Goal: Task Accomplishment & Management: Manage account settings

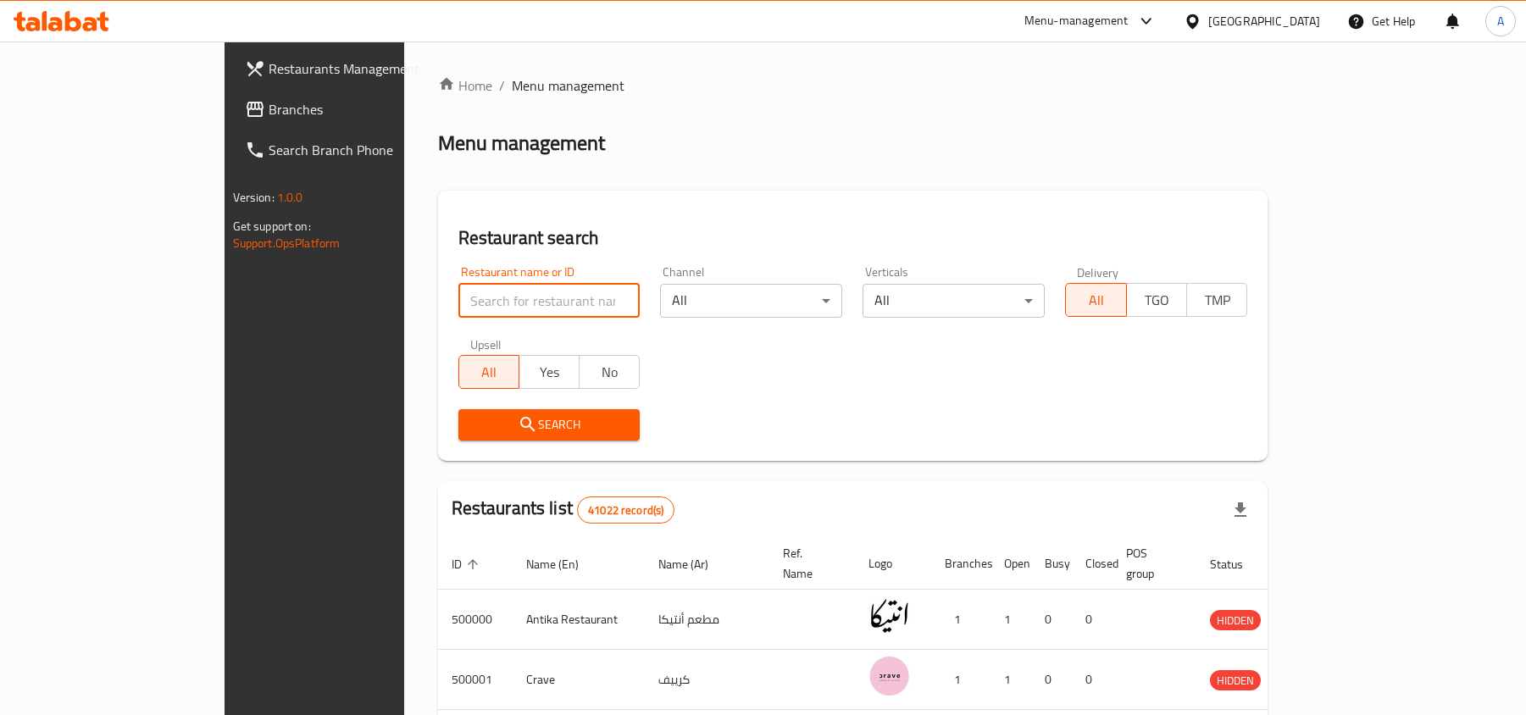
click at [458, 298] on input "search" at bounding box center [549, 301] width 182 height 34
type input "754394"
click button "Search" at bounding box center [549, 424] width 182 height 31
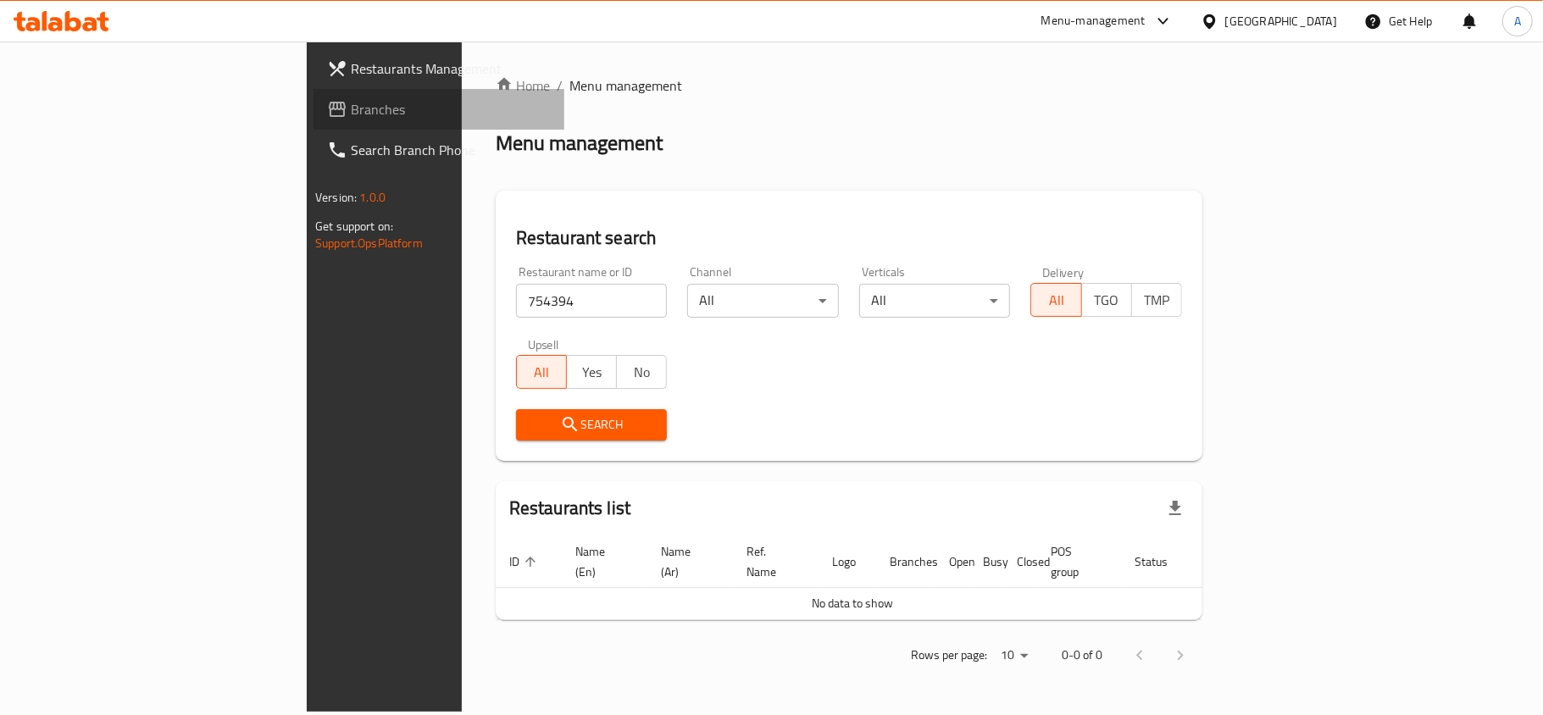
click at [351, 110] on span "Branches" at bounding box center [451, 109] width 200 height 20
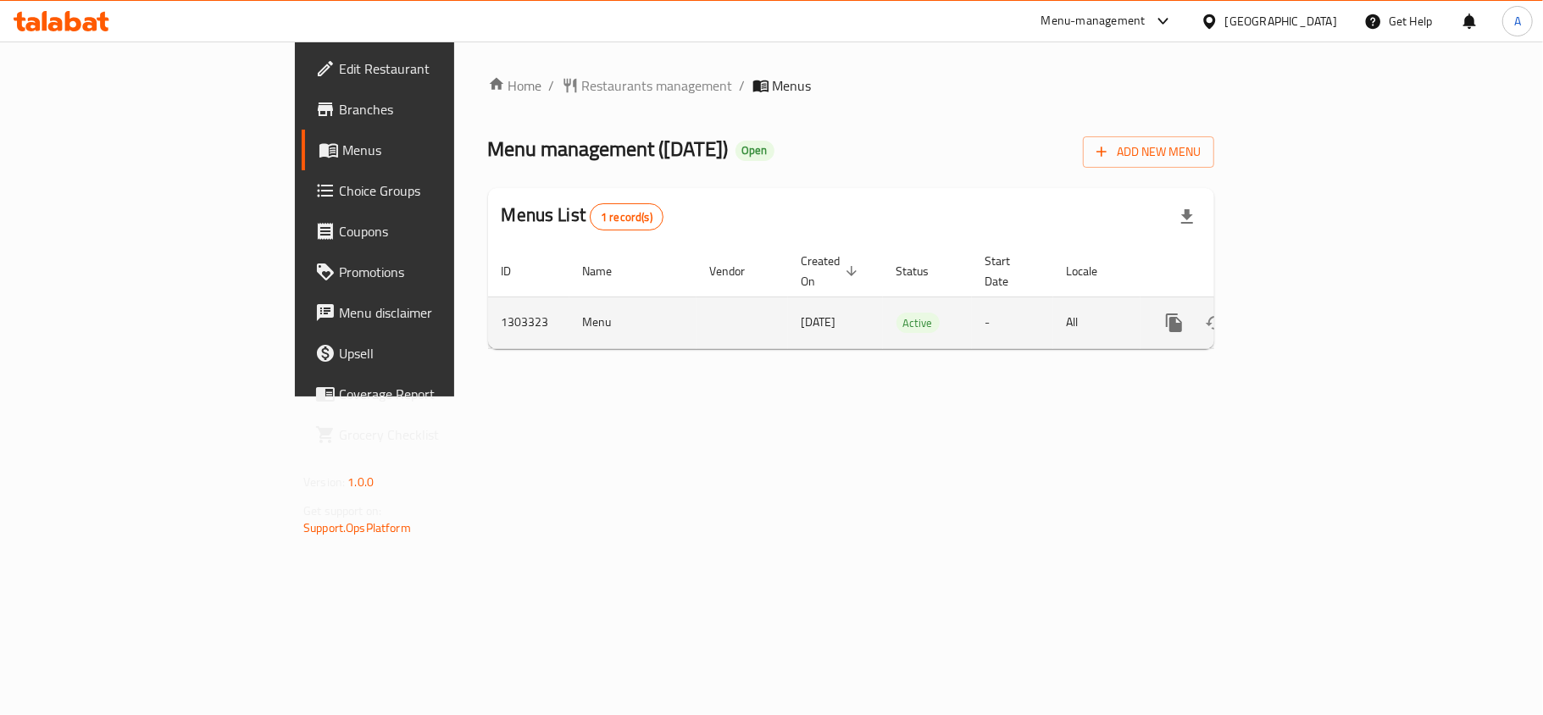
click at [1307, 313] on icon "enhanced table" at bounding box center [1296, 323] width 20 height 20
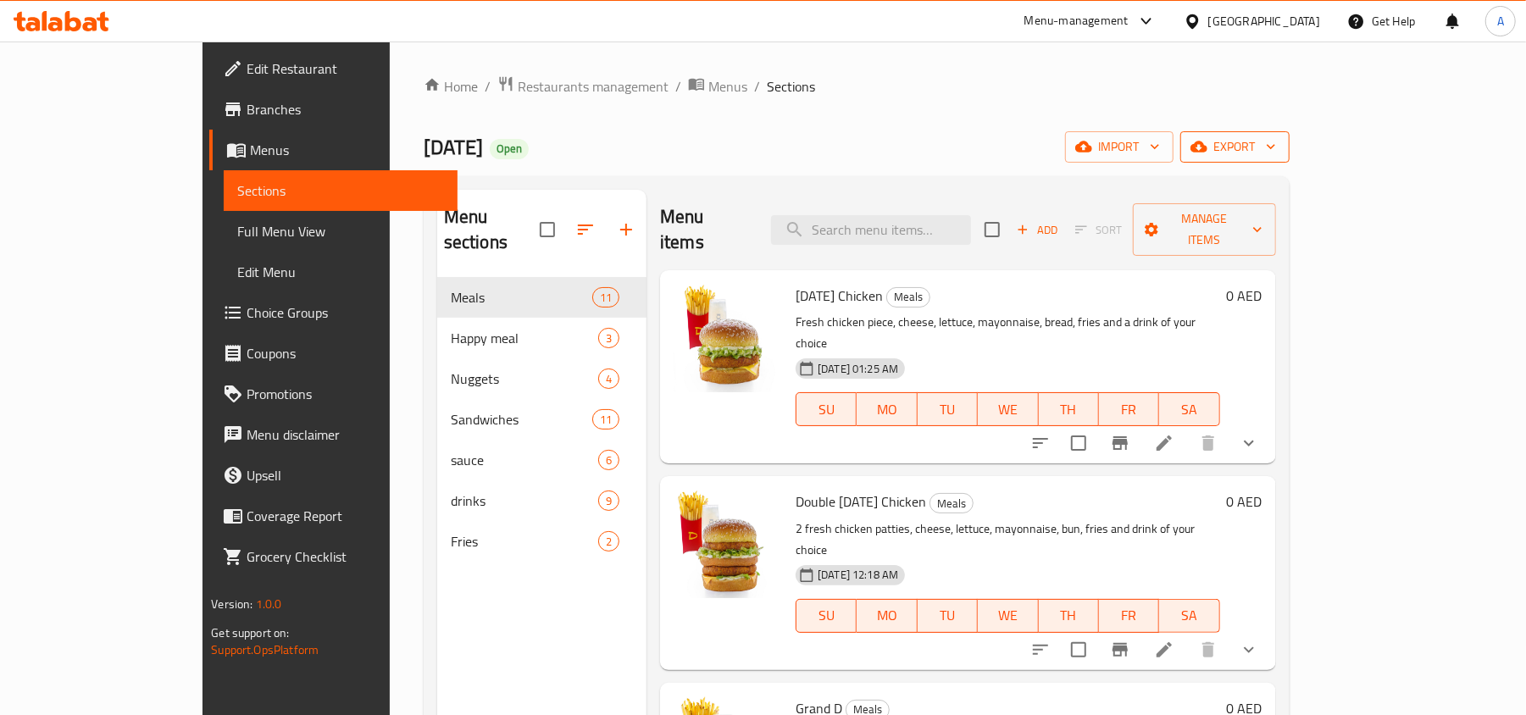
click at [1276, 146] on span "export" at bounding box center [1235, 146] width 82 height 21
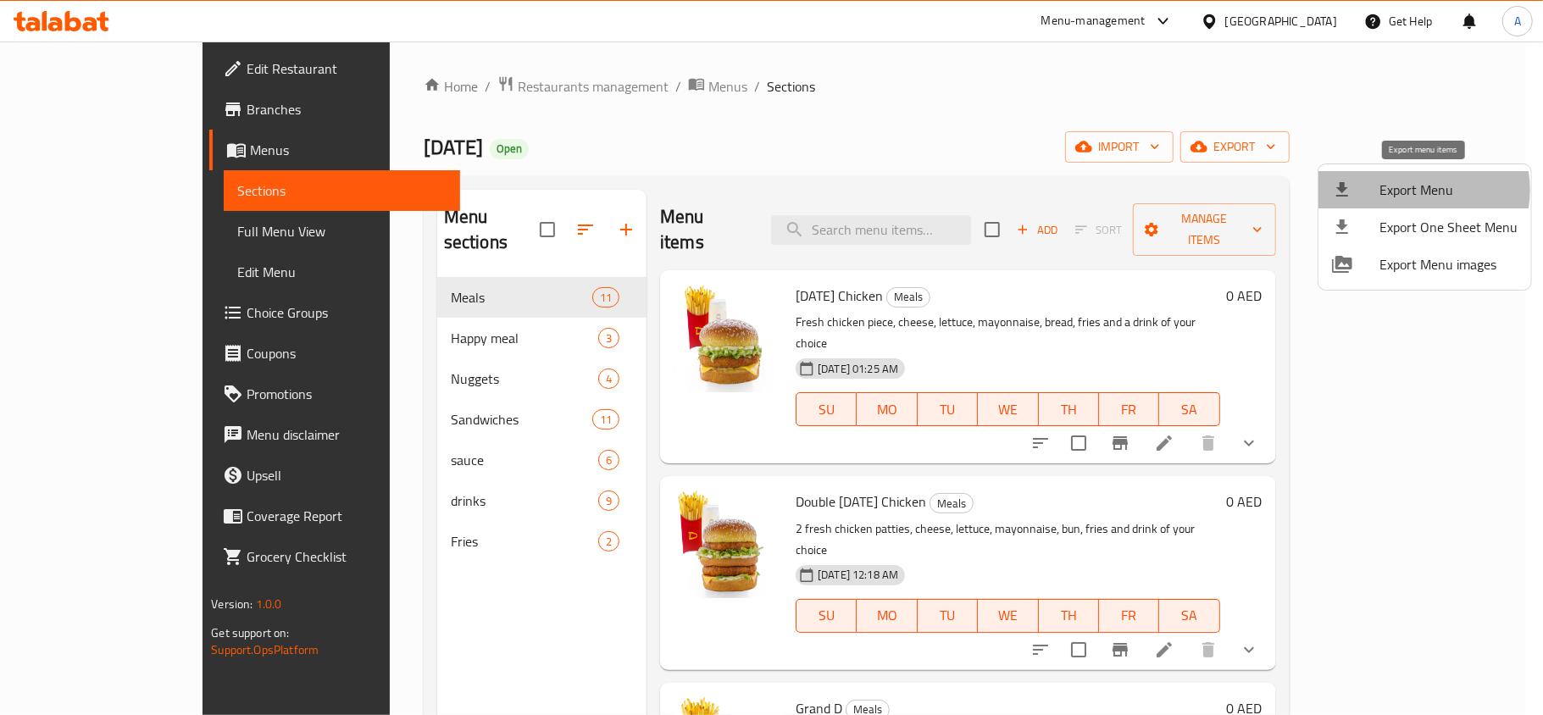
click at [1414, 190] on span "Export Menu" at bounding box center [1448, 190] width 138 height 20
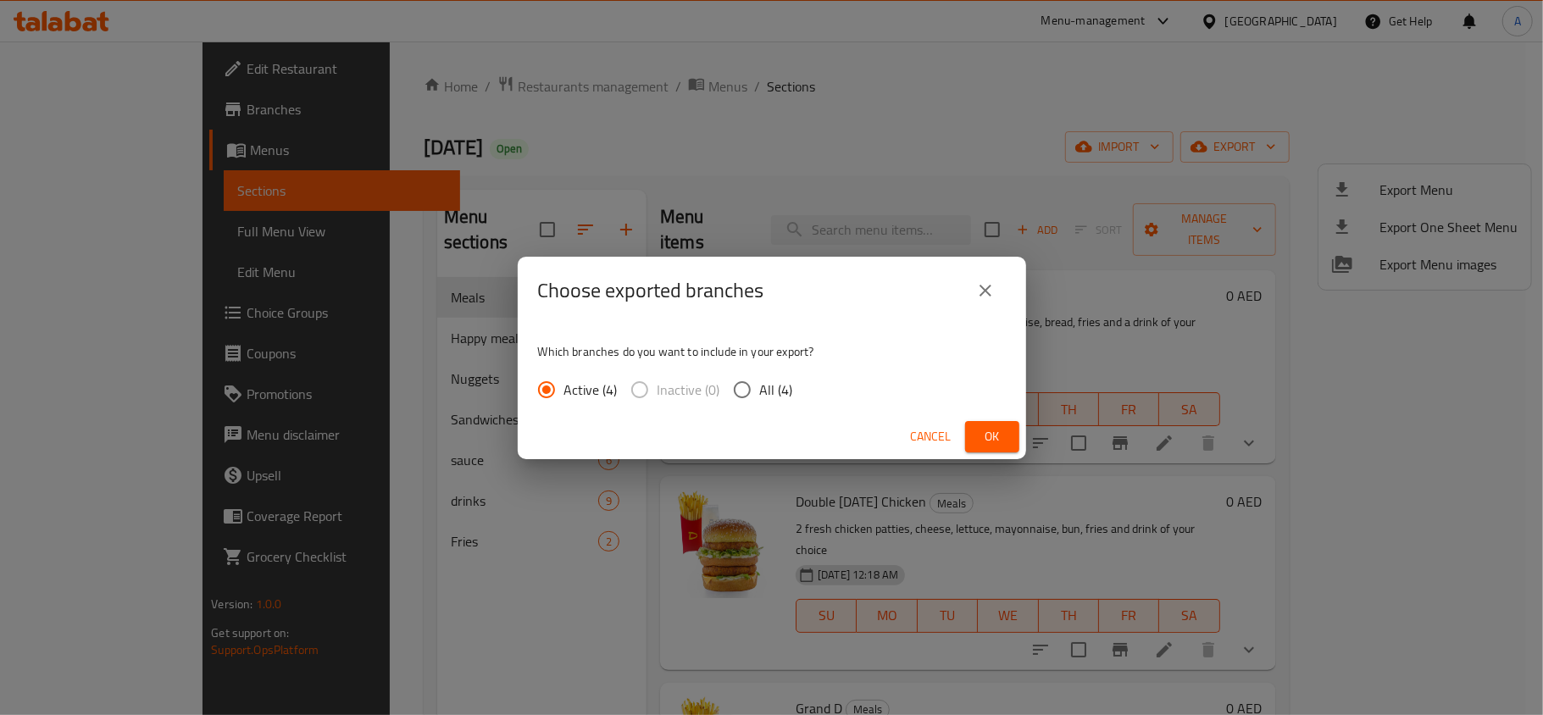
click at [780, 391] on span "All (4)" at bounding box center [776, 390] width 33 height 20
click at [760, 391] on input "All (4)" at bounding box center [742, 390] width 36 height 36
radio input "true"
click at [984, 448] on button "Ok" at bounding box center [992, 436] width 54 height 31
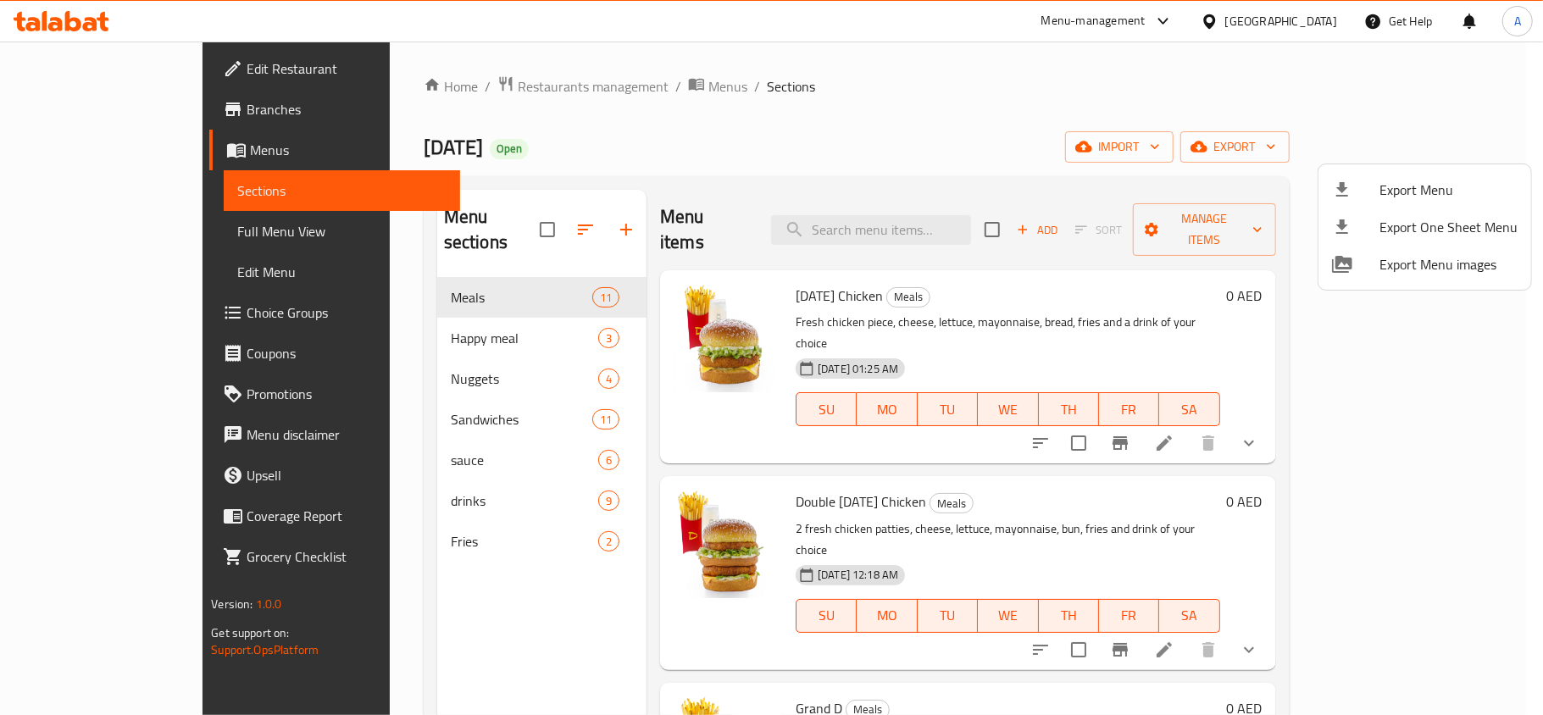
drag, startPoint x: 398, startPoint y: 553, endPoint x: 862, endPoint y: 404, distance: 486.9
click at [398, 553] on div at bounding box center [771, 357] width 1543 height 715
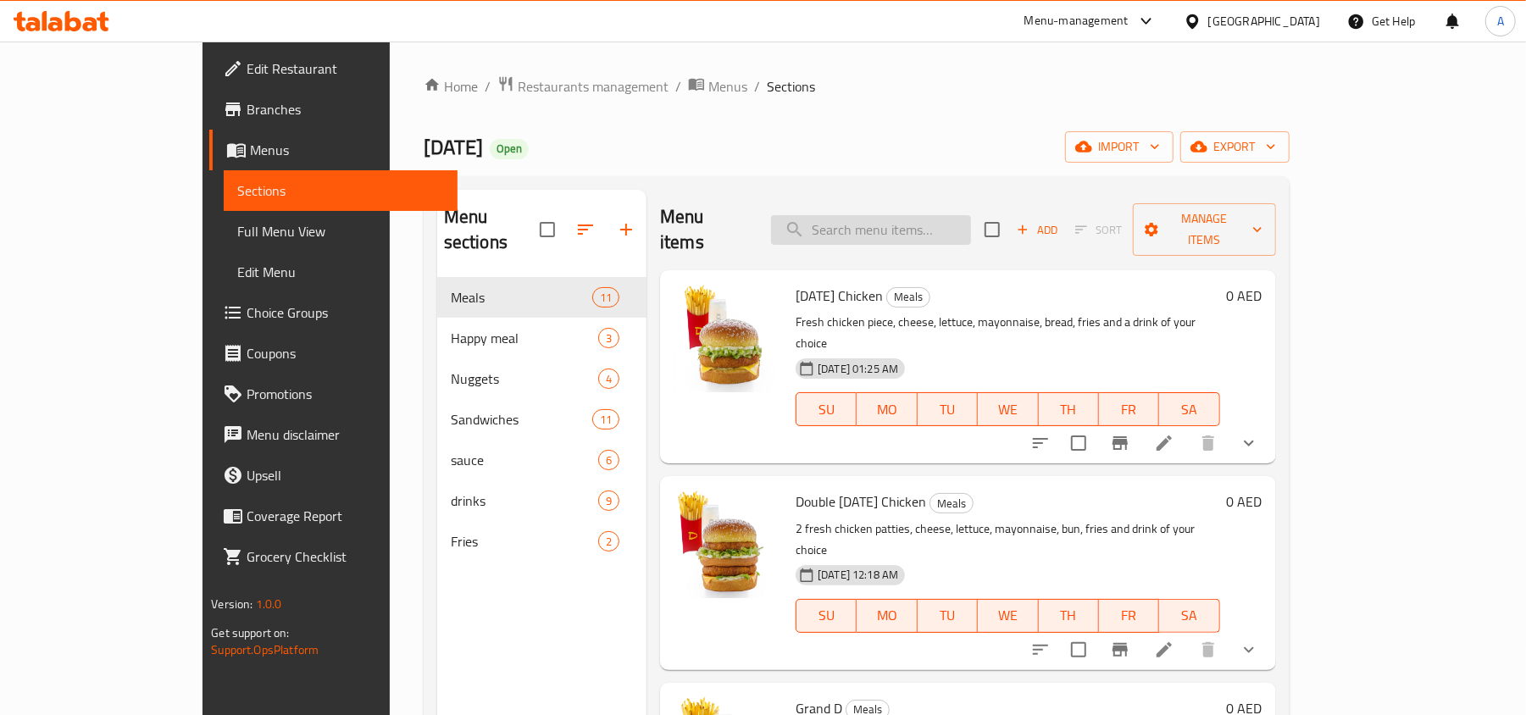
click at [851, 215] on input "search" at bounding box center [871, 230] width 200 height 30
paste input "Emirati"
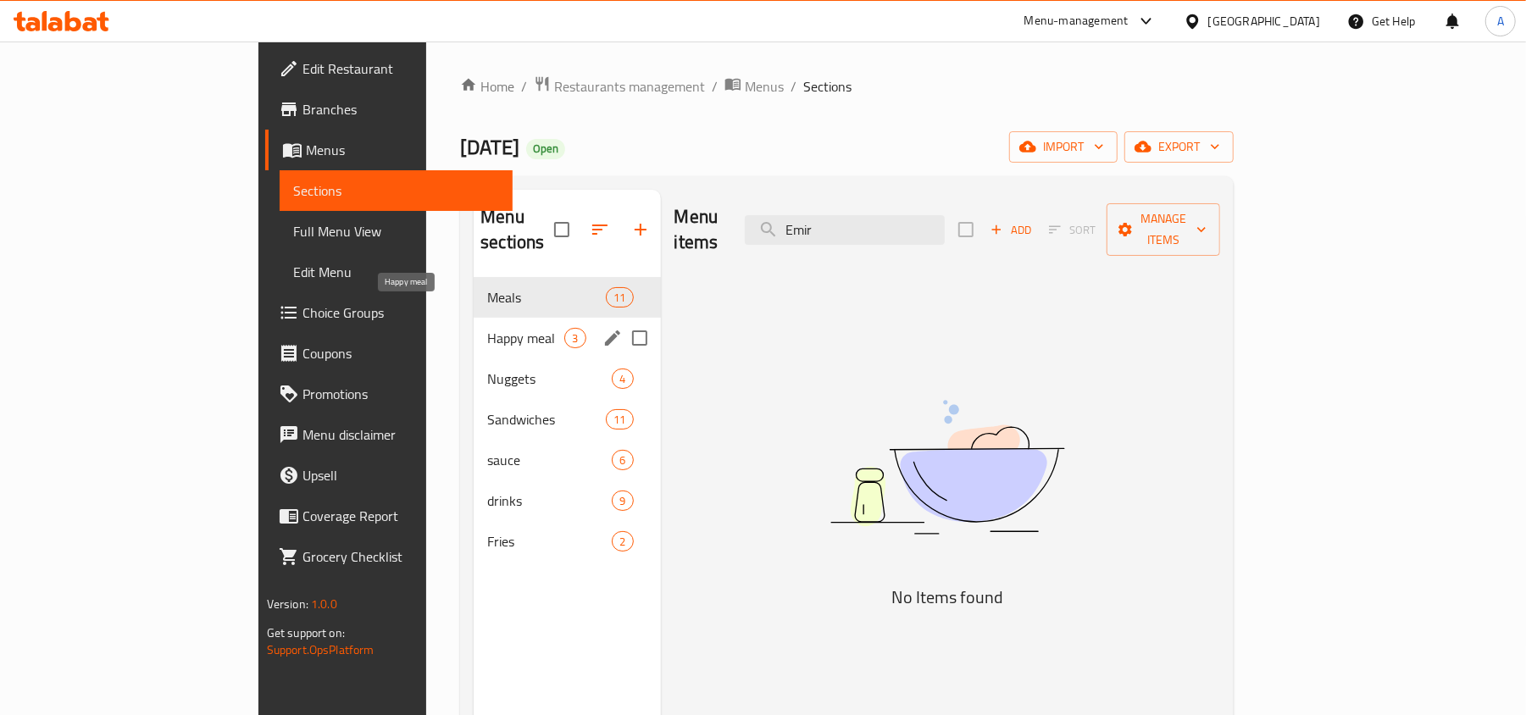
type input "Emir"
click at [487, 328] on span "Happy meal" at bounding box center [525, 338] width 77 height 20
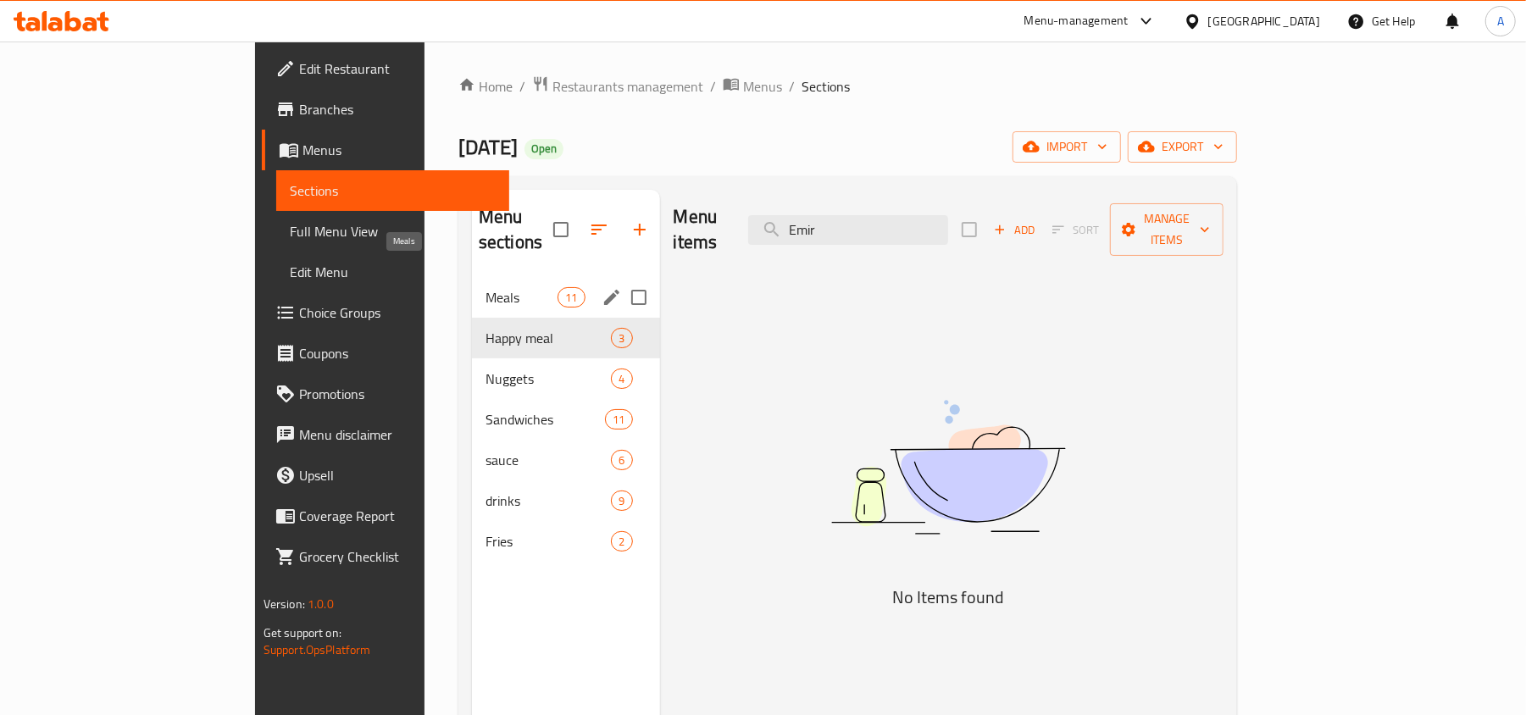
click at [486, 287] on span "Meals" at bounding box center [522, 297] width 72 height 20
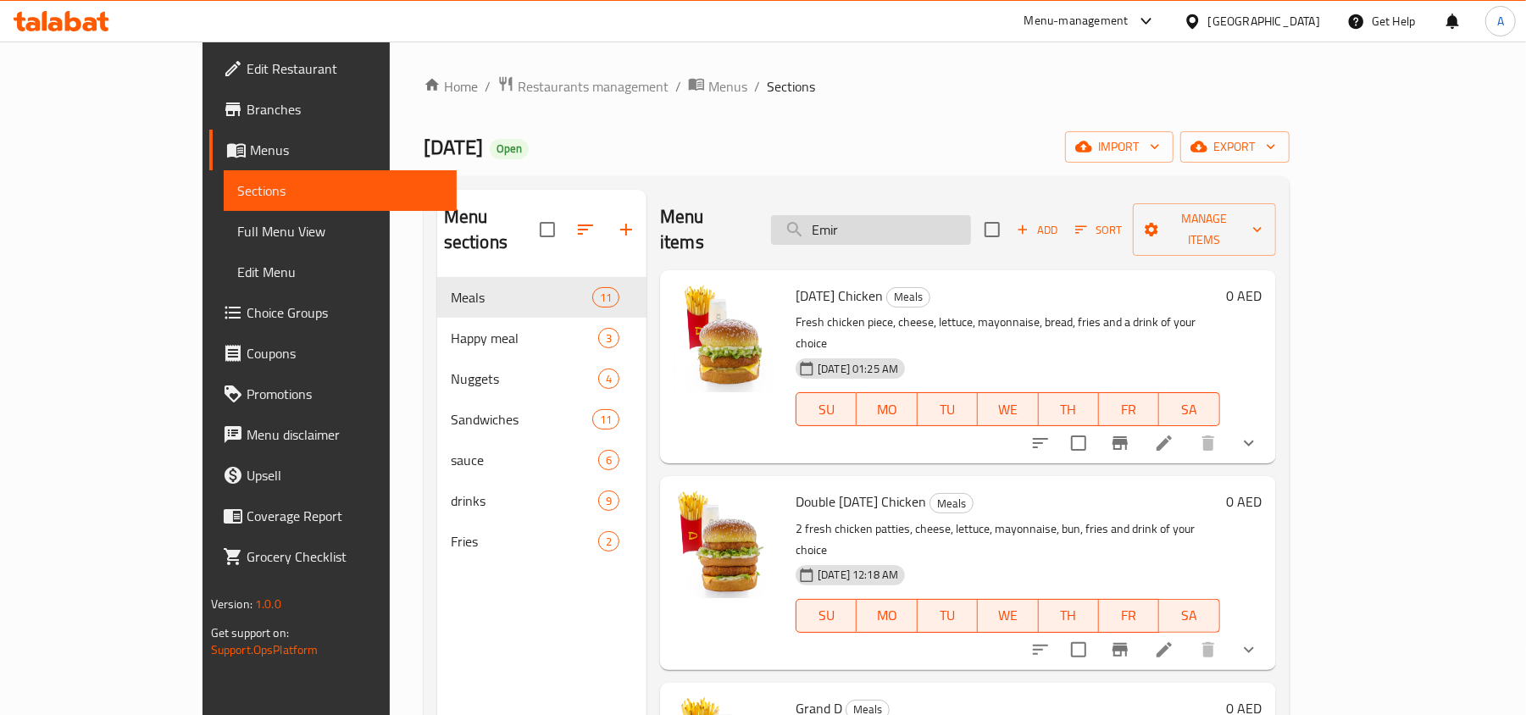
click at [934, 215] on input "Emir" at bounding box center [871, 230] width 200 height 30
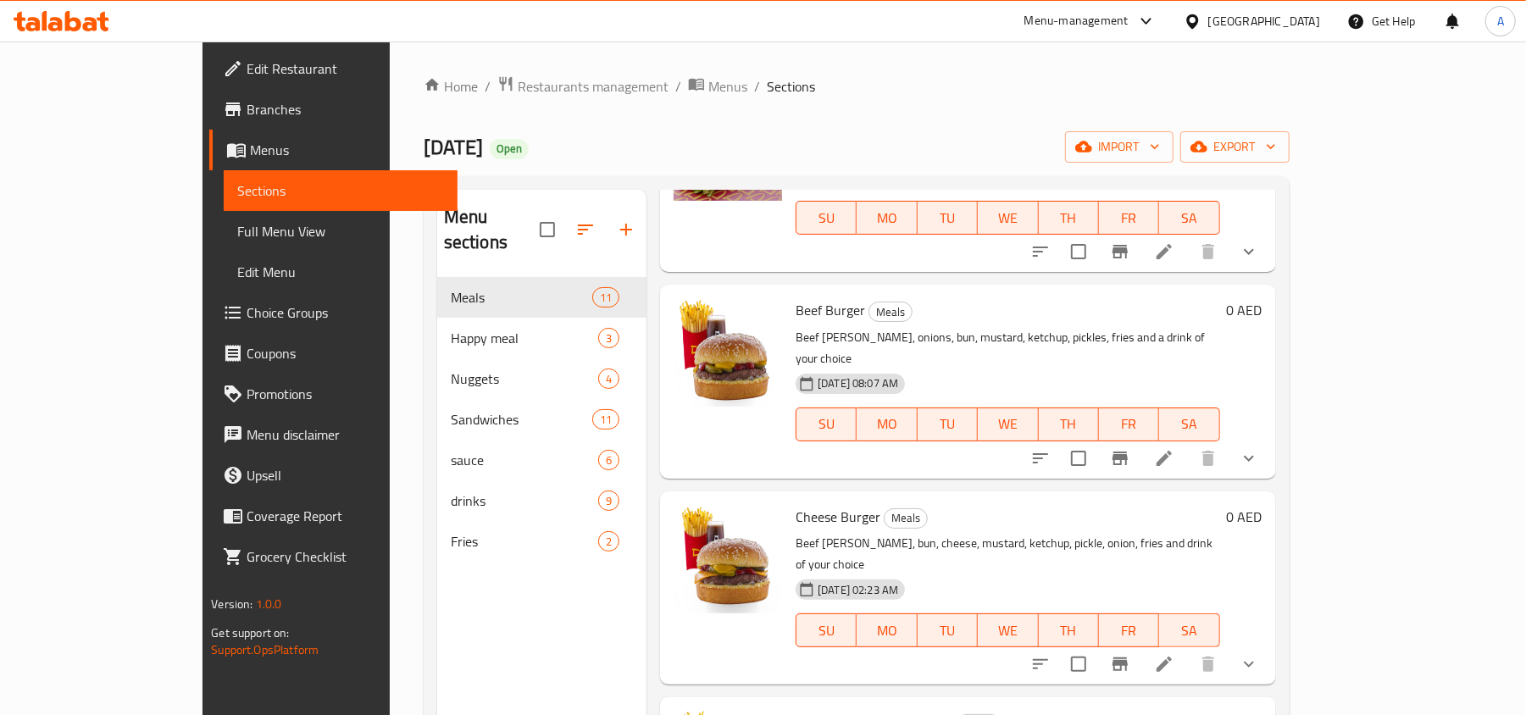
scroll to position [1363, 0]
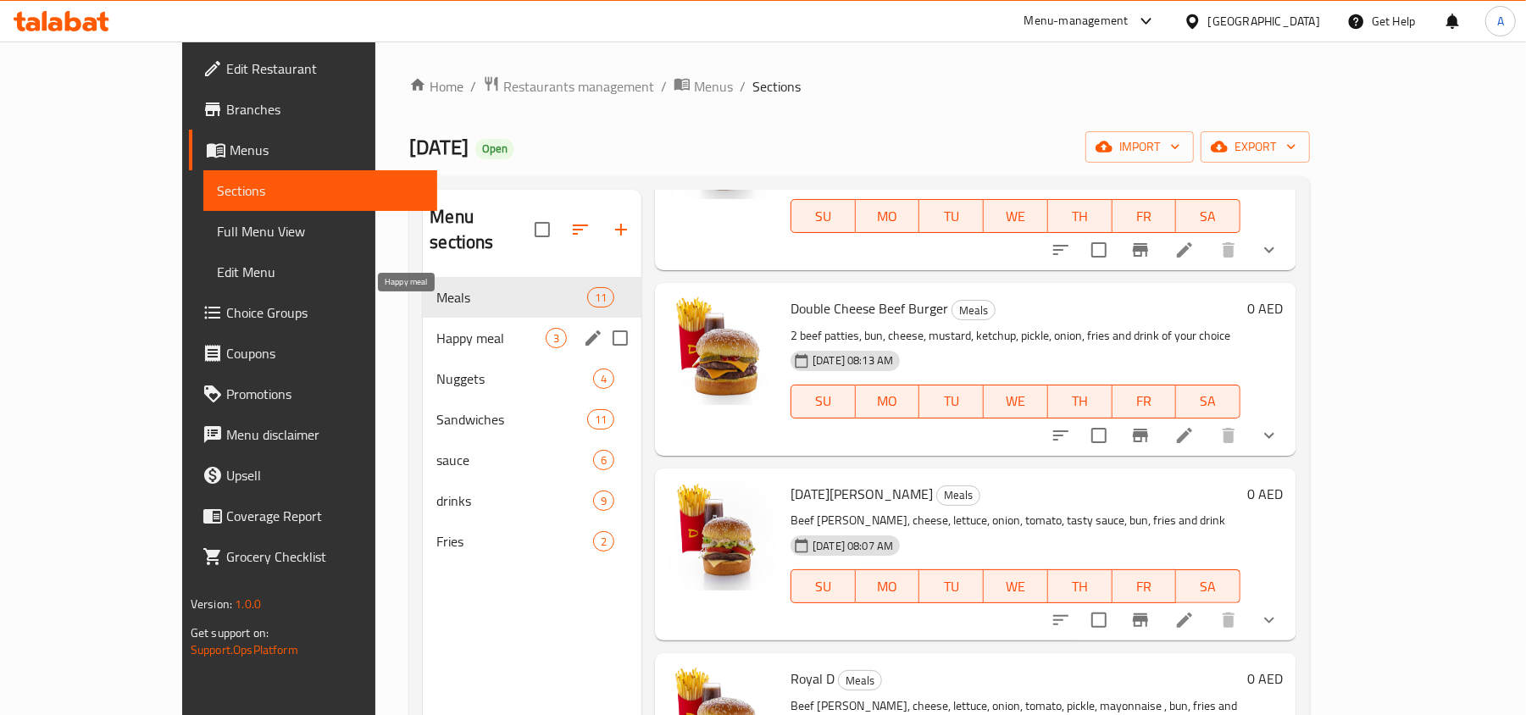
drag, startPoint x: 344, startPoint y: 310, endPoint x: 361, endPoint y: 310, distance: 16.9
click at [436, 328] on span "Happy meal" at bounding box center [490, 338] width 109 height 20
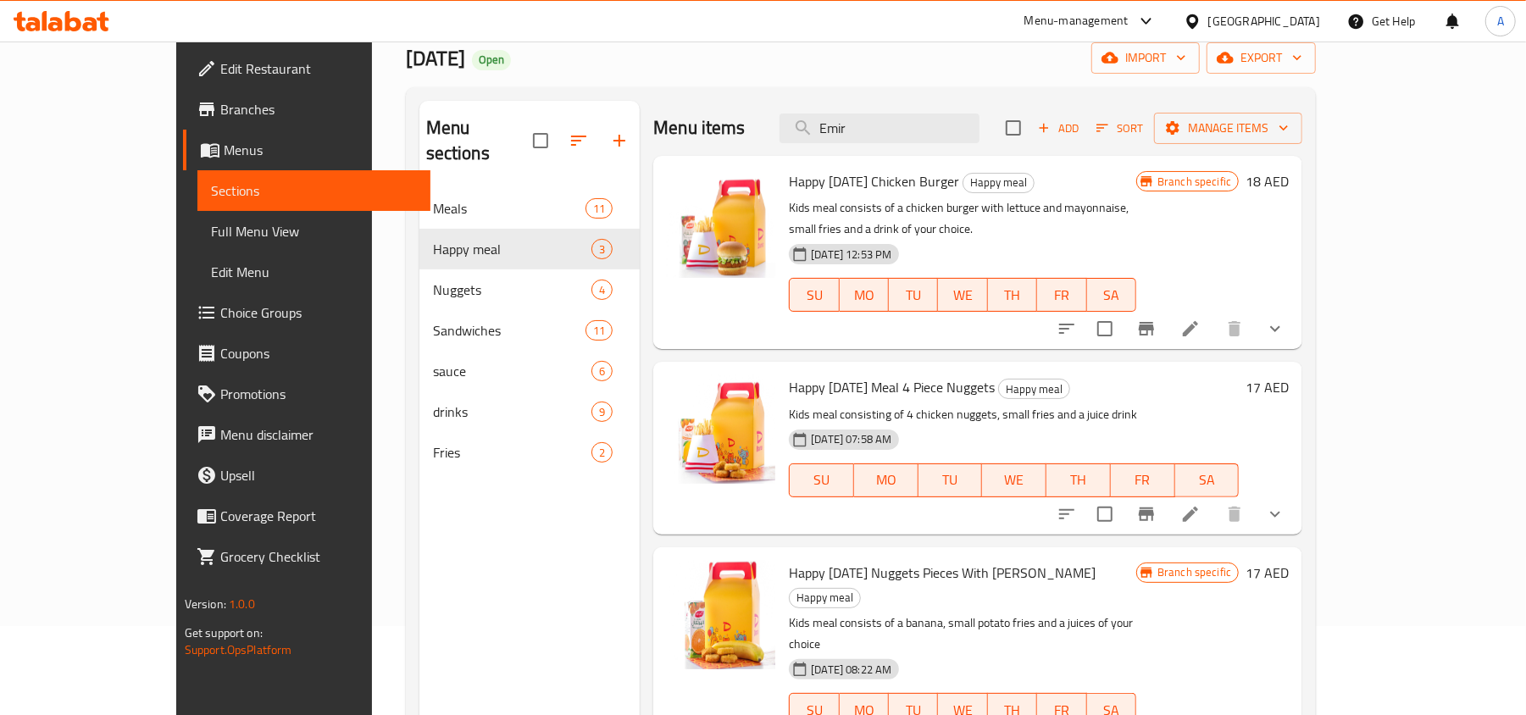
scroll to position [12, 0]
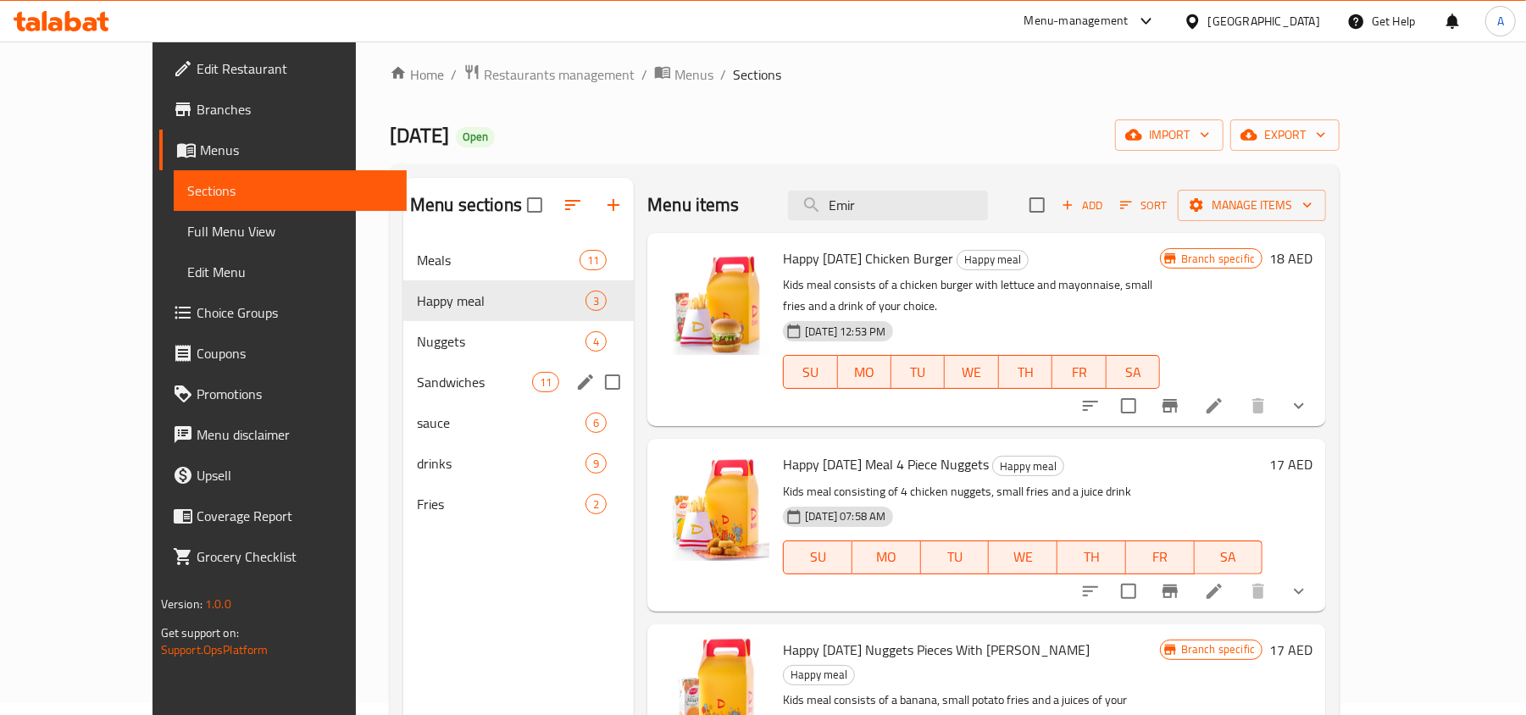
click at [436, 363] on div "Sandwiches 11" at bounding box center [518, 382] width 230 height 41
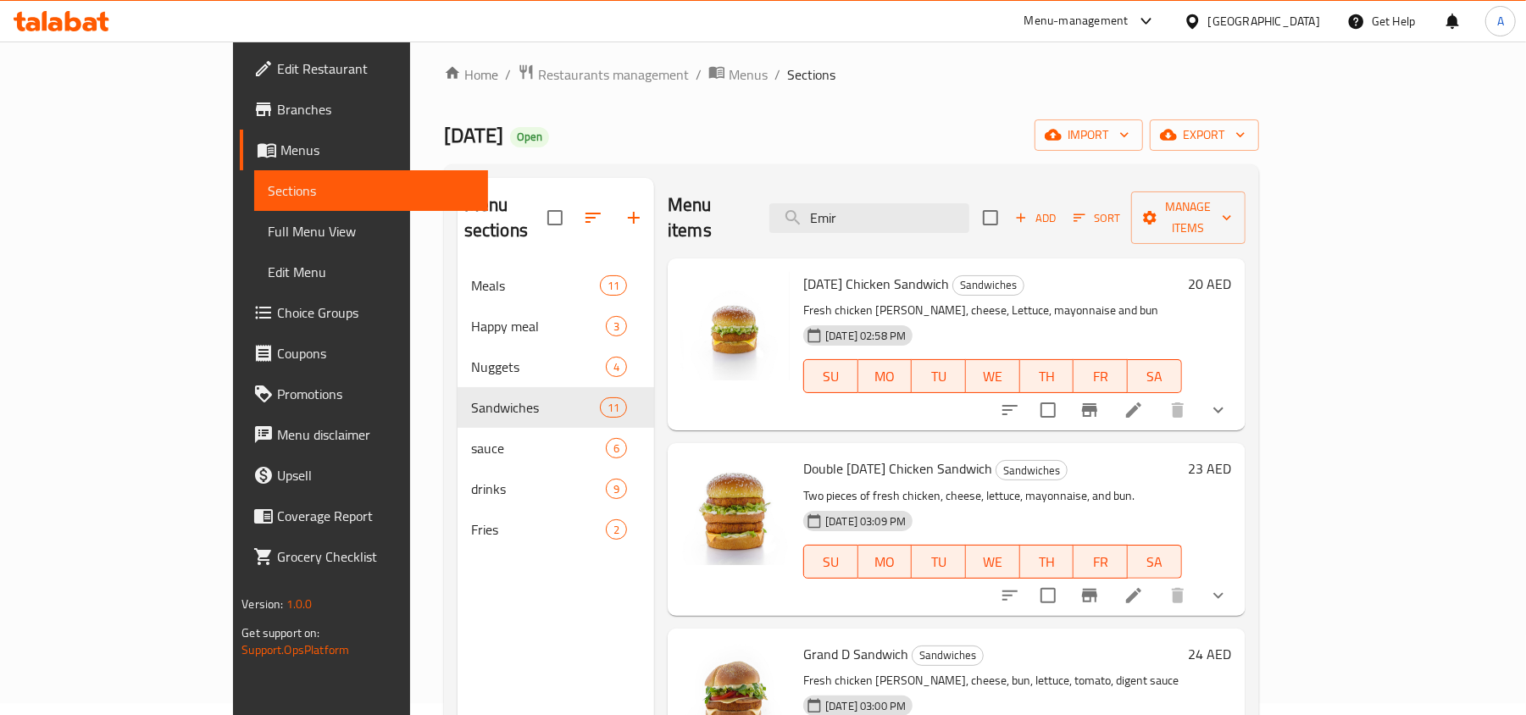
click at [1144, 272] on h6 "Dano Chicken Sandwich Sandwiches" at bounding box center [992, 284] width 378 height 24
click at [444, 107] on div "Home / Restaurants management / Menus / Sections DANO Open import export Menu s…" at bounding box center [851, 485] width 815 height 843
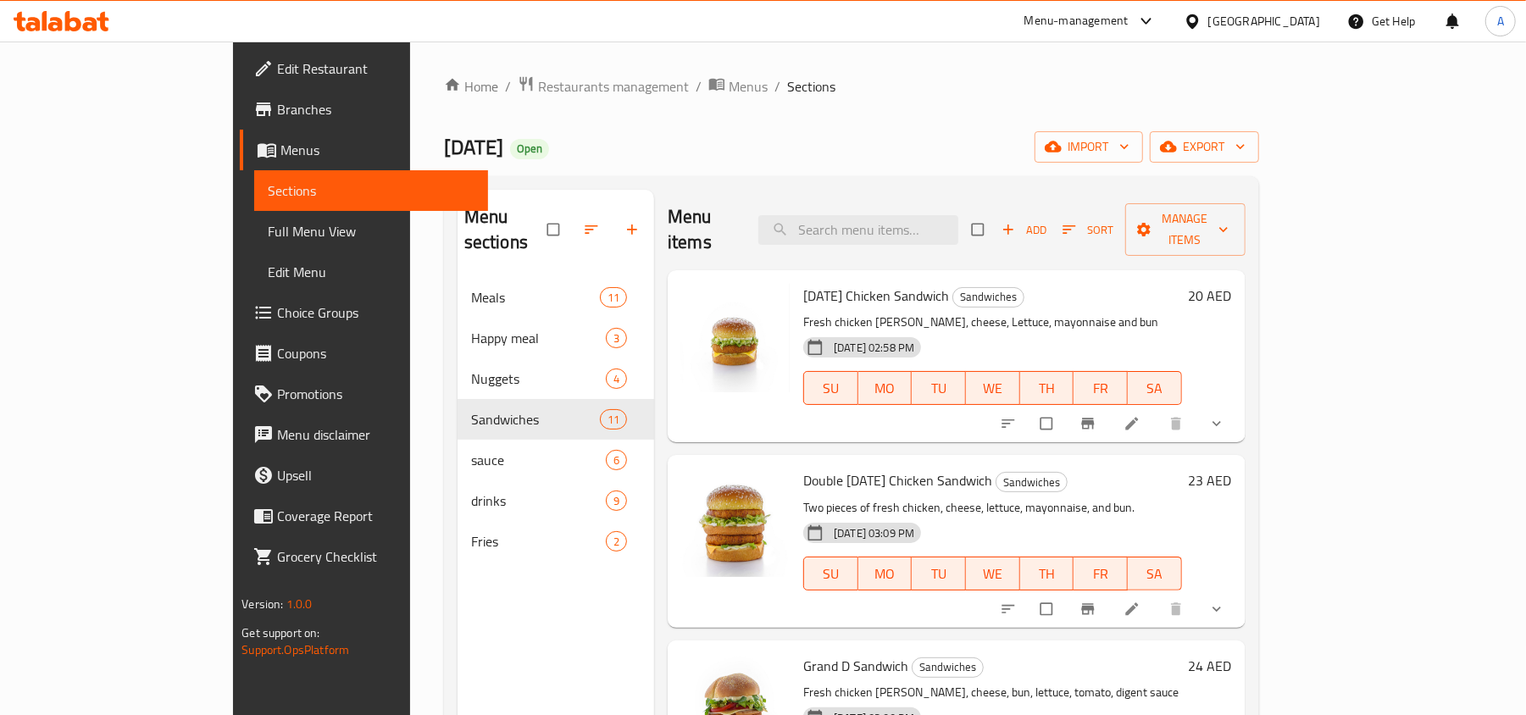
scroll to position [113, 0]
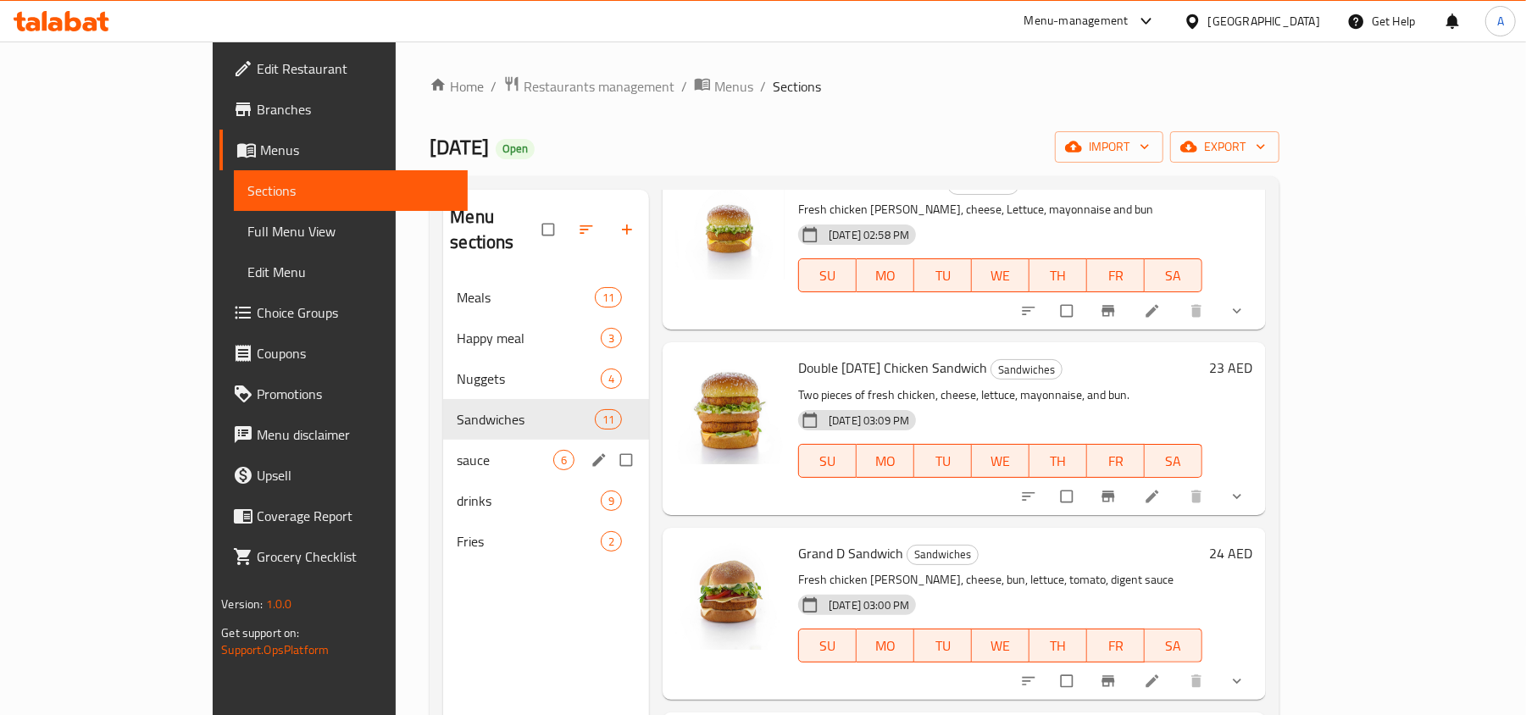
click at [457, 450] on span "sauce" at bounding box center [505, 460] width 97 height 20
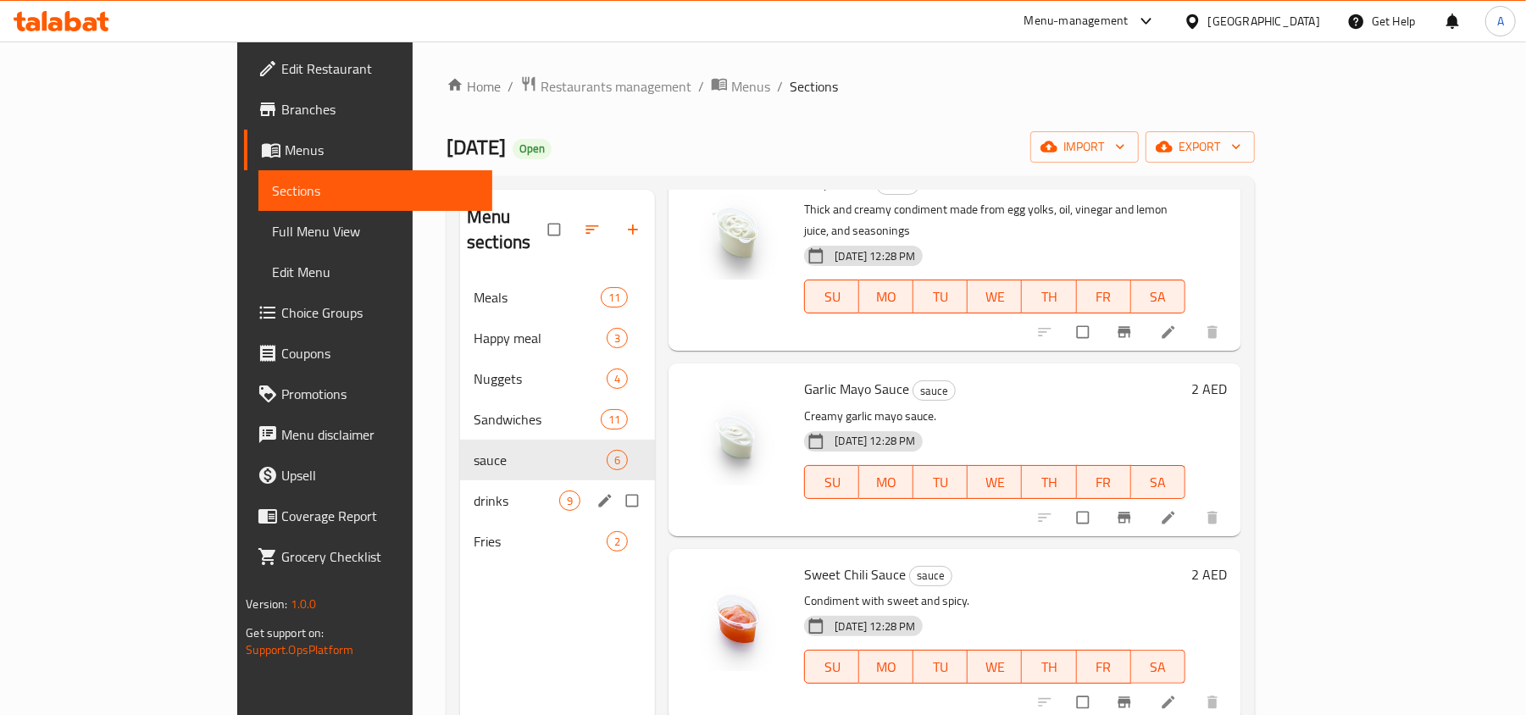
click at [472, 480] on div "drinks 9" at bounding box center [557, 500] width 195 height 41
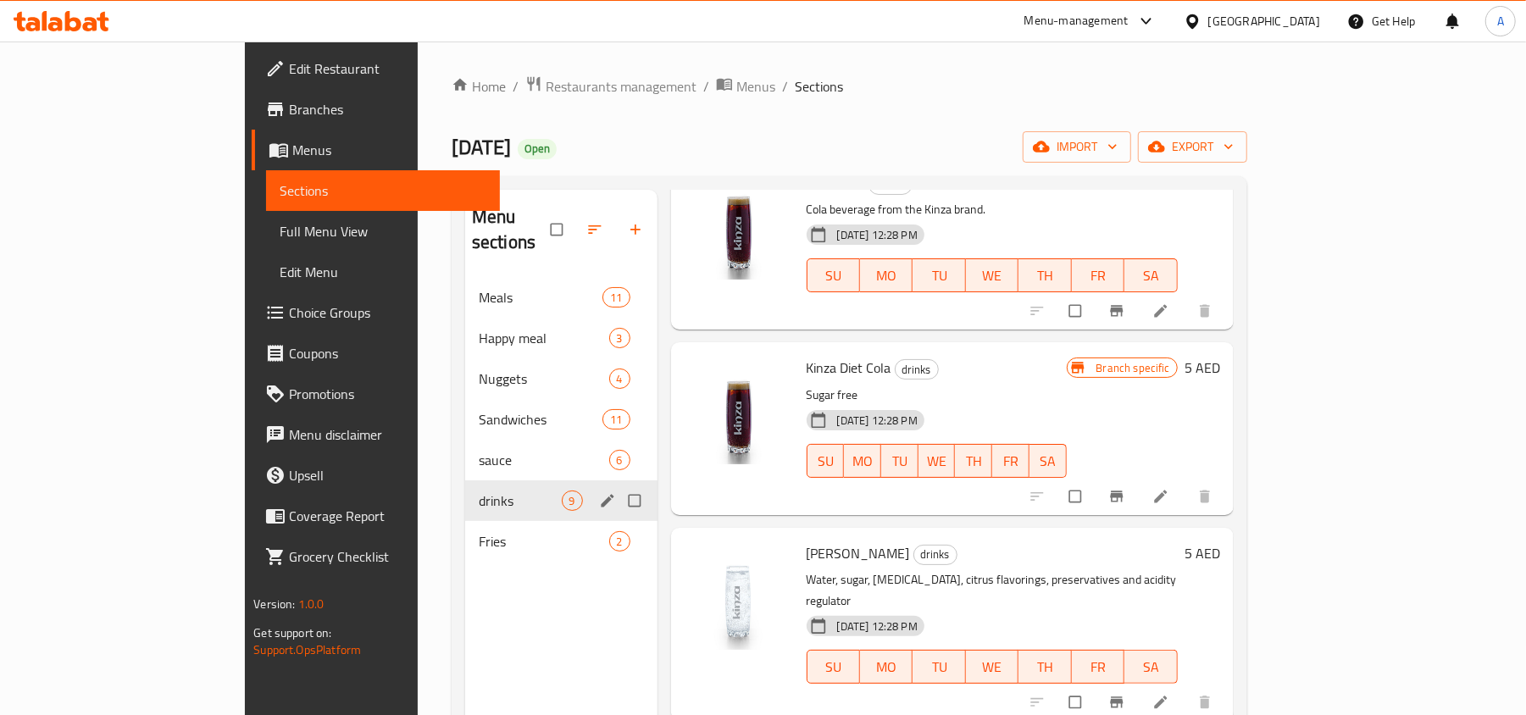
scroll to position [113, 0]
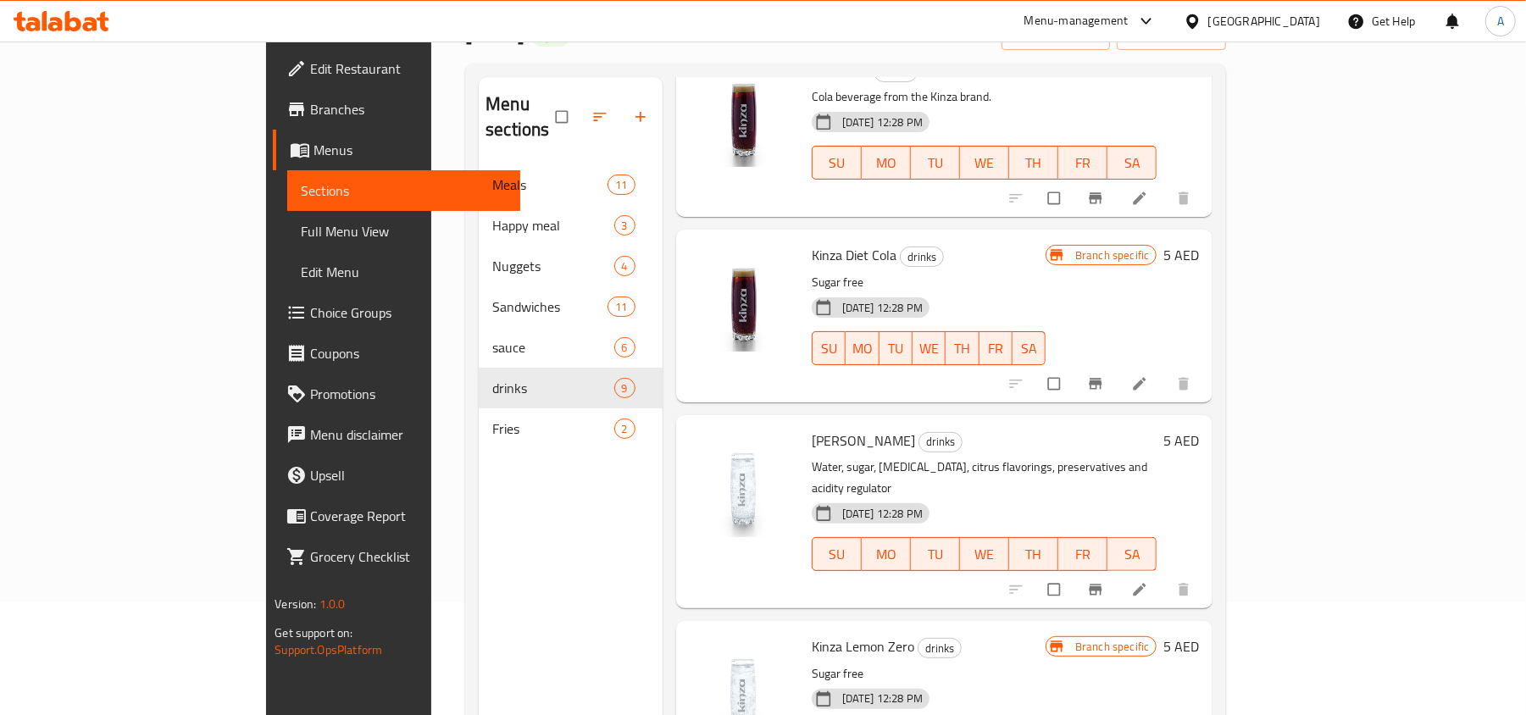
click at [479, 418] on div "Fries 2" at bounding box center [571, 428] width 184 height 41
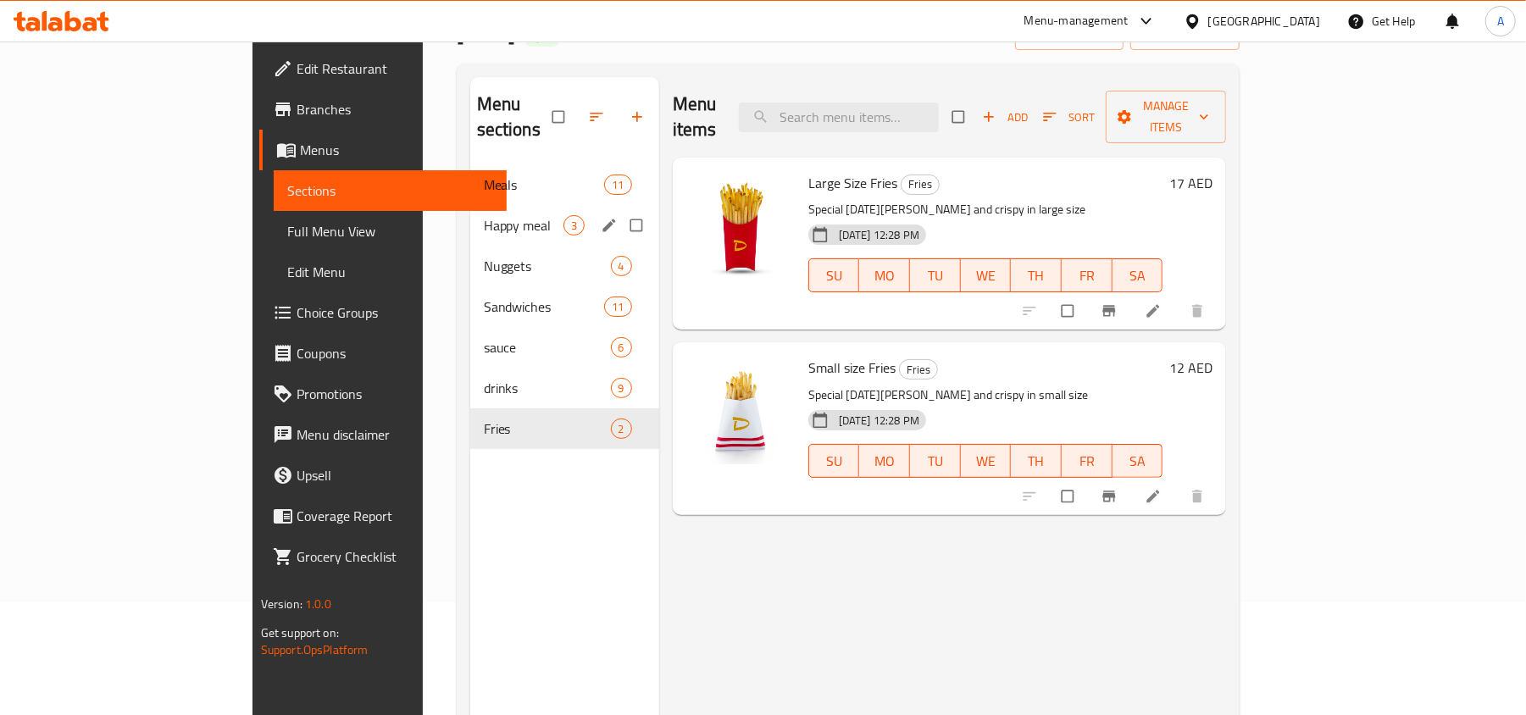
click at [470, 205] on div "Happy meal 3" at bounding box center [564, 225] width 189 height 41
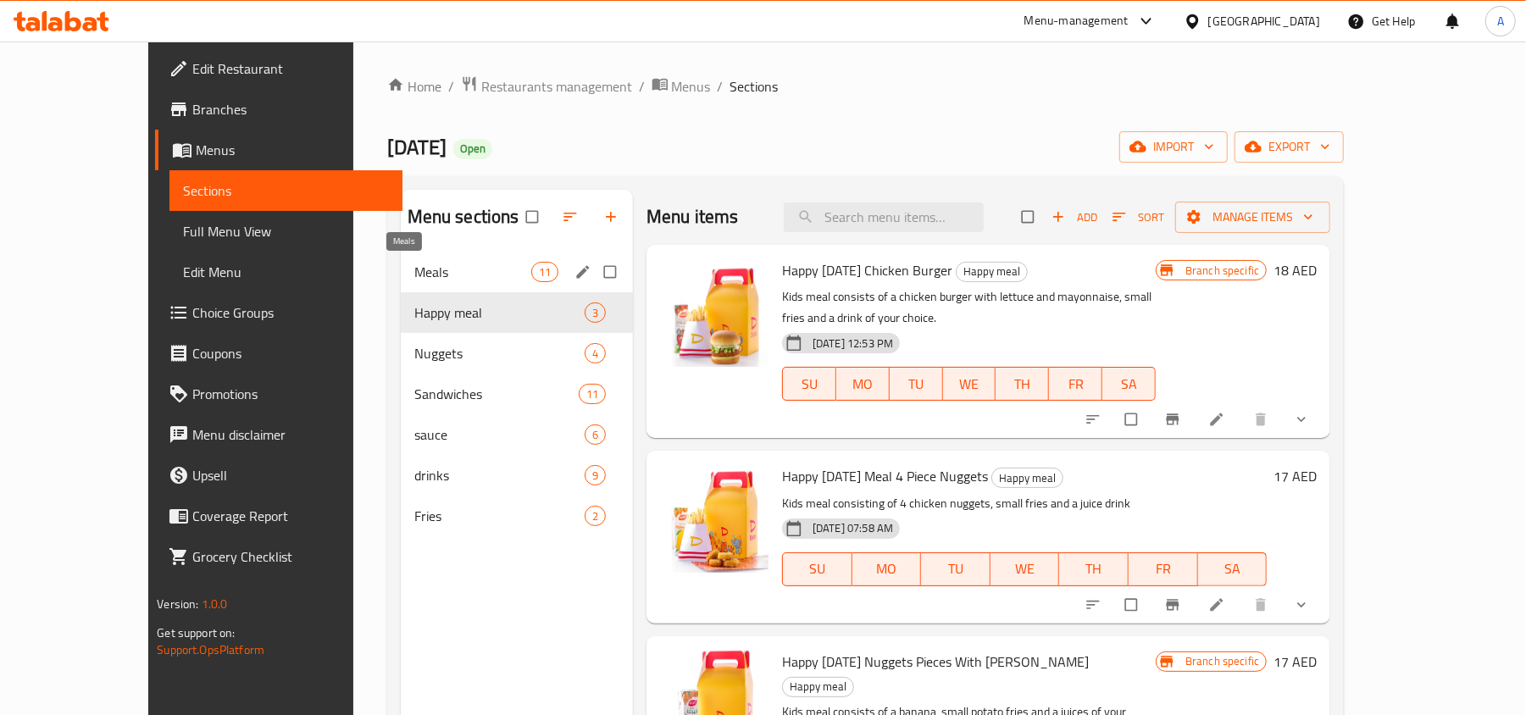
click at [414, 268] on span "Meals" at bounding box center [472, 272] width 117 height 20
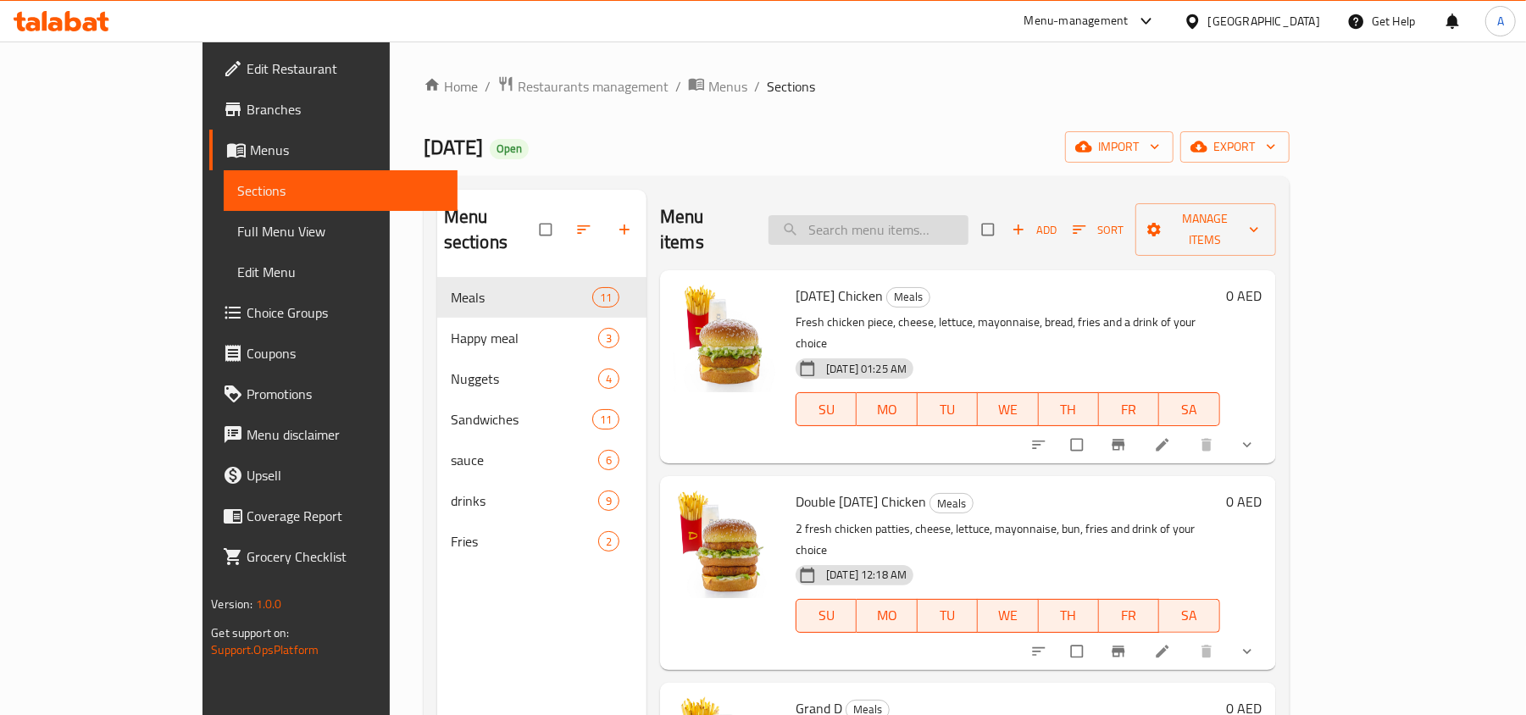
click at [924, 225] on input "search" at bounding box center [869, 230] width 200 height 30
paste input "Emirati"
type input "Emirati"
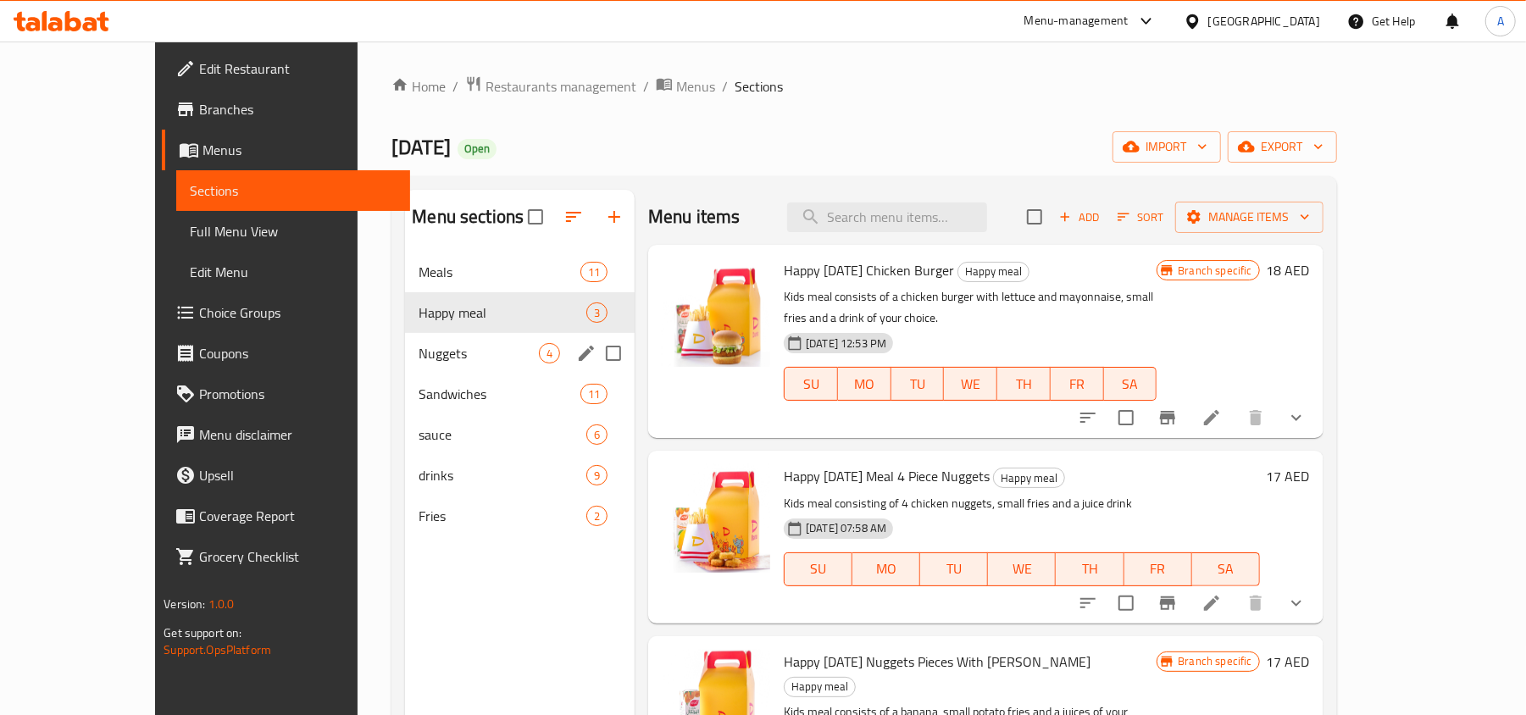
click at [452, 351] on span "Nuggets" at bounding box center [479, 353] width 120 height 20
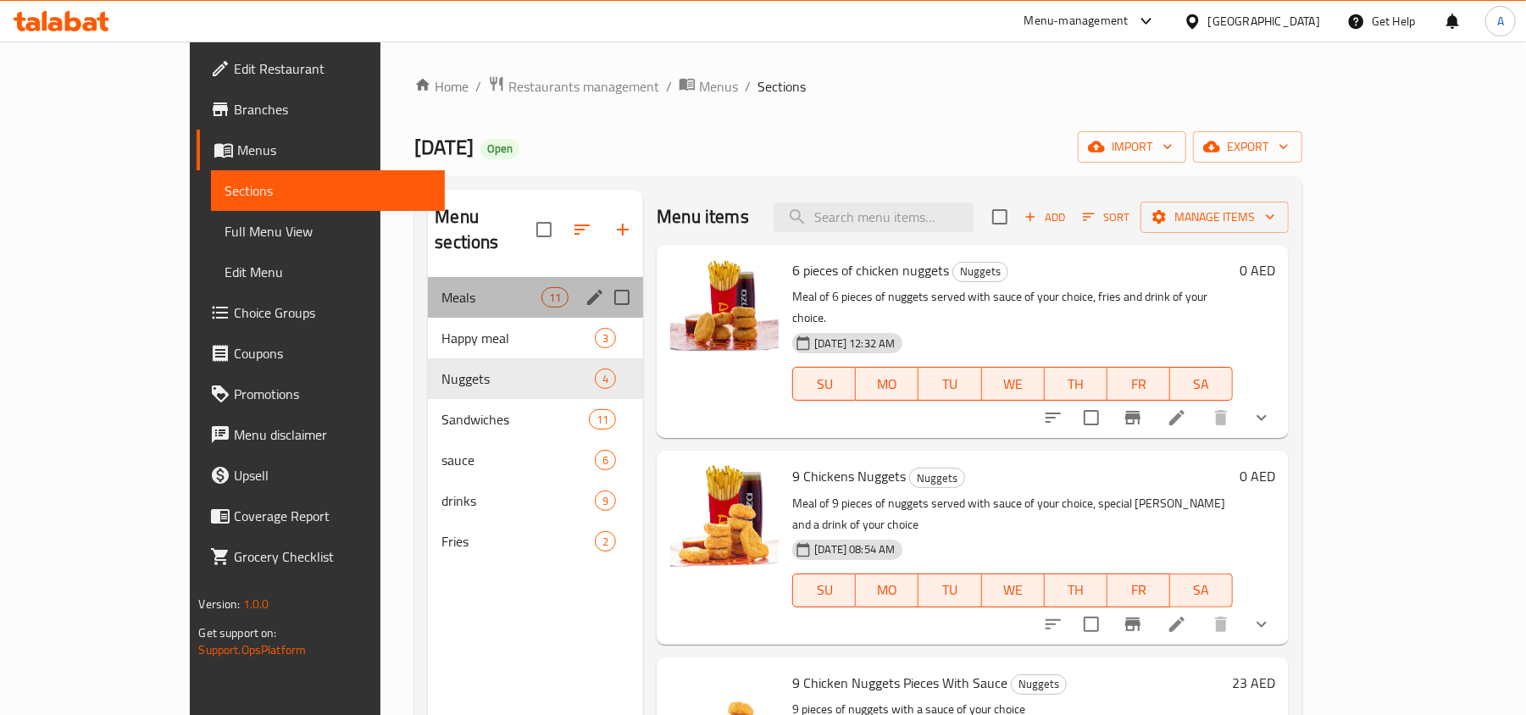
click at [455, 288] on div "Meals 11" at bounding box center [535, 297] width 215 height 41
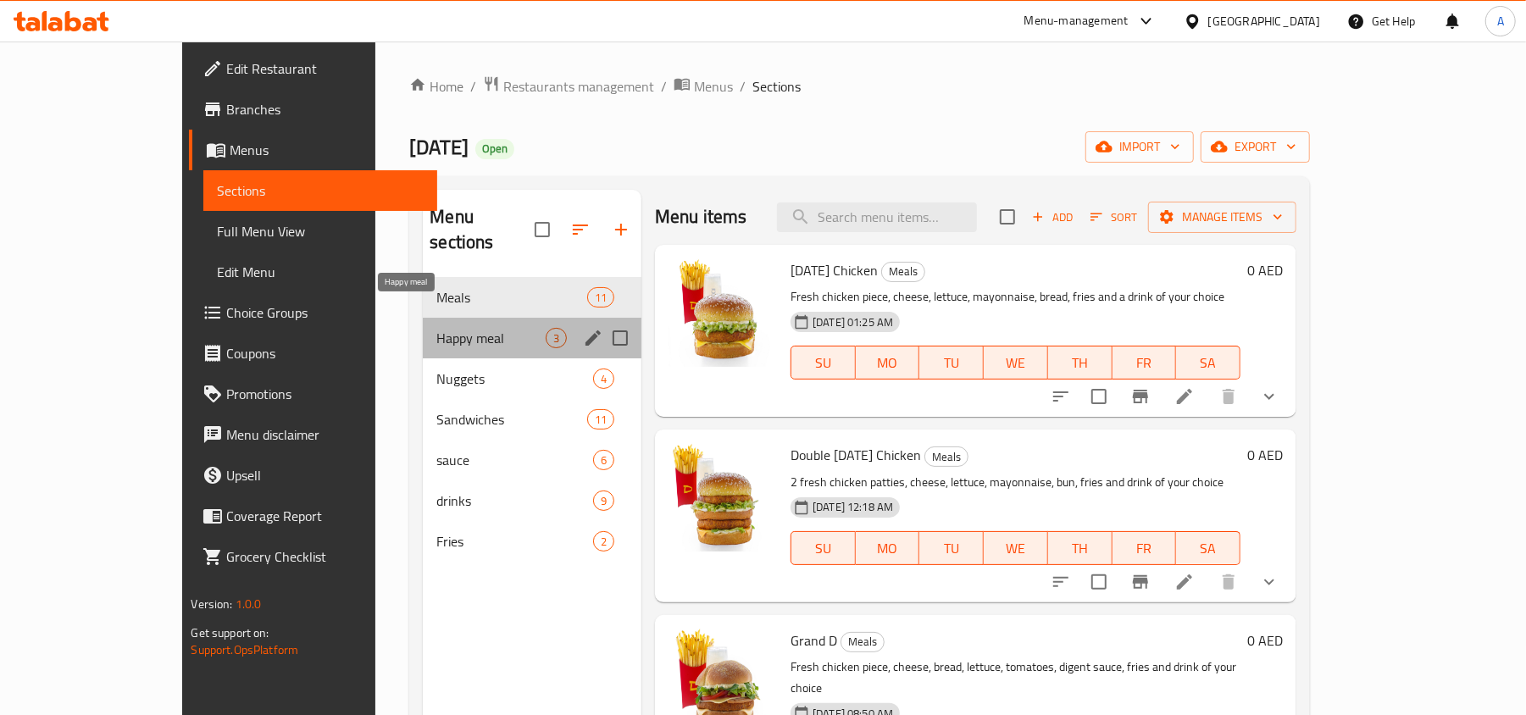
click at [455, 328] on span "Happy meal" at bounding box center [490, 338] width 109 height 20
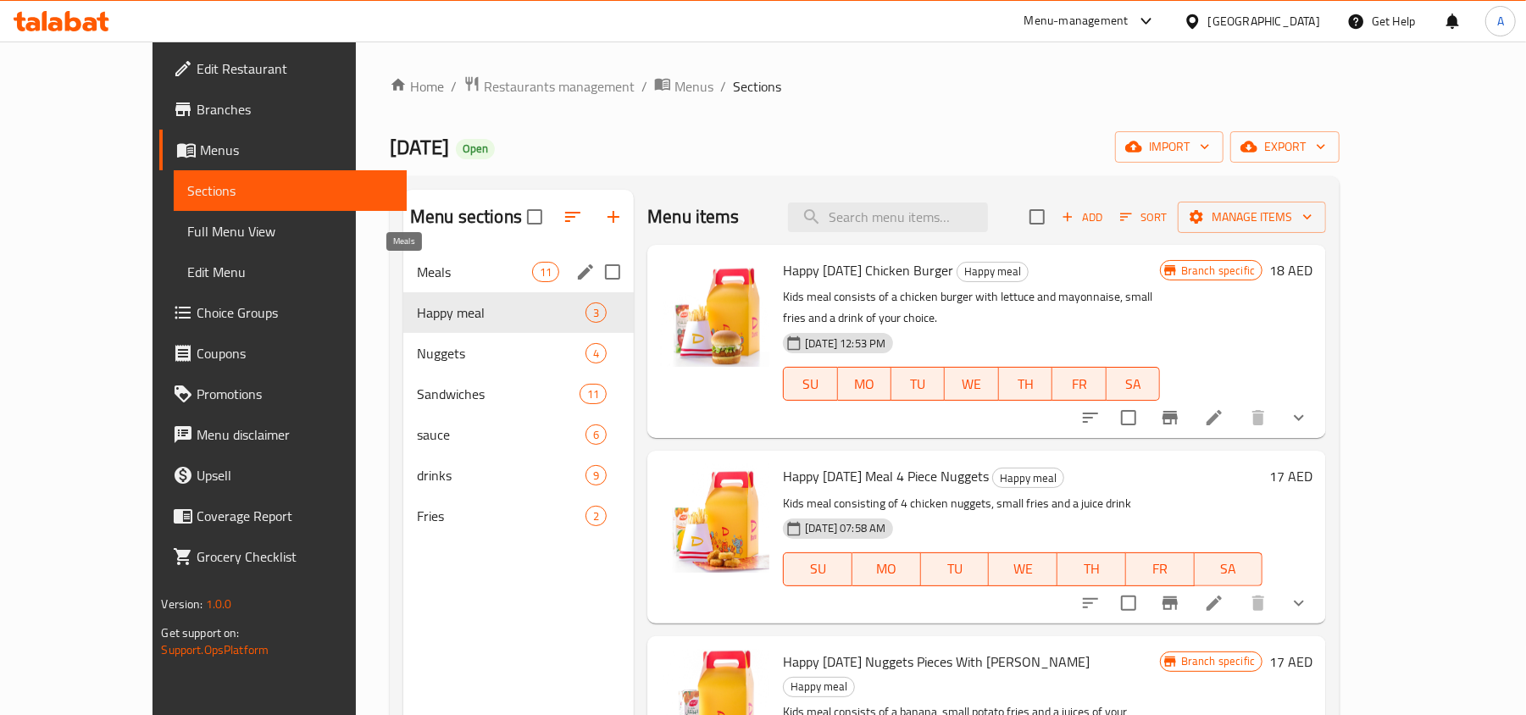
click at [455, 251] on nav "Meals 11 Happy meal 3 Nuggets 4 Sandwiches 11 sauce 6 drinks 9 Fries 2" at bounding box center [518, 394] width 230 height 298
click at [455, 273] on span "Meals" at bounding box center [474, 272] width 115 height 20
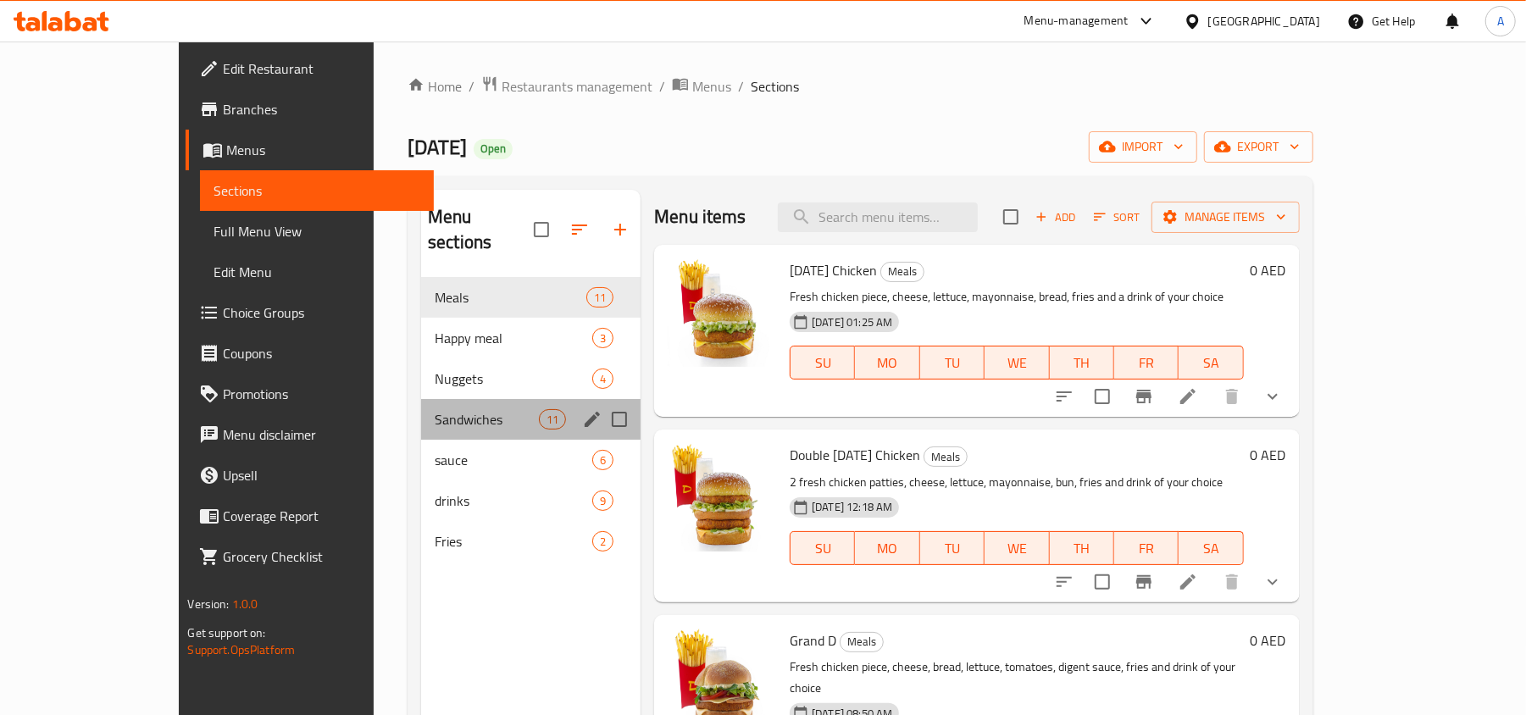
click at [429, 408] on div "Sandwiches 11" at bounding box center [530, 419] width 219 height 41
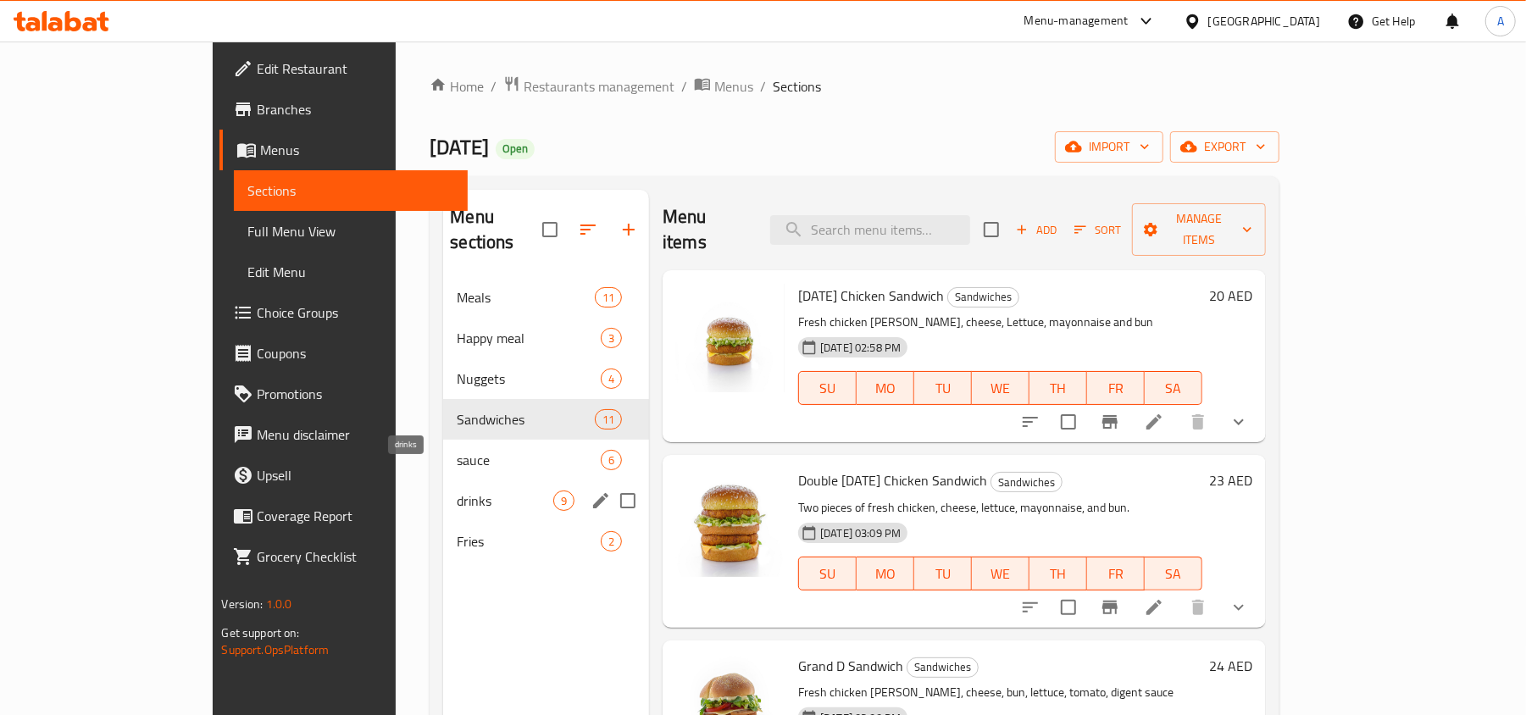
click at [457, 491] on span "drinks" at bounding box center [505, 501] width 97 height 20
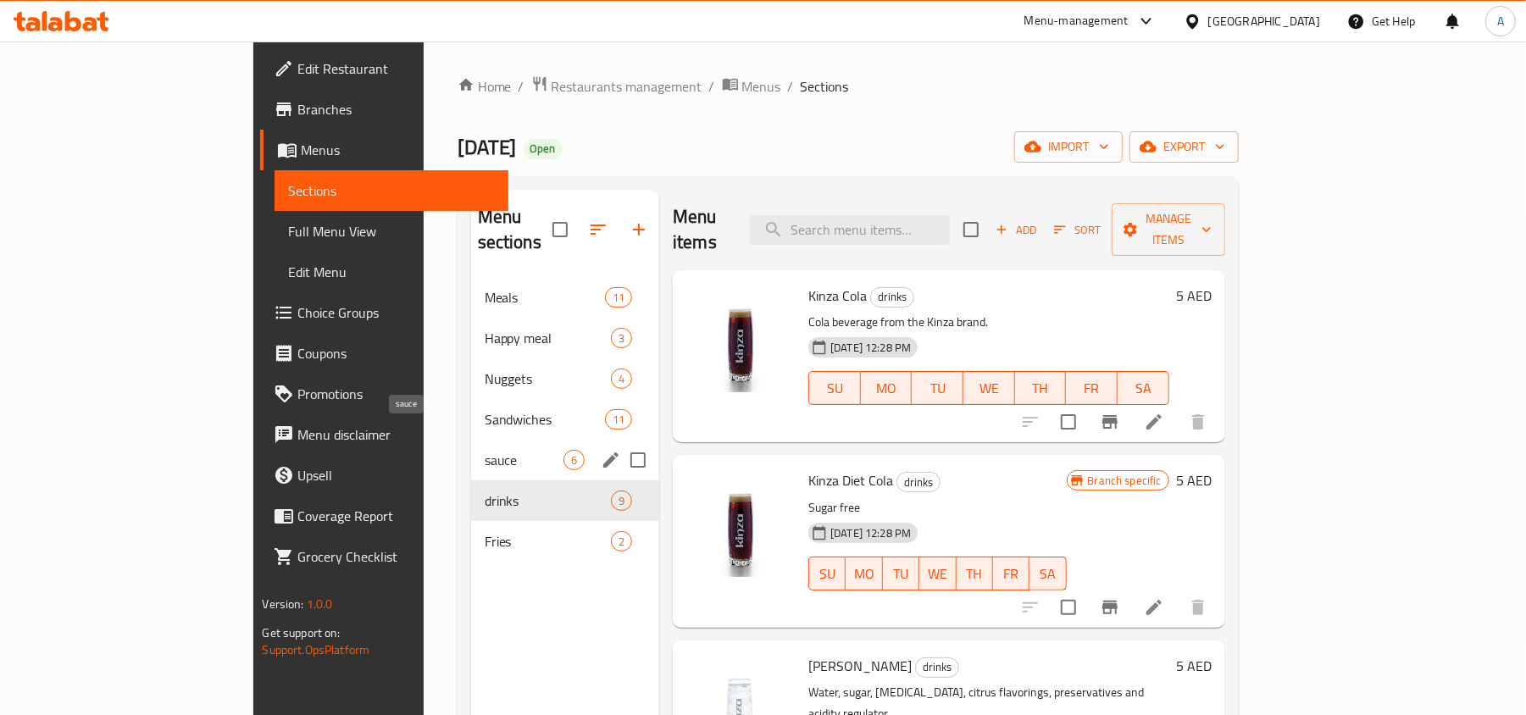
click at [485, 450] on span "sauce" at bounding box center [524, 460] width 79 height 20
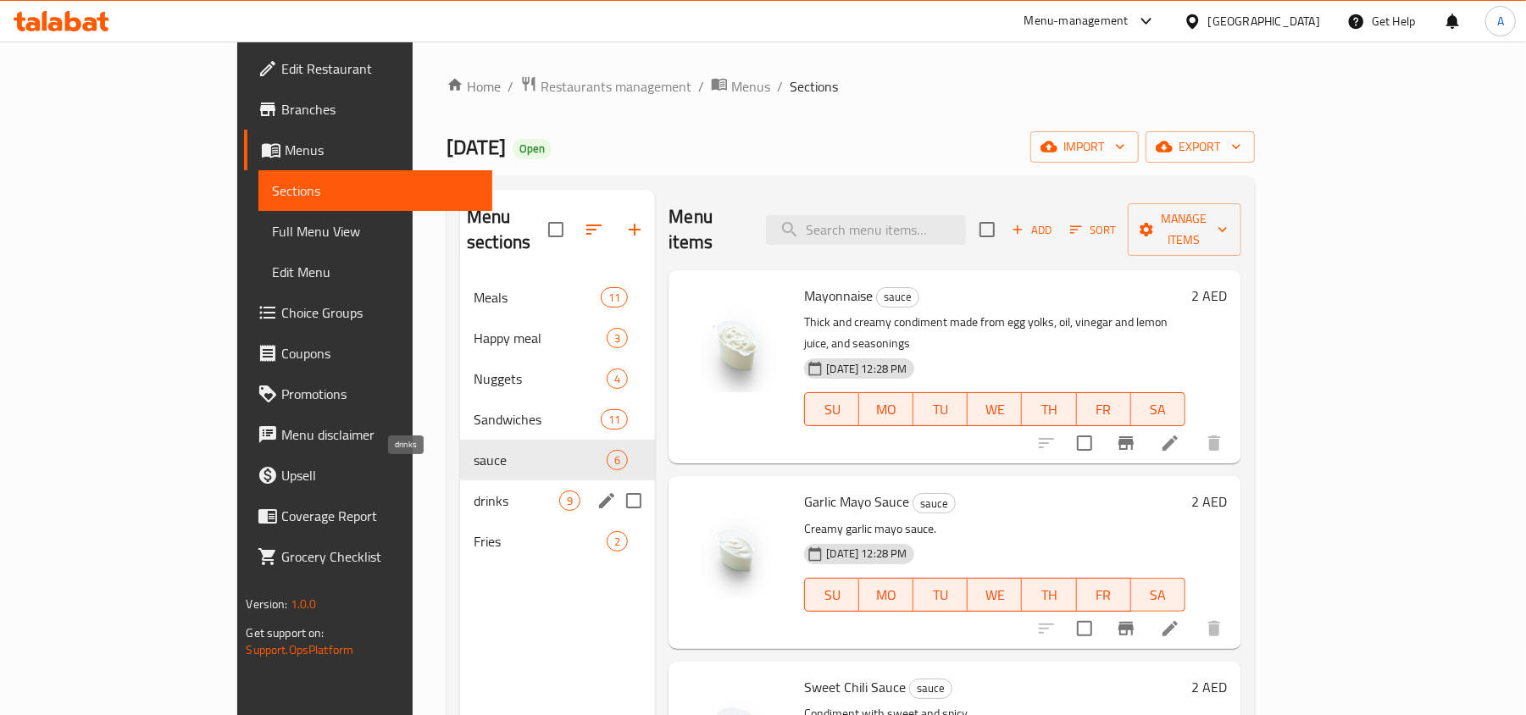
click at [460, 490] on div "drinks 9" at bounding box center [557, 500] width 195 height 41
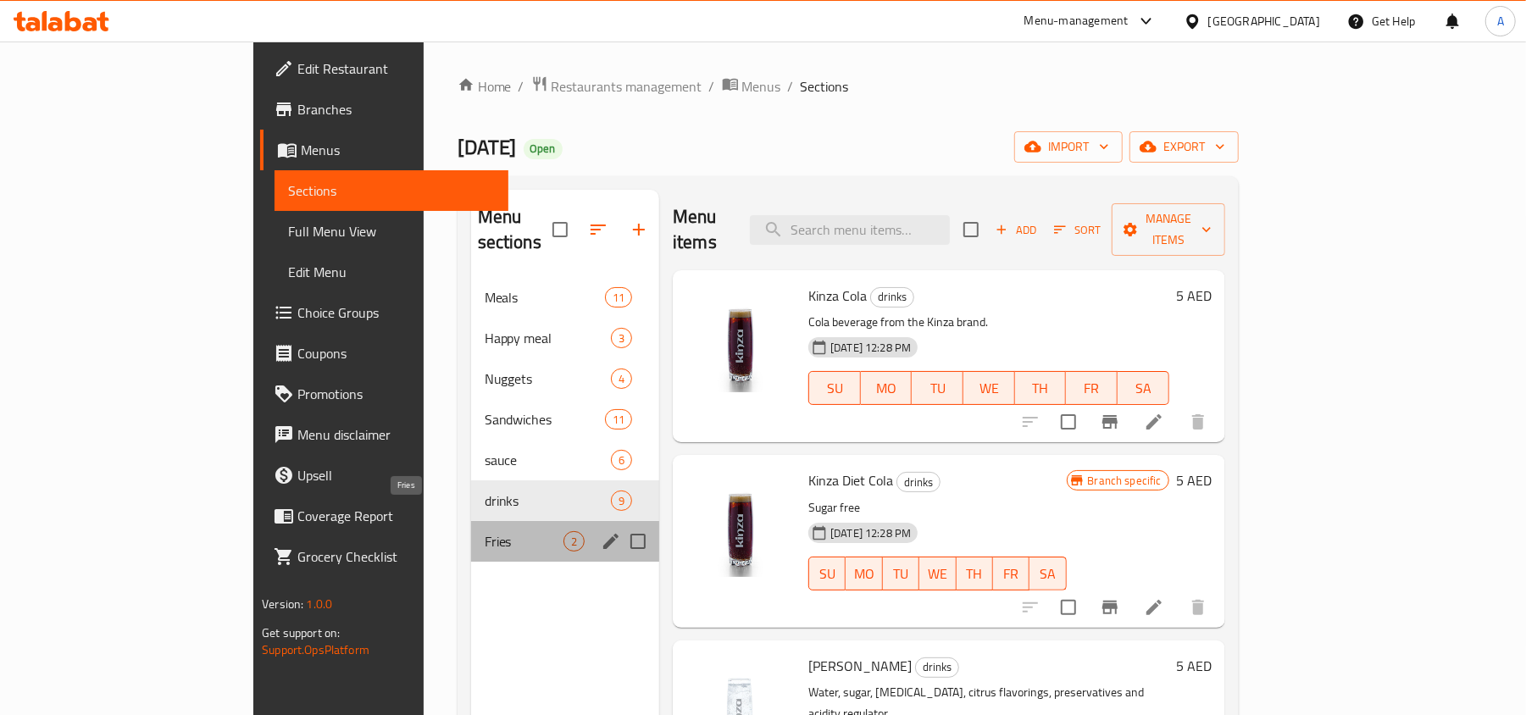
click at [485, 531] on span "Fries" at bounding box center [524, 541] width 79 height 20
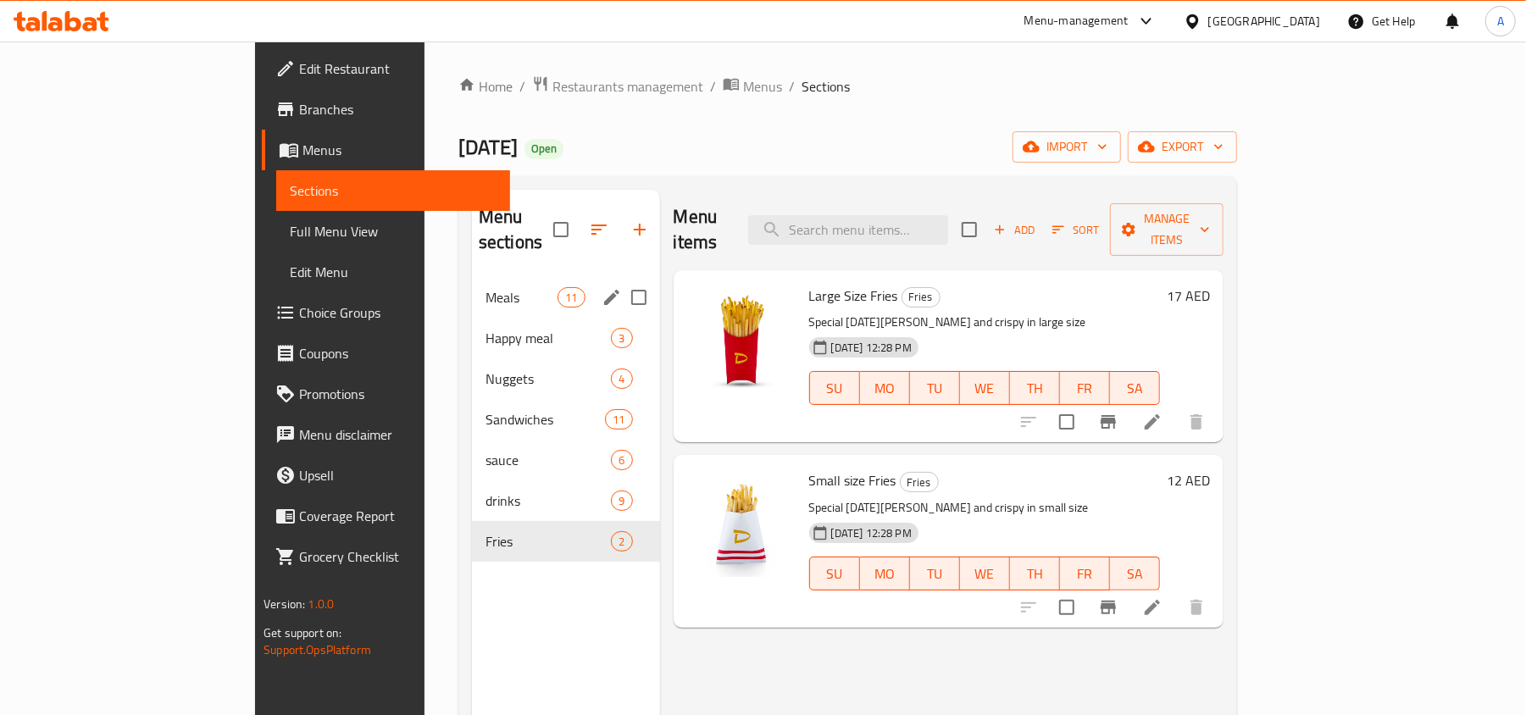
click at [472, 291] on div "Meals 11" at bounding box center [566, 297] width 188 height 41
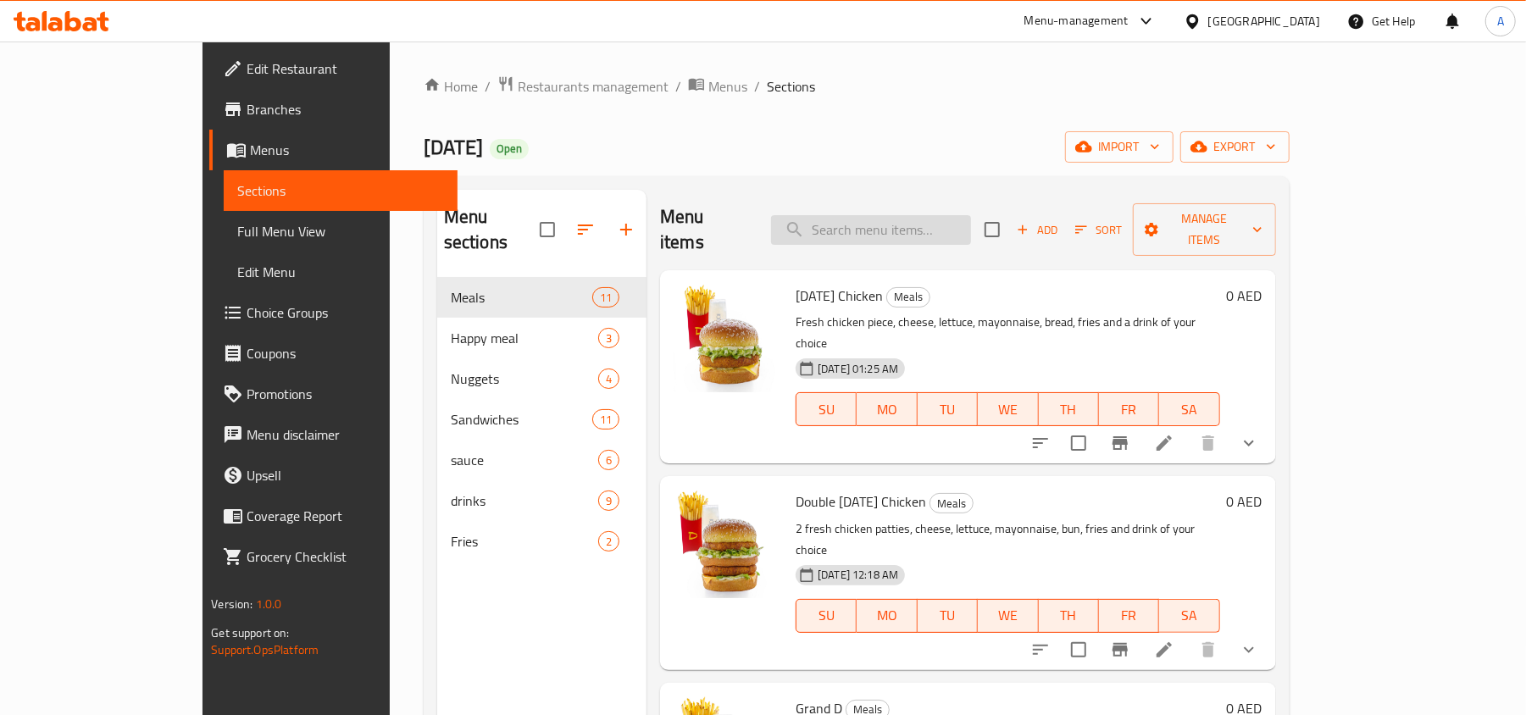
click at [903, 220] on input "search" at bounding box center [871, 230] width 200 height 30
paste input "Emirati"
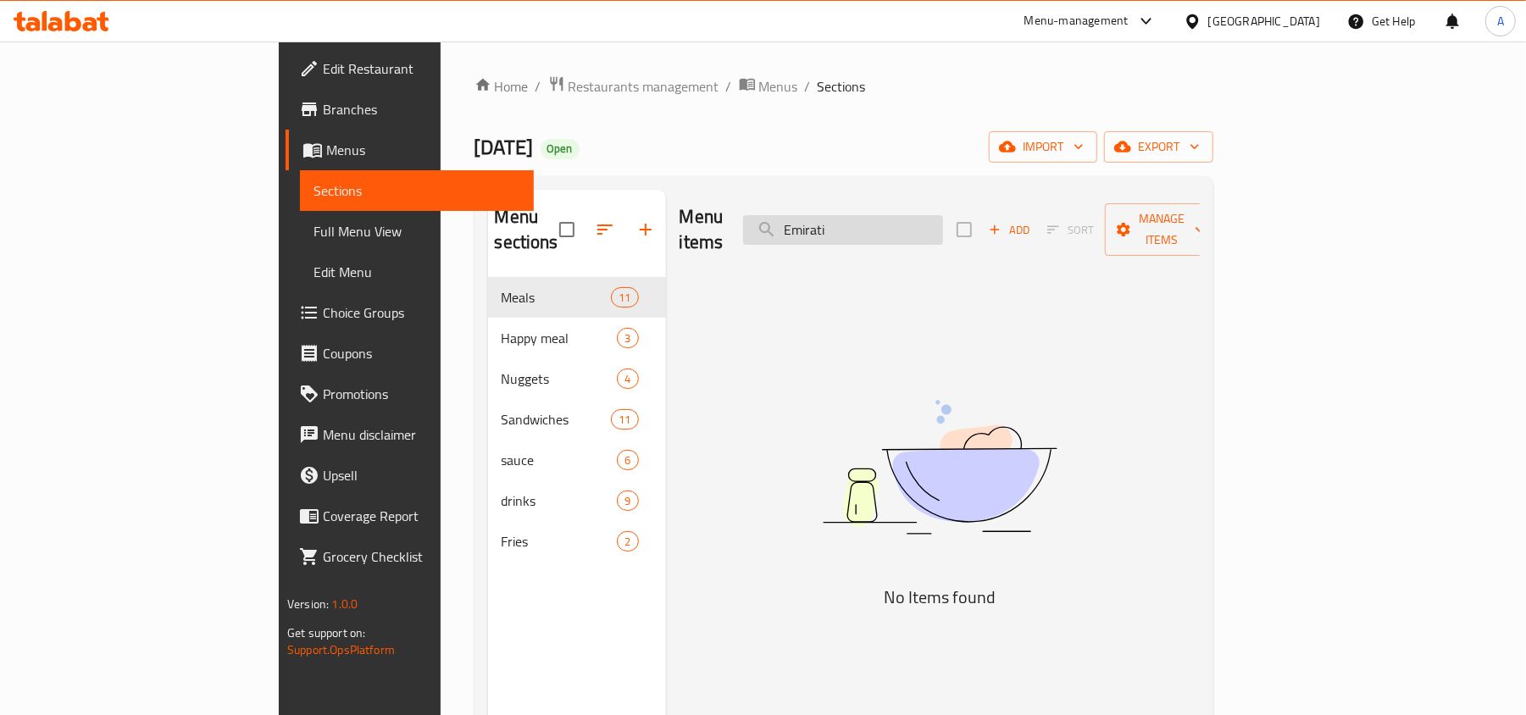
click at [882, 227] on input "Emirati" at bounding box center [843, 230] width 200 height 30
click at [925, 229] on input "Emirati" at bounding box center [843, 230] width 200 height 30
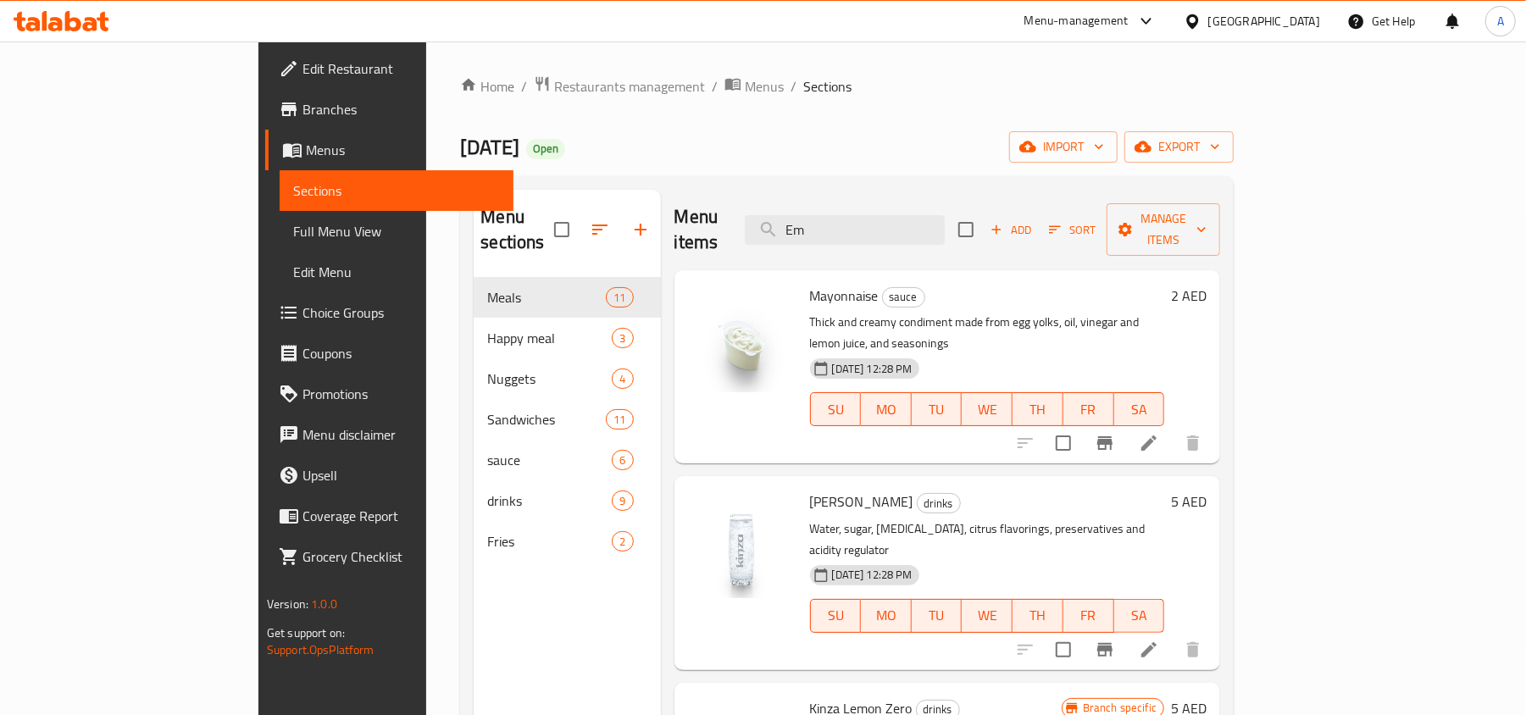
type input "E"
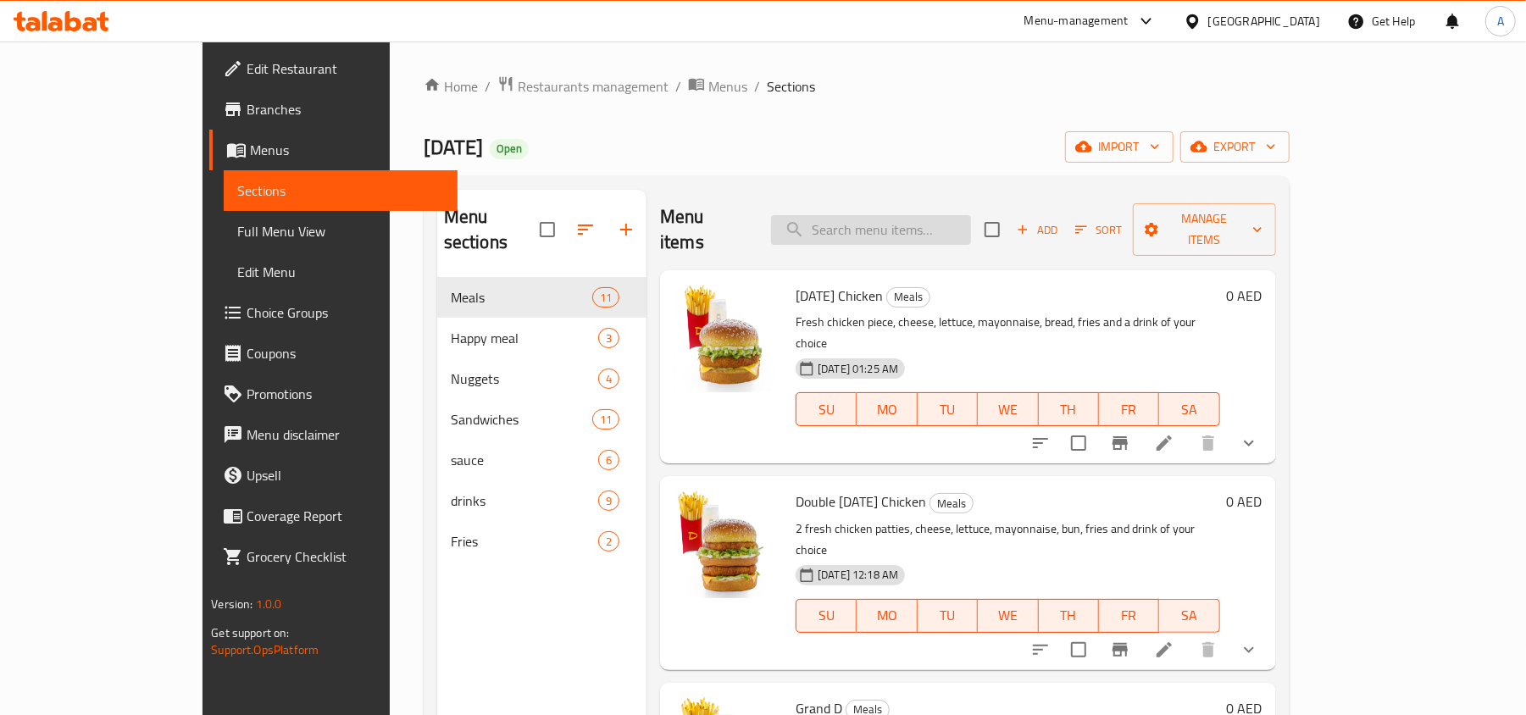
click at [971, 215] on input "search" at bounding box center [871, 230] width 200 height 30
paste input "Emirati"
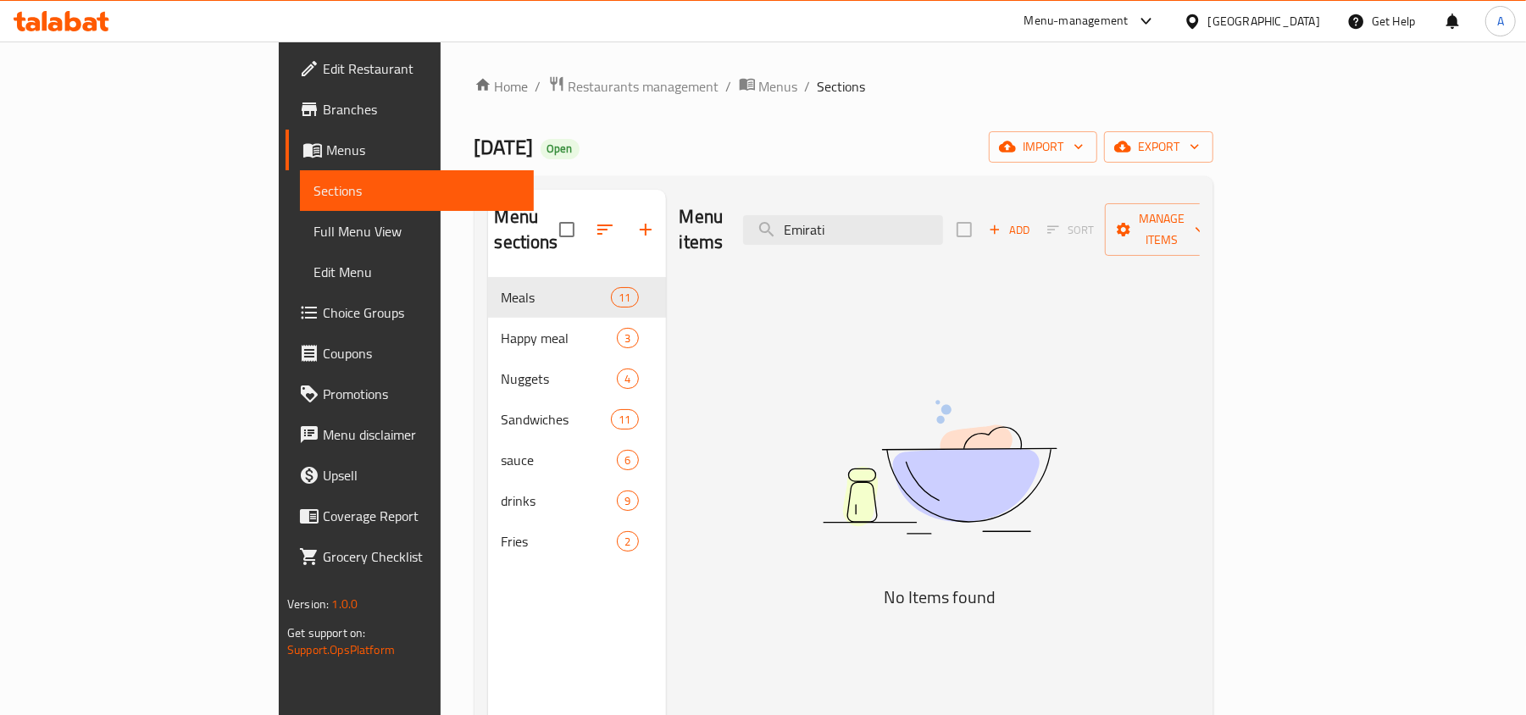
type input "Emirati"
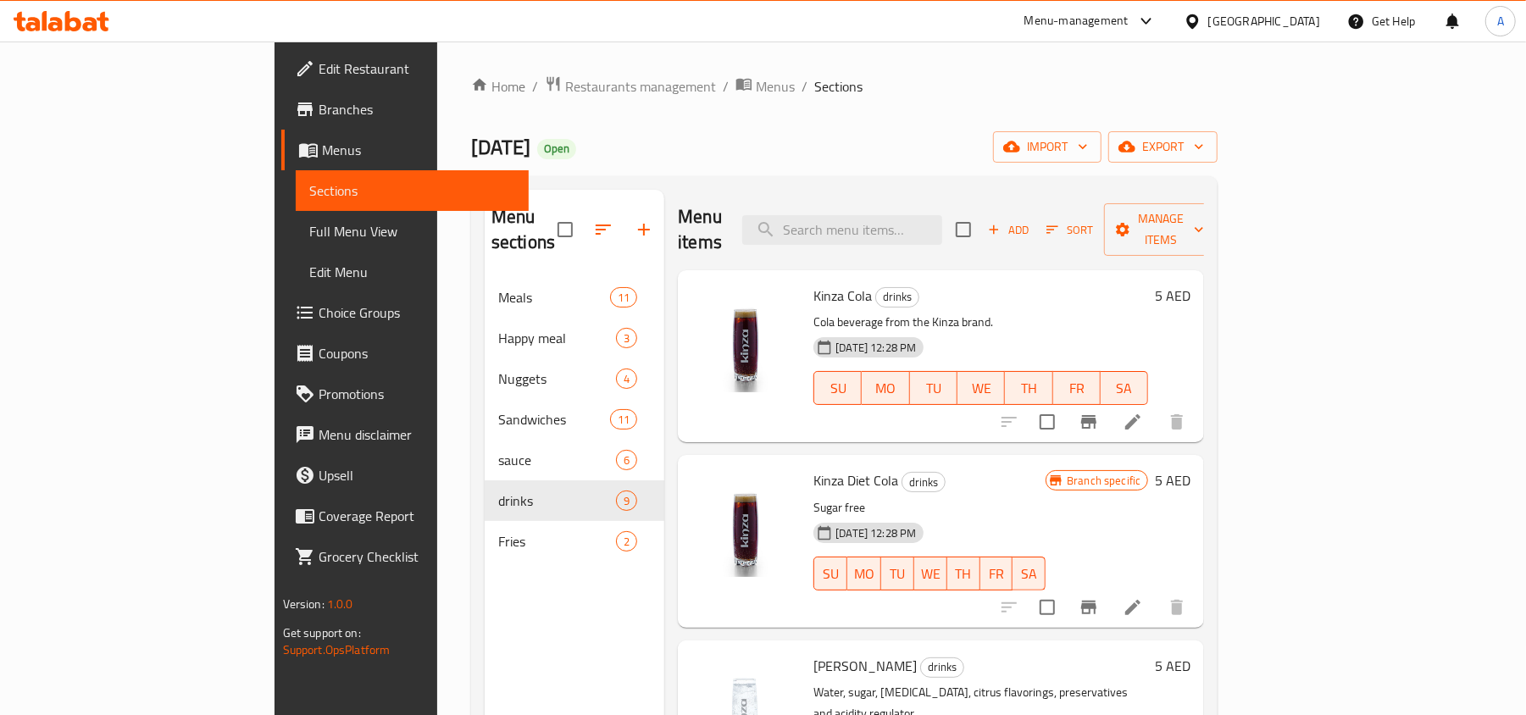
click at [319, 71] on span "Edit Restaurant" at bounding box center [417, 68] width 197 height 20
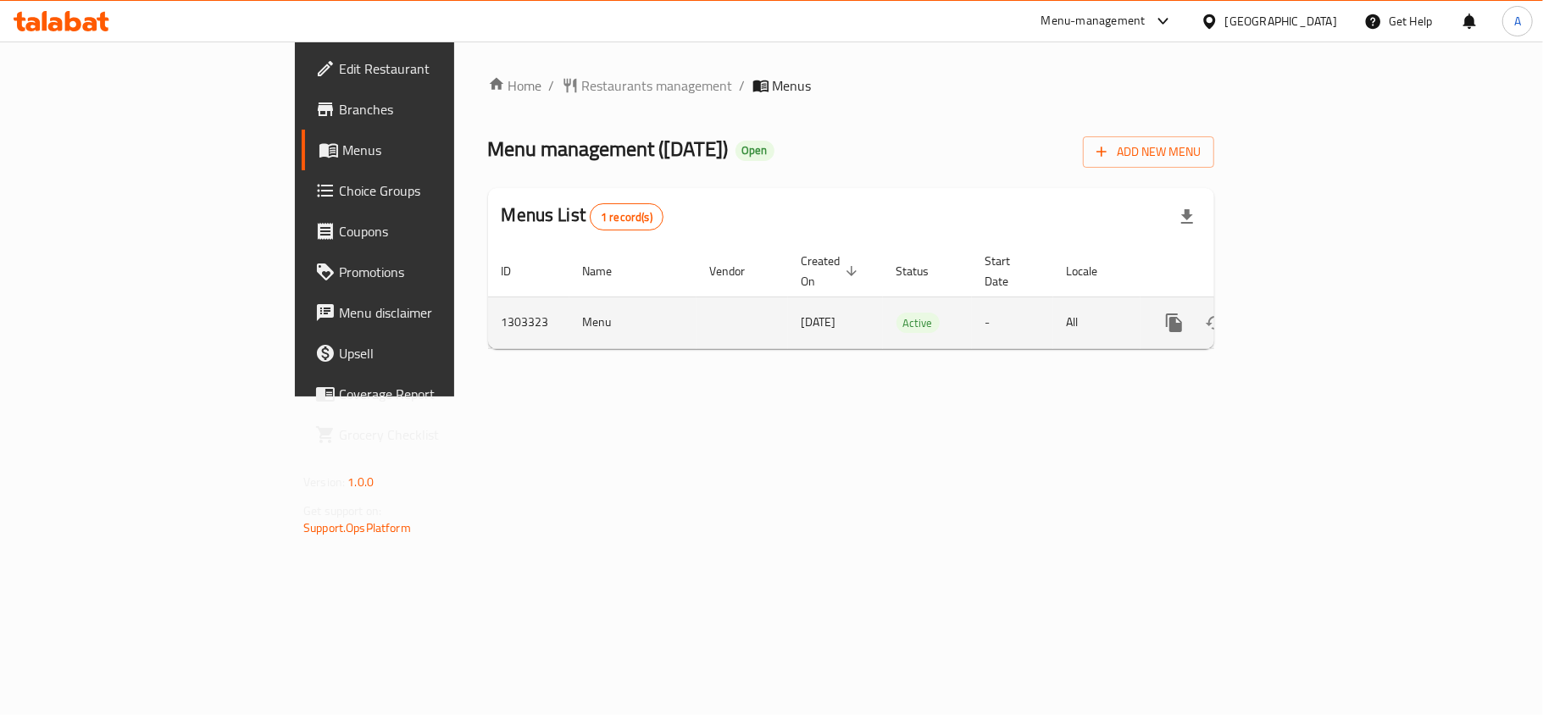
click at [1307, 313] on icon "enhanced table" at bounding box center [1296, 323] width 20 height 20
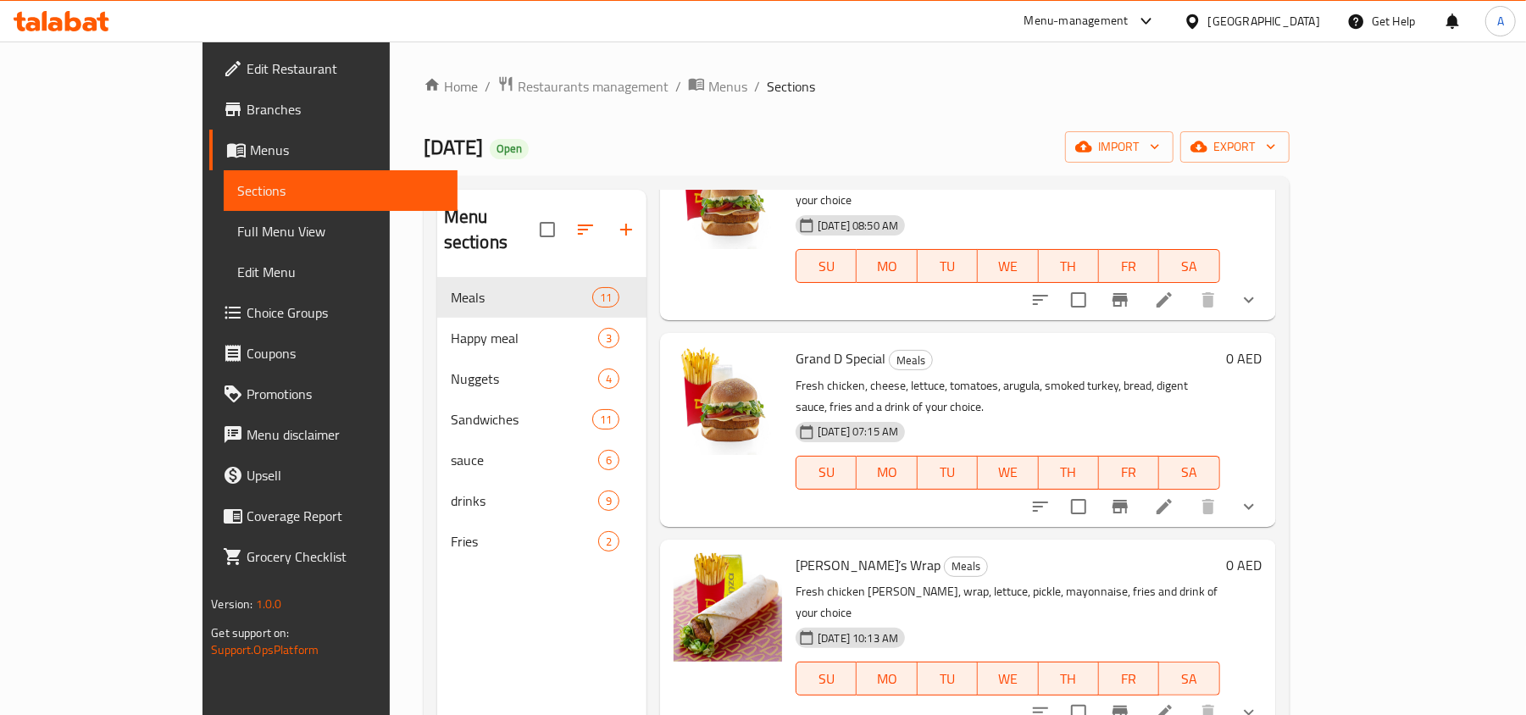
scroll to position [564, 0]
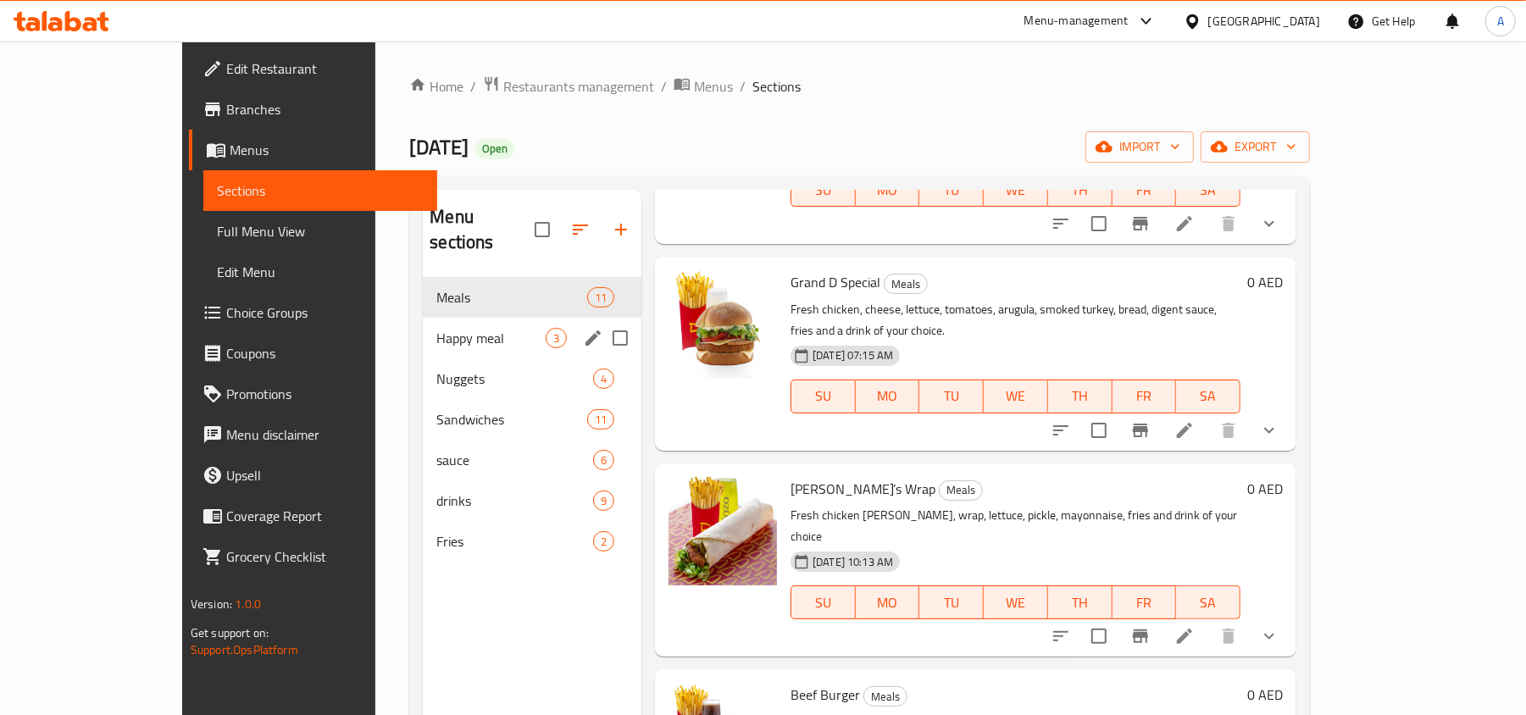
click at [436, 328] on span "Happy meal" at bounding box center [490, 338] width 109 height 20
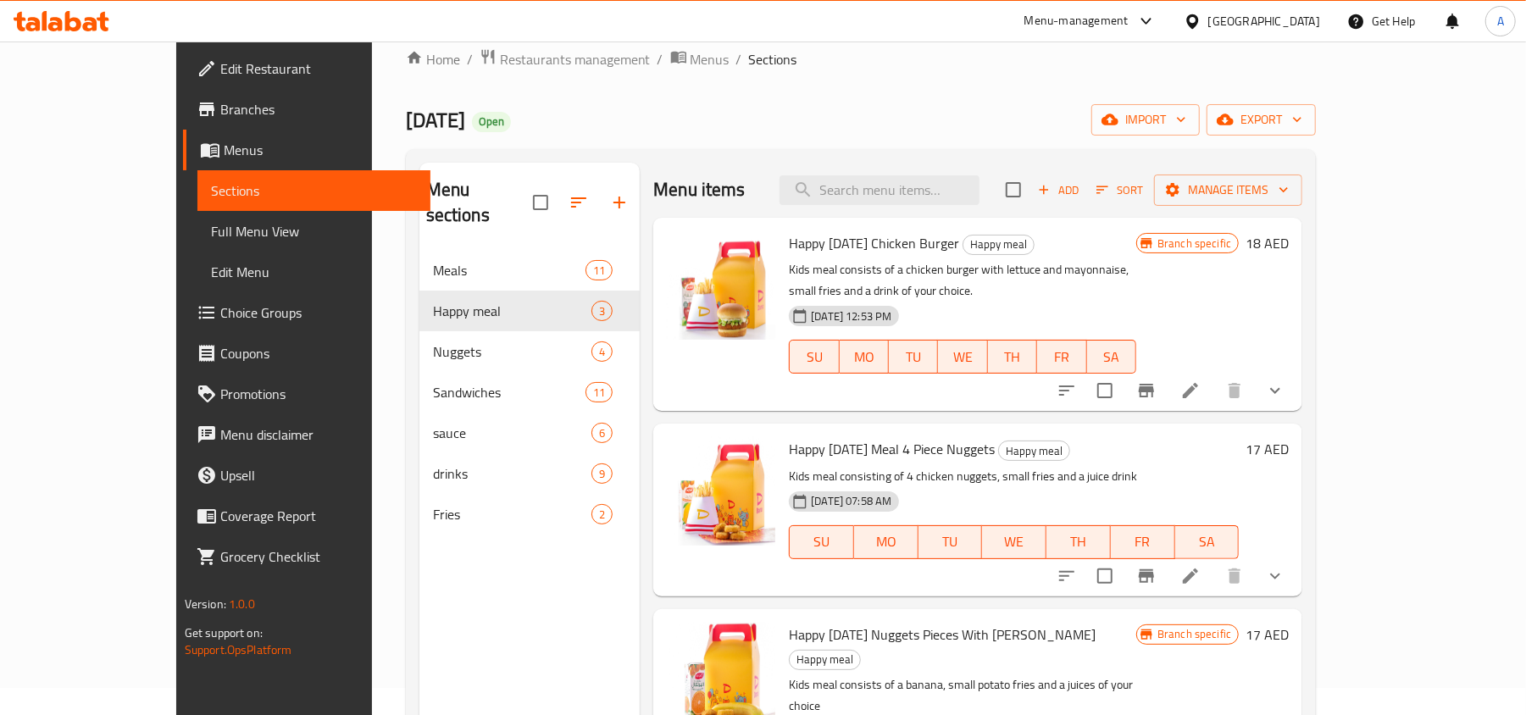
scroll to position [12, 0]
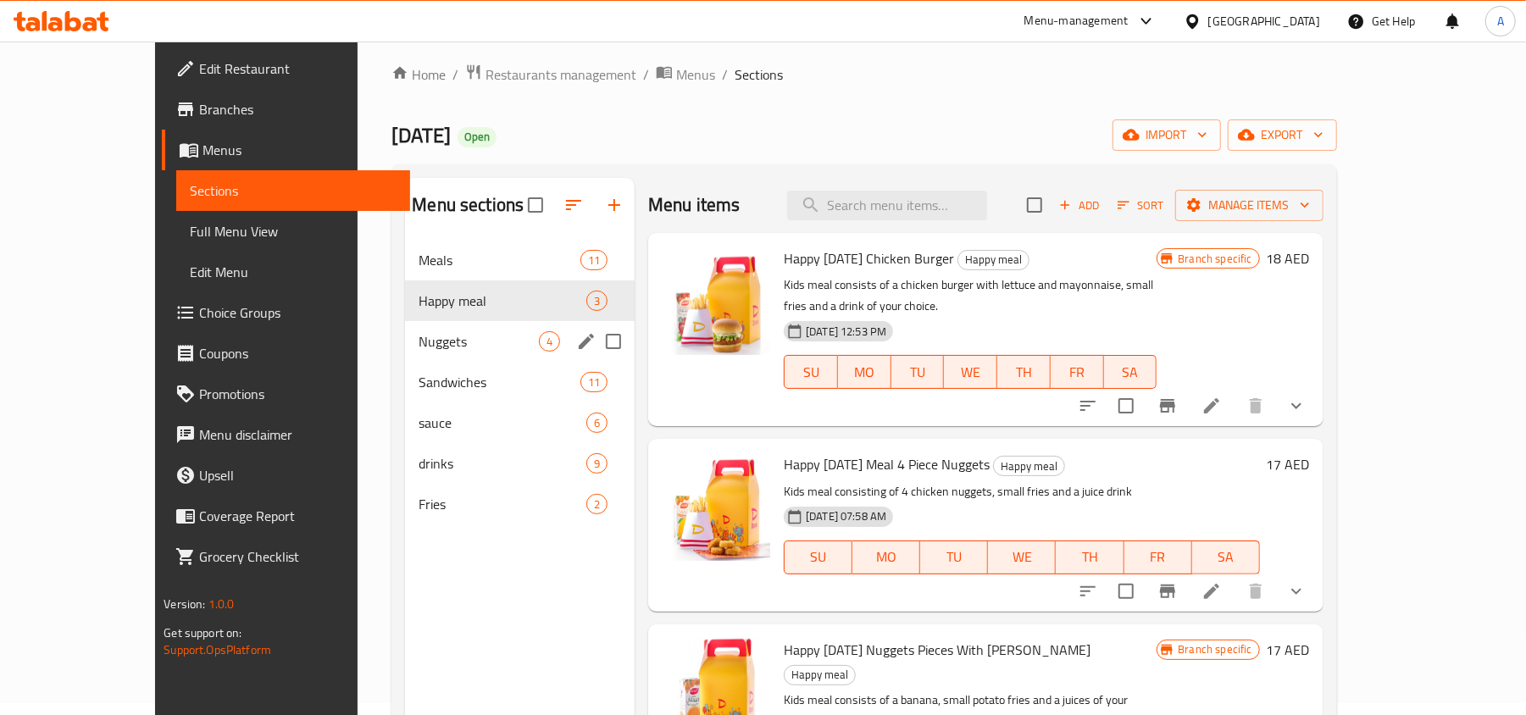
click at [488, 334] on span "Nuggets" at bounding box center [479, 341] width 120 height 20
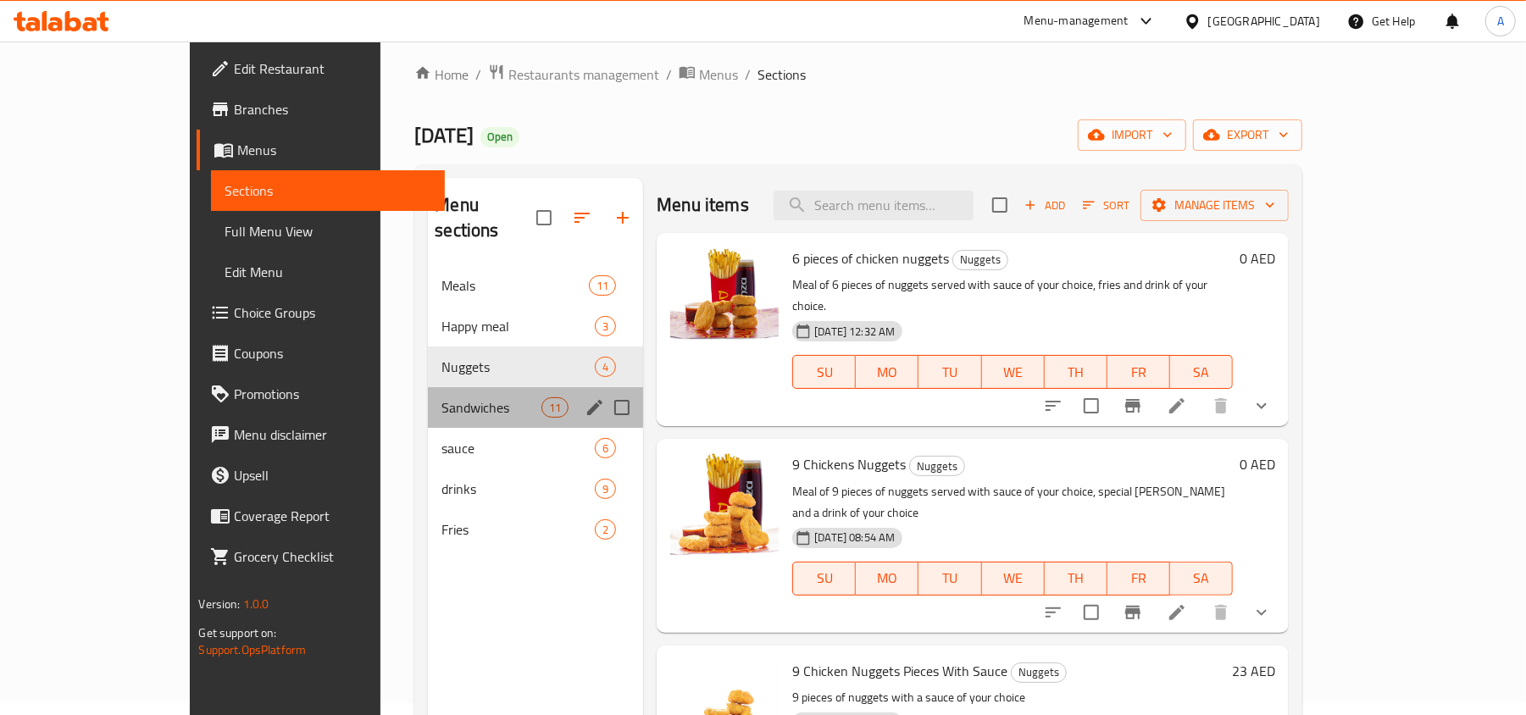
click at [428, 387] on div "Sandwiches 11" at bounding box center [535, 407] width 215 height 41
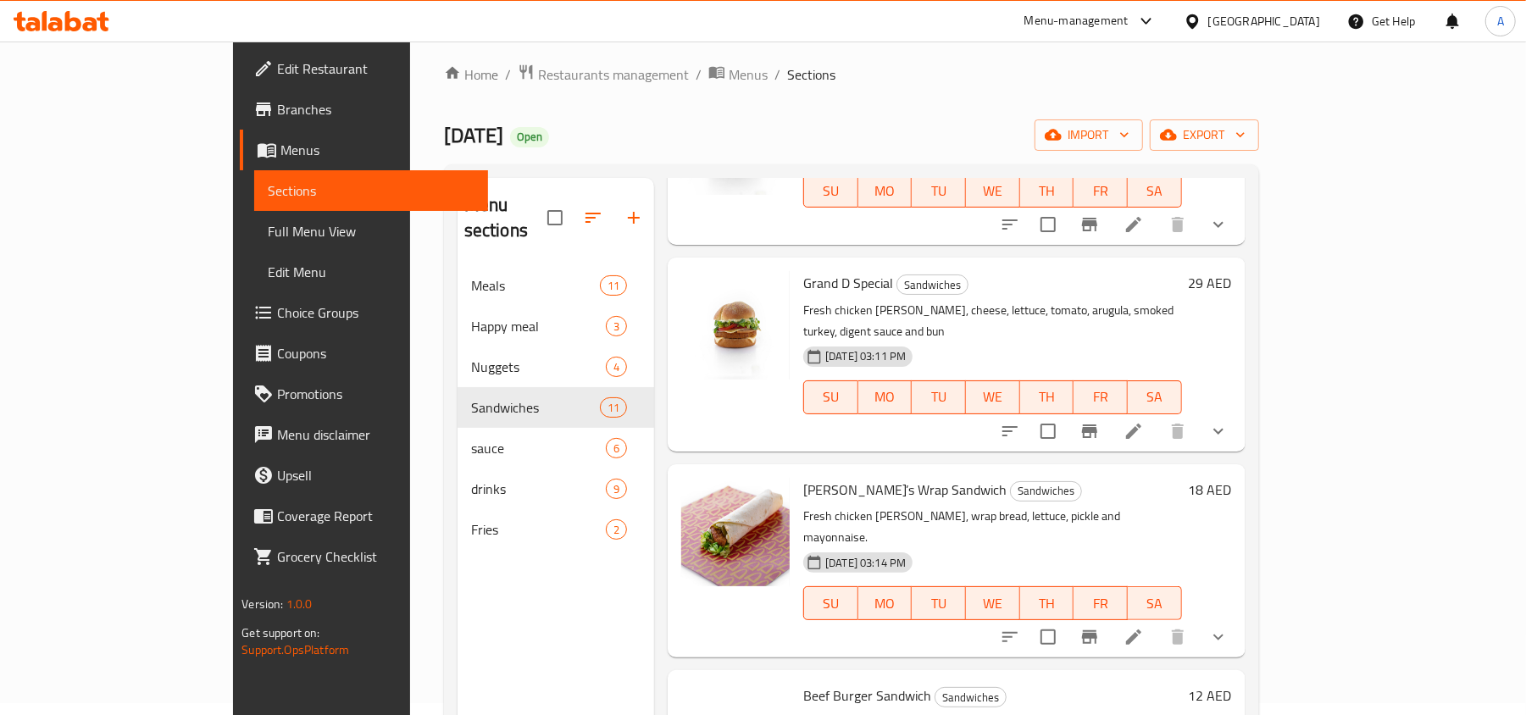
scroll to position [564, 0]
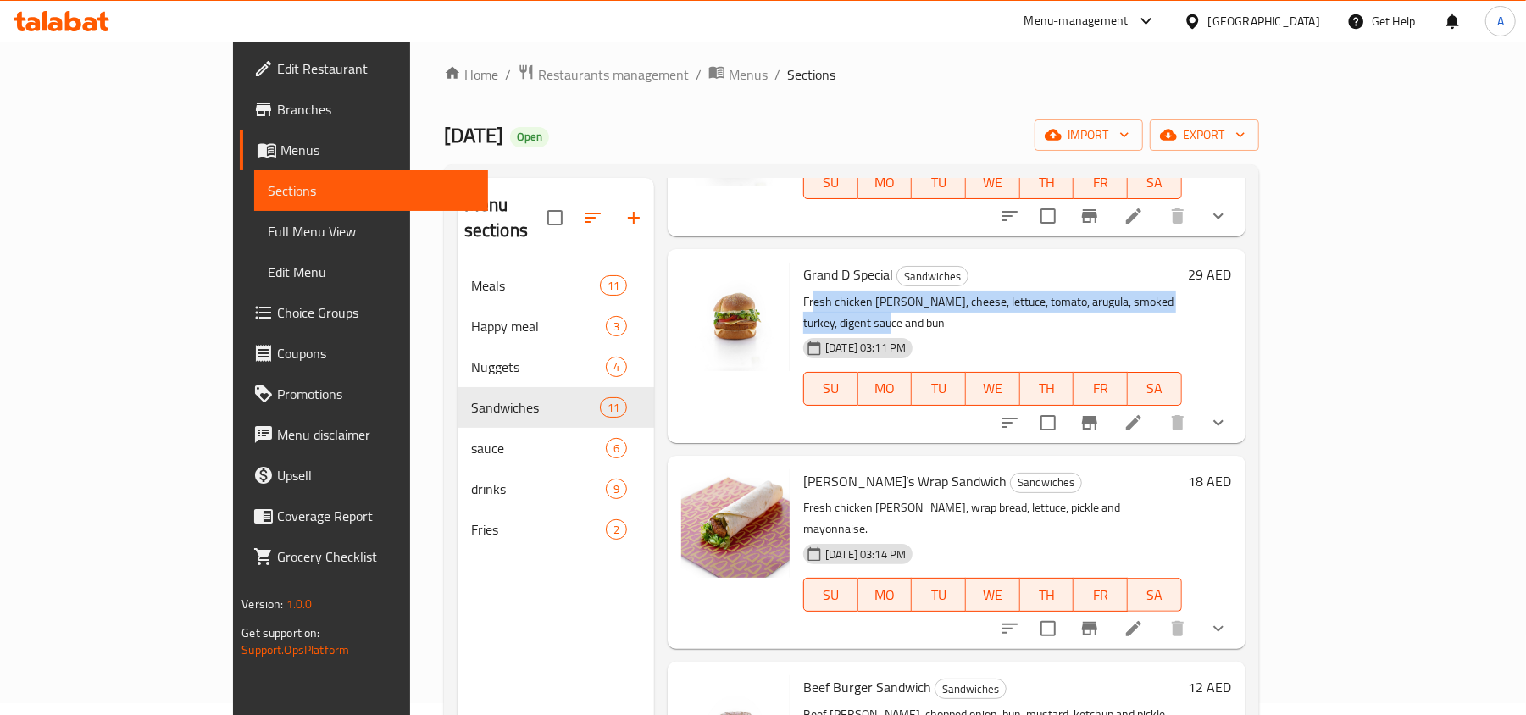
drag, startPoint x: 1179, startPoint y: 280, endPoint x: 753, endPoint y: 269, distance: 426.3
click at [803, 291] on p "Fresh chicken [PERSON_NAME], cheese, lettuce, tomato, arugula, smoked turkey, d…" at bounding box center [992, 312] width 378 height 42
click at [803, 291] on p "Fresh chicken patty, cheese, lettuce, tomato, arugula, smoked turkey, digent sa…" at bounding box center [992, 312] width 378 height 42
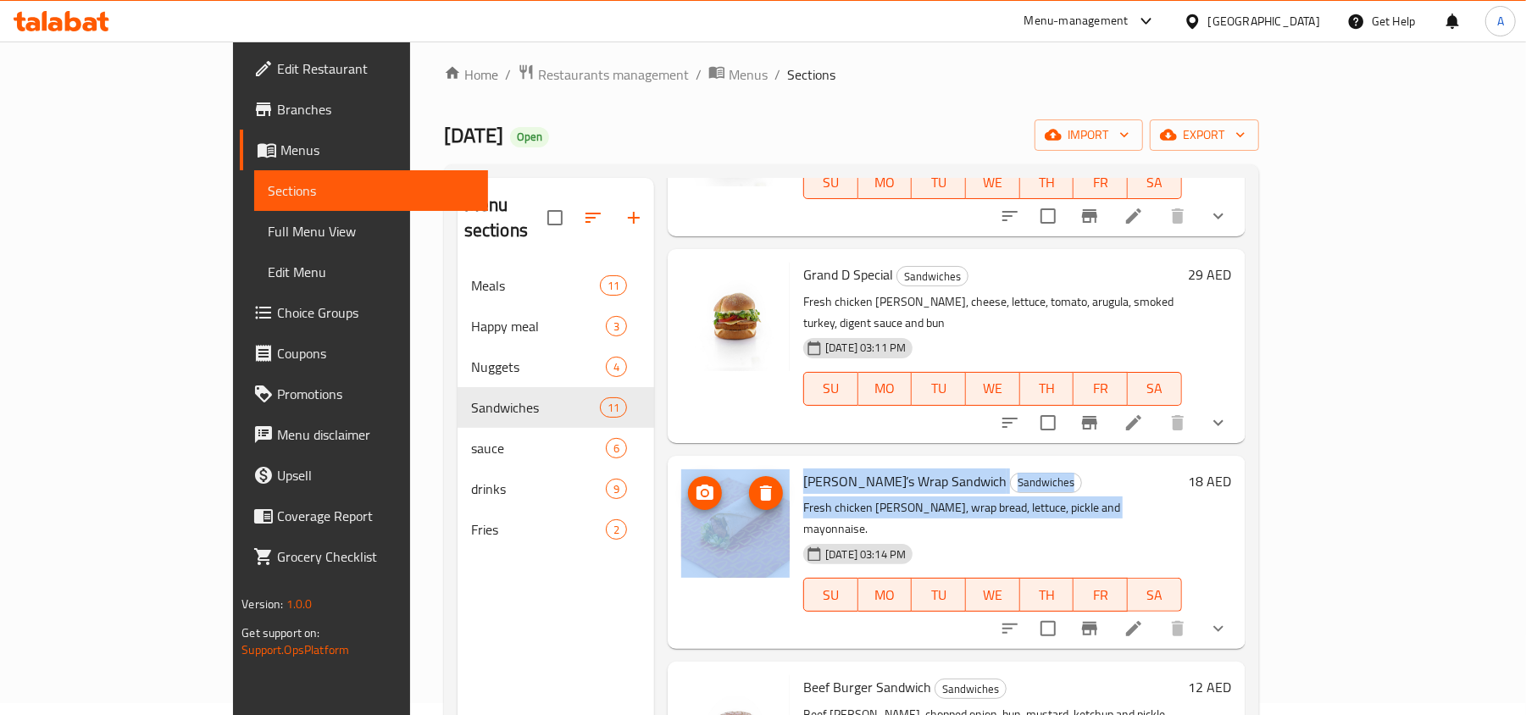
drag, startPoint x: 1048, startPoint y: 459, endPoint x: 715, endPoint y: 461, distance: 333.0
click at [715, 463] on div "Dano’s Wrap Sandwich Sandwiches Fresh chicken patty, wrap bread, lettuce, pickl…" at bounding box center [955, 553] width 563 height 180
click at [803, 497] on p "Fresh chicken patty, wrap bread, lettuce, pickle and mayonnaise." at bounding box center [992, 518] width 378 height 42
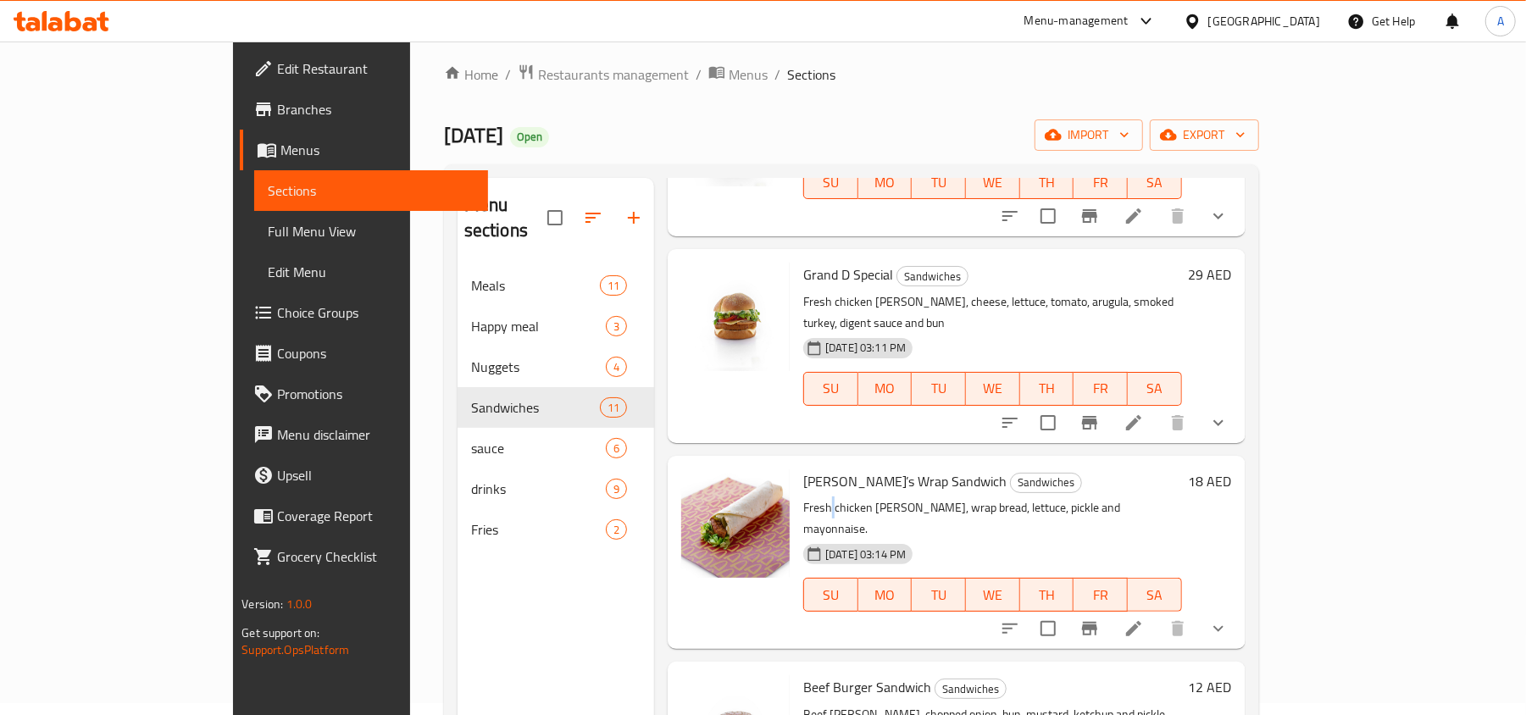
click at [803, 497] on p "Fresh chicken patty, wrap bread, lettuce, pickle and mayonnaise." at bounding box center [992, 518] width 378 height 42
drag, startPoint x: 773, startPoint y: 459, endPoint x: 1125, endPoint y: 496, distance: 354.4
click at [803, 497] on p "Fresh chicken patty, wrap bread, lettuce, pickle and mayonnaise." at bounding box center [992, 518] width 378 height 42
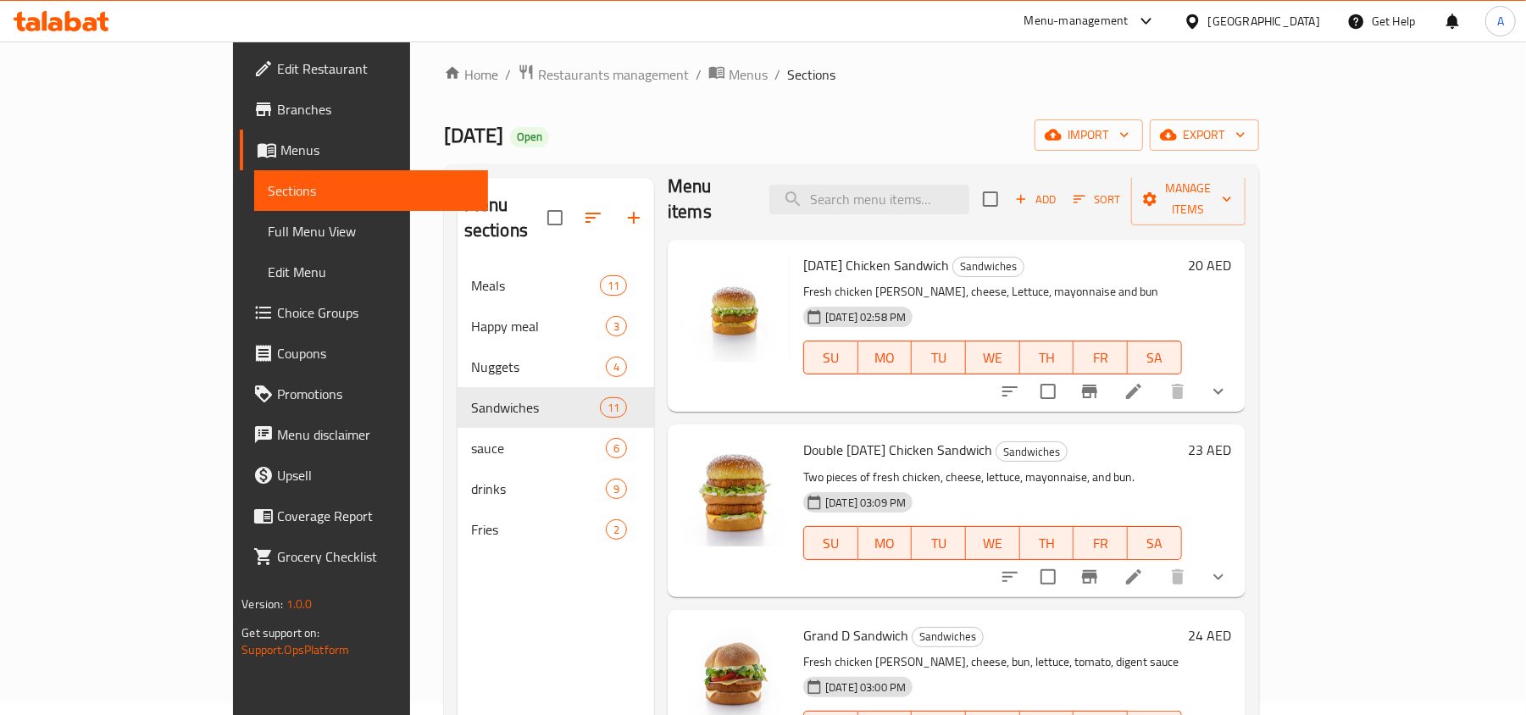
scroll to position [0, 0]
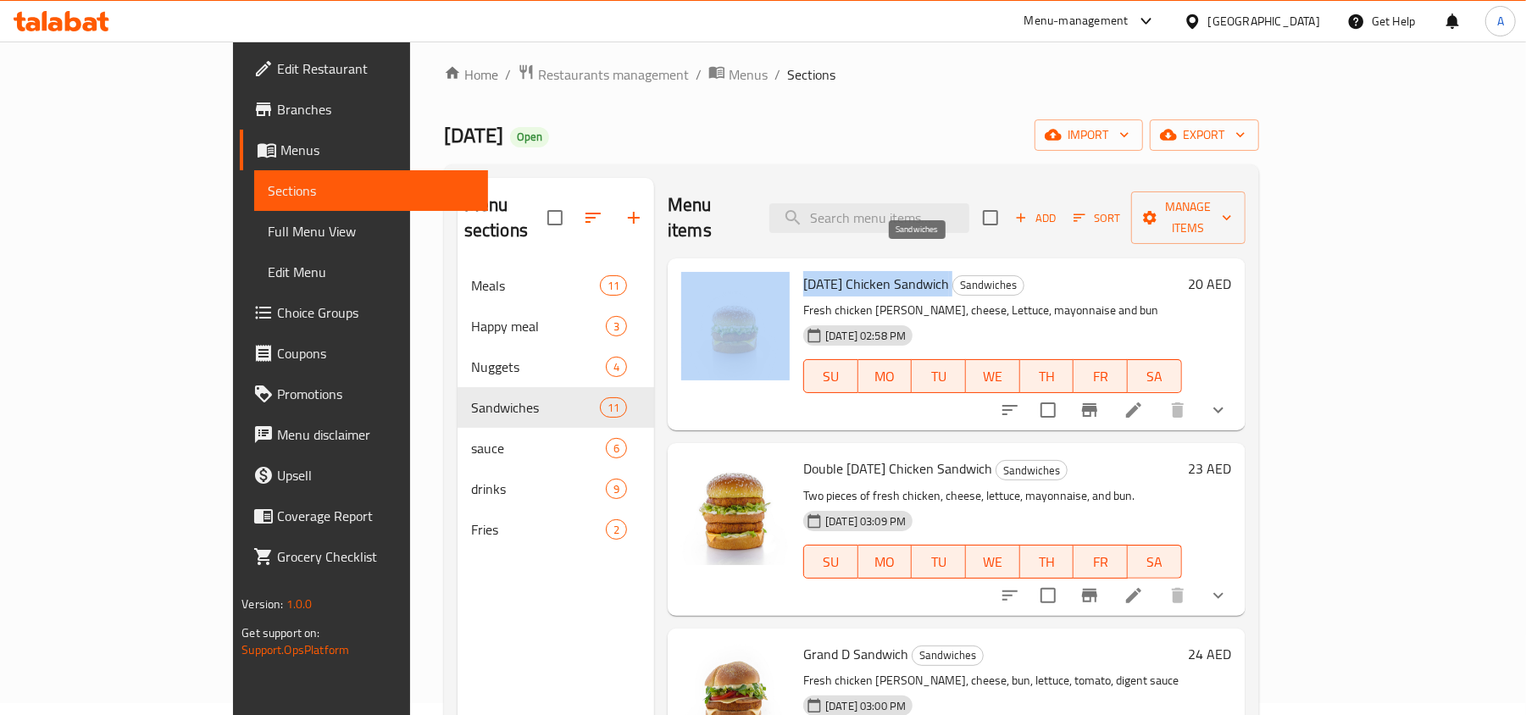
drag, startPoint x: 882, startPoint y: 261, endPoint x: 602, endPoint y: 229, distance: 282.3
click at [654, 229] on div "Menu items Add Sort Manage items Dano Chicken Sandwich Sandwiches Fresh chicken…" at bounding box center [949, 535] width 591 height 715
click at [857, 271] on span "Dano Chicken Sandwich" at bounding box center [876, 283] width 146 height 25
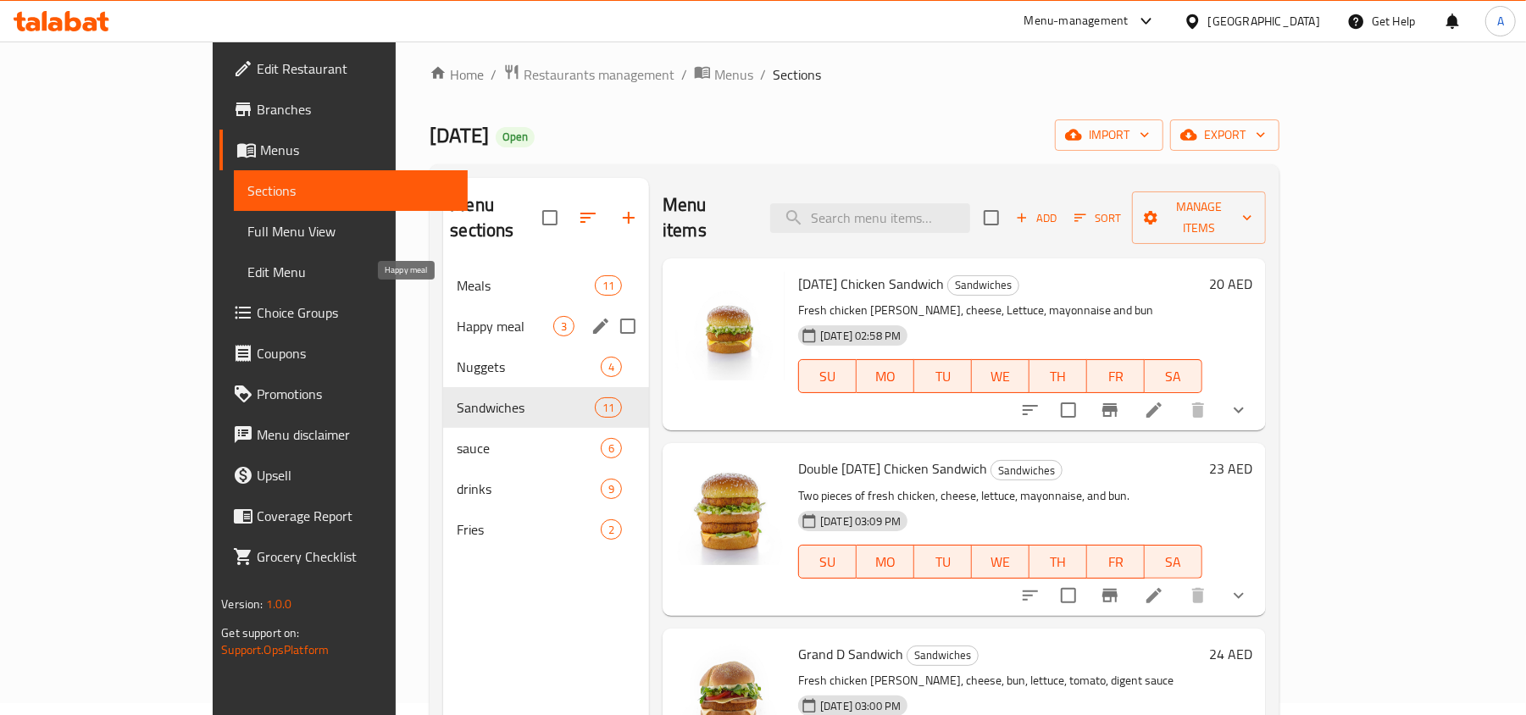
click at [457, 316] on span "Happy meal" at bounding box center [505, 326] width 97 height 20
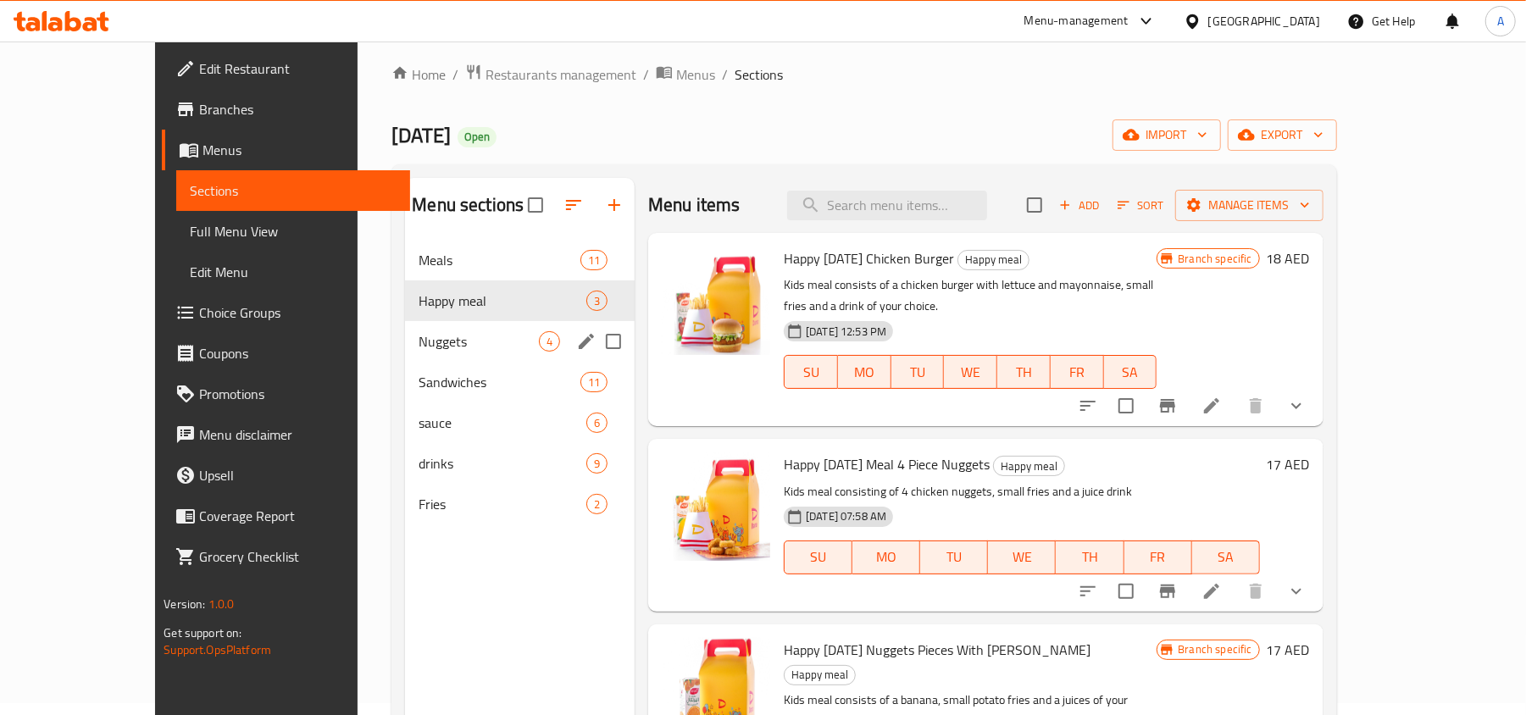
click at [417, 325] on div "Nuggets 4" at bounding box center [520, 341] width 230 height 41
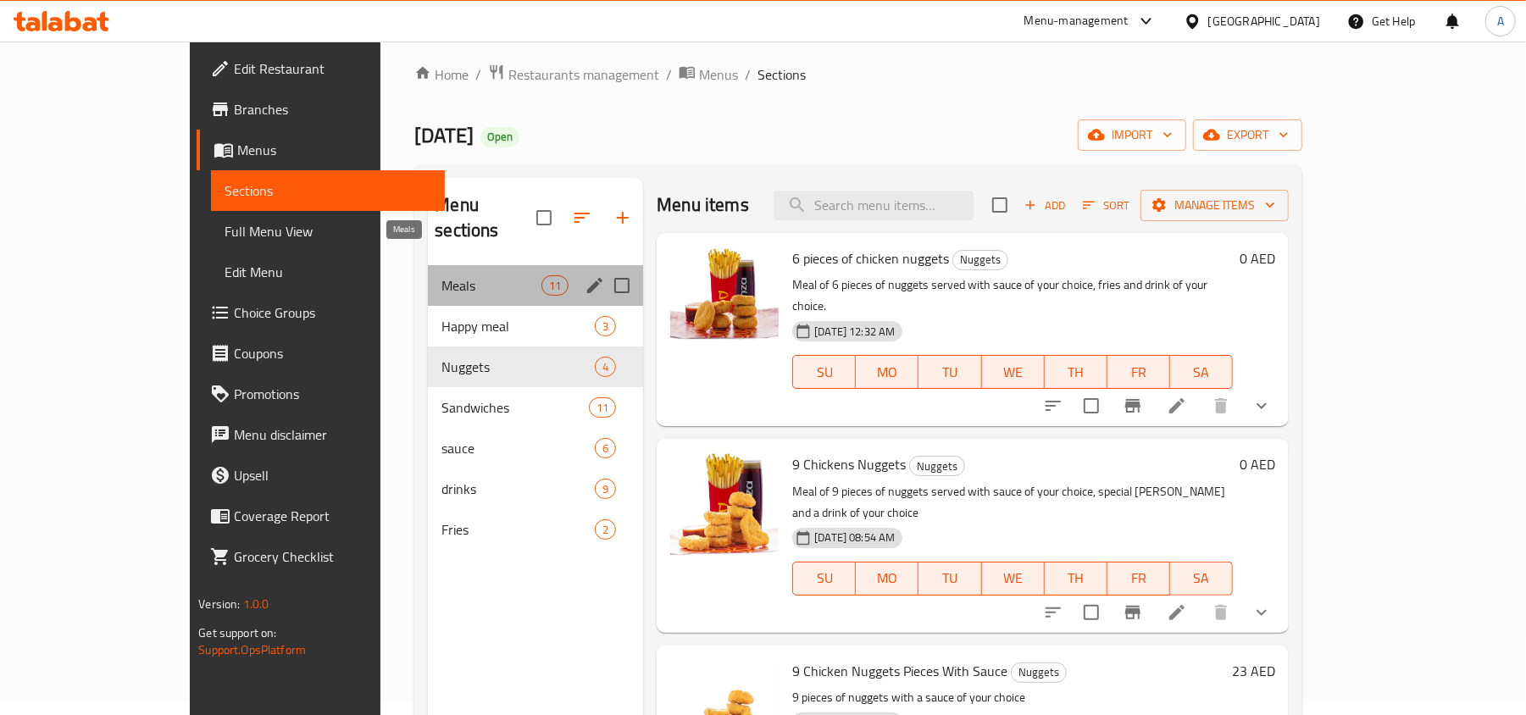
click at [441, 275] on span "Meals" at bounding box center [491, 285] width 100 height 20
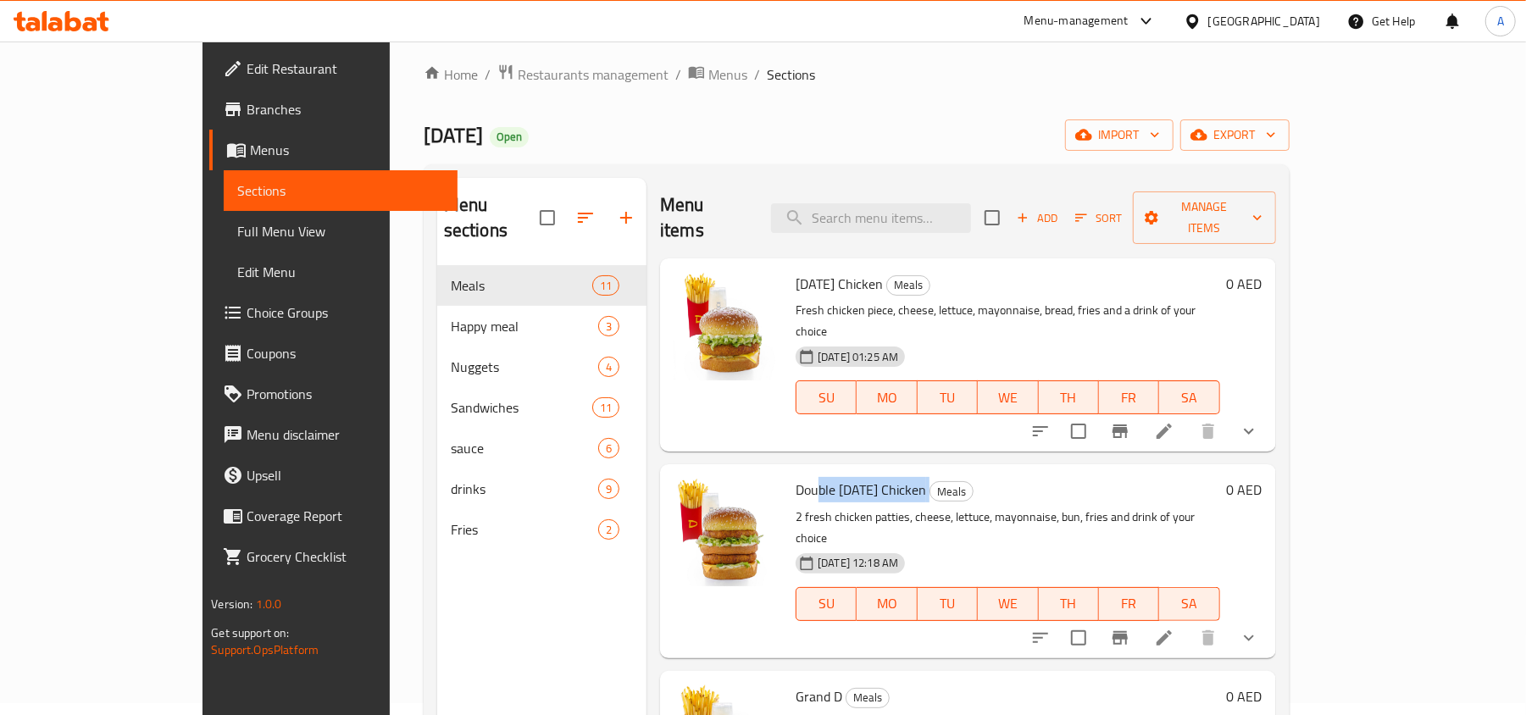
drag, startPoint x: 873, startPoint y: 439, endPoint x: 771, endPoint y: 444, distance: 101.8
click at [796, 478] on h6 "Double Dano Chicken Meals" at bounding box center [1008, 490] width 424 height 24
click at [796, 477] on span "Double Dano Chicken" at bounding box center [861, 489] width 130 height 25
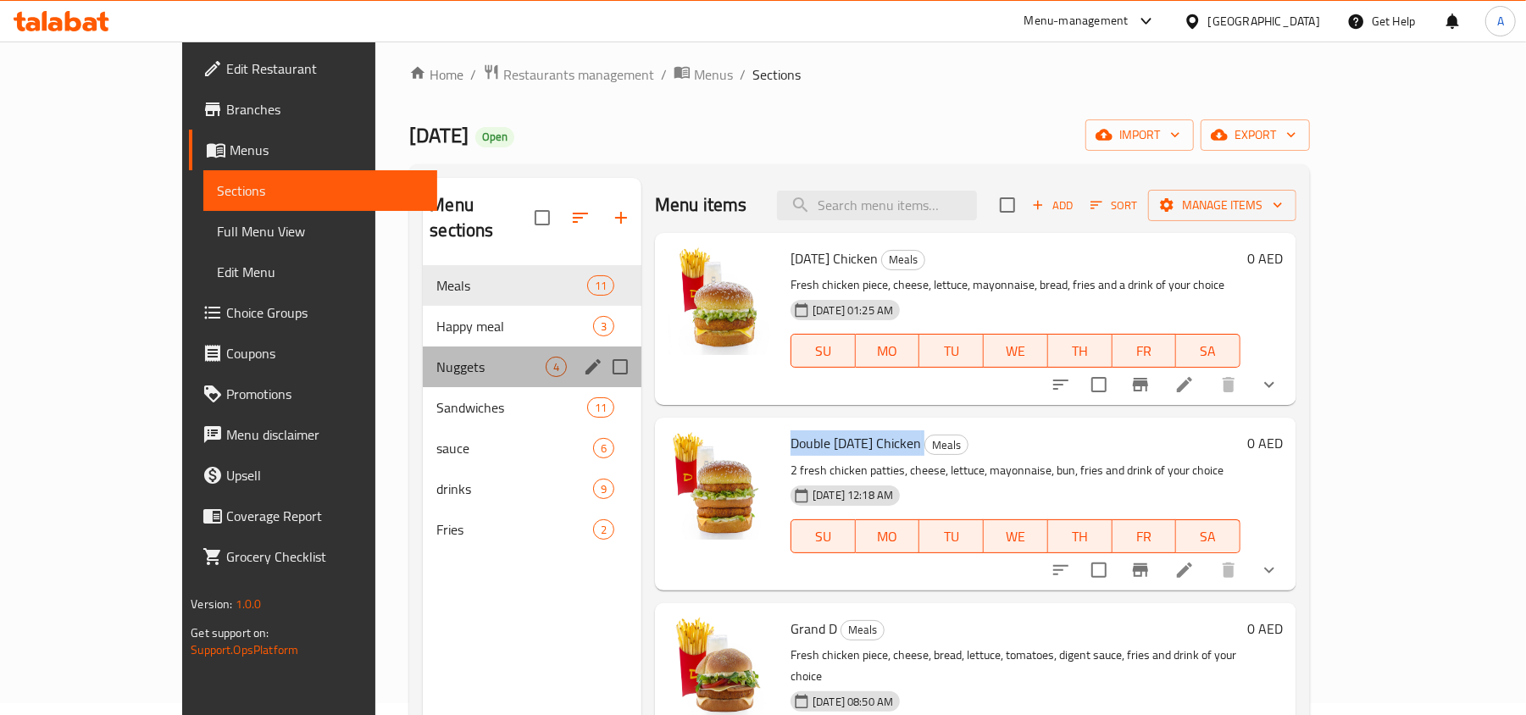
click at [423, 347] on div "Nuggets 4" at bounding box center [532, 367] width 219 height 41
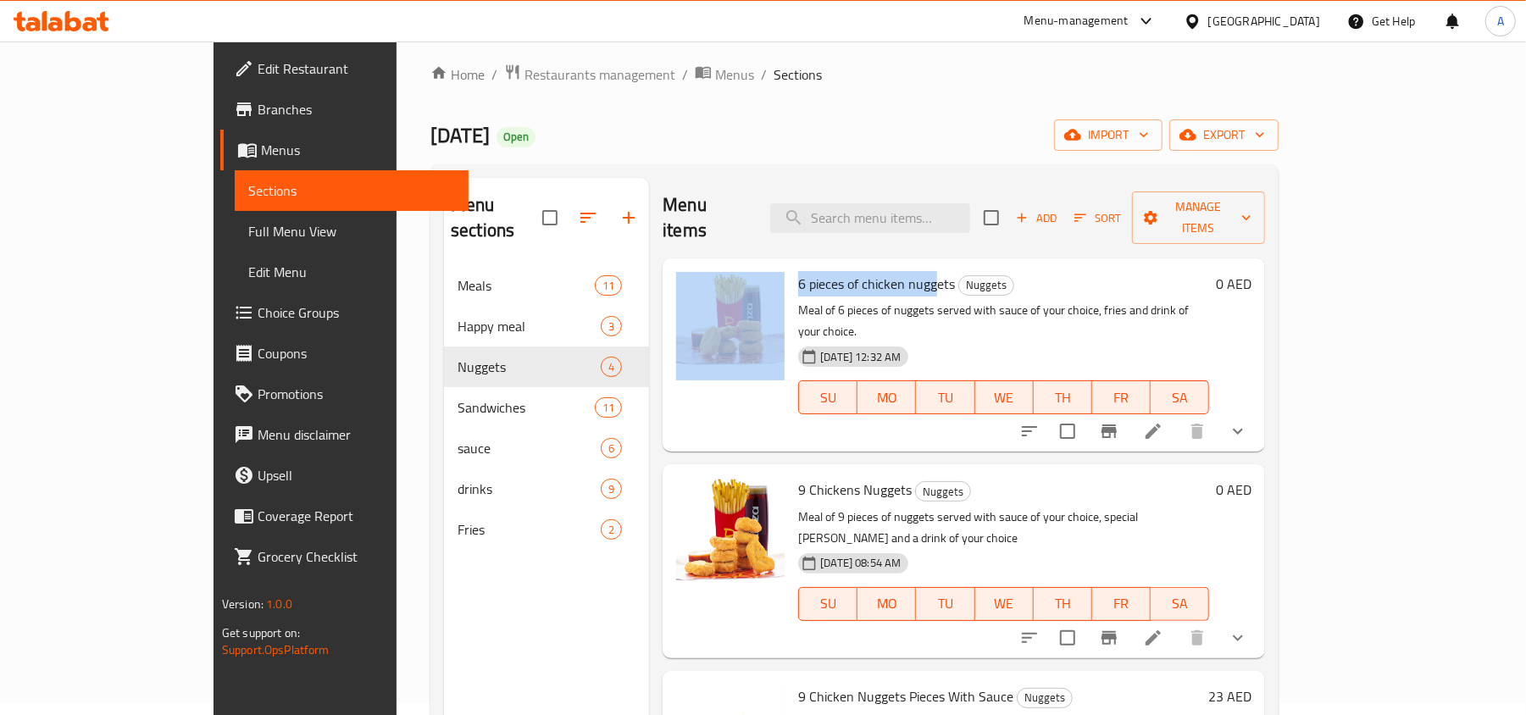
drag, startPoint x: 770, startPoint y: 278, endPoint x: 629, endPoint y: 280, distance: 141.5
click at [669, 280] on div "6 pieces of chicken nuggets Nuggets Meal of 6 pieces of nuggets served with sau…" at bounding box center [963, 355] width 589 height 180
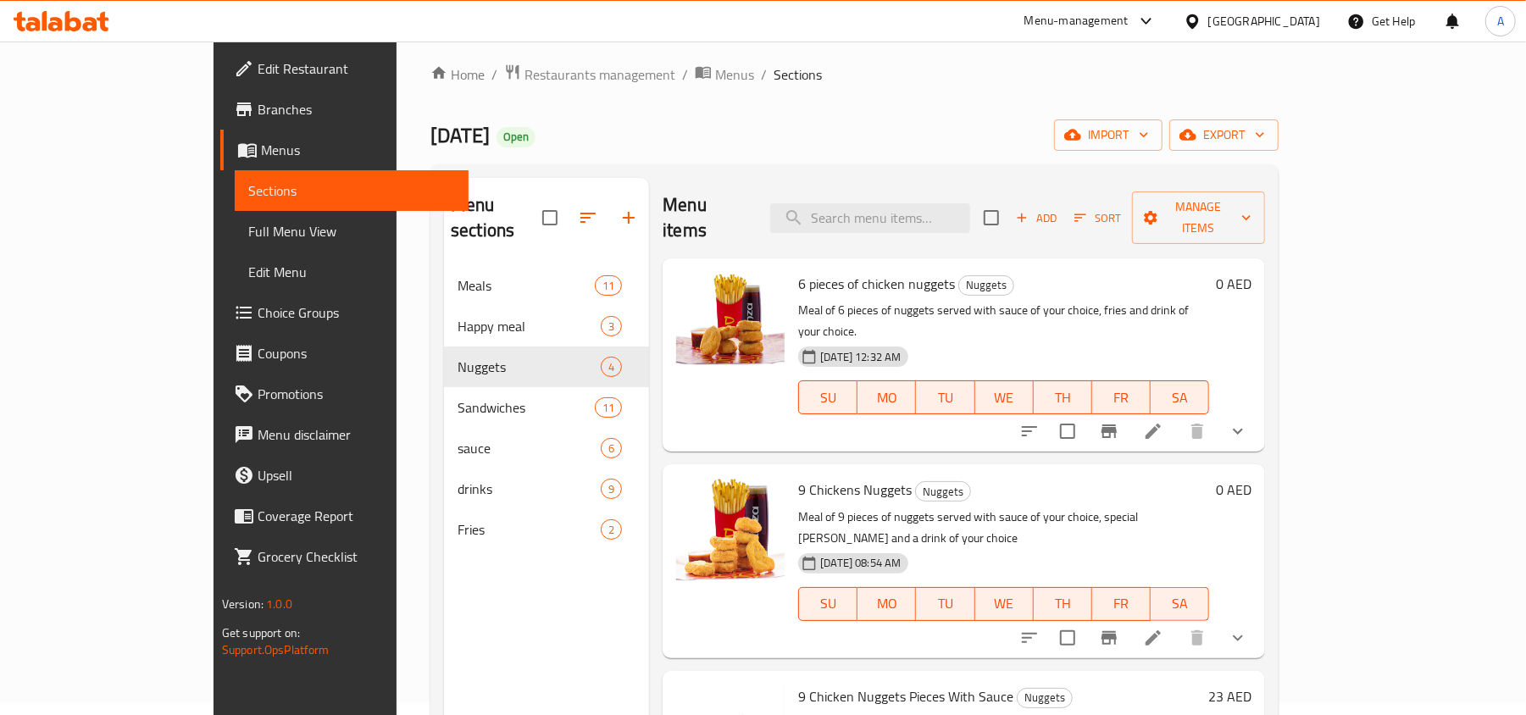
click at [1013, 374] on div "SU MO TU WE TH FR SA" at bounding box center [1003, 397] width 425 height 47
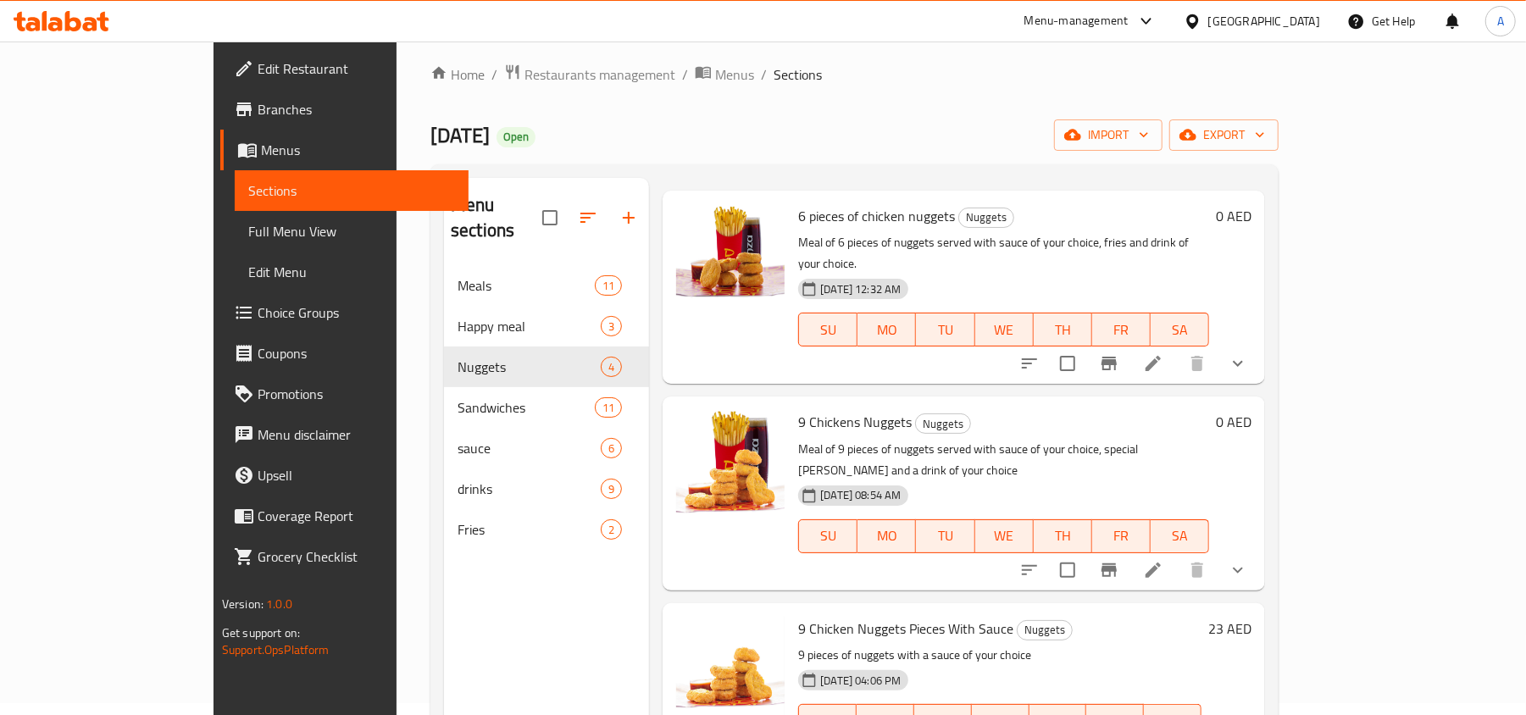
scroll to position [238, 0]
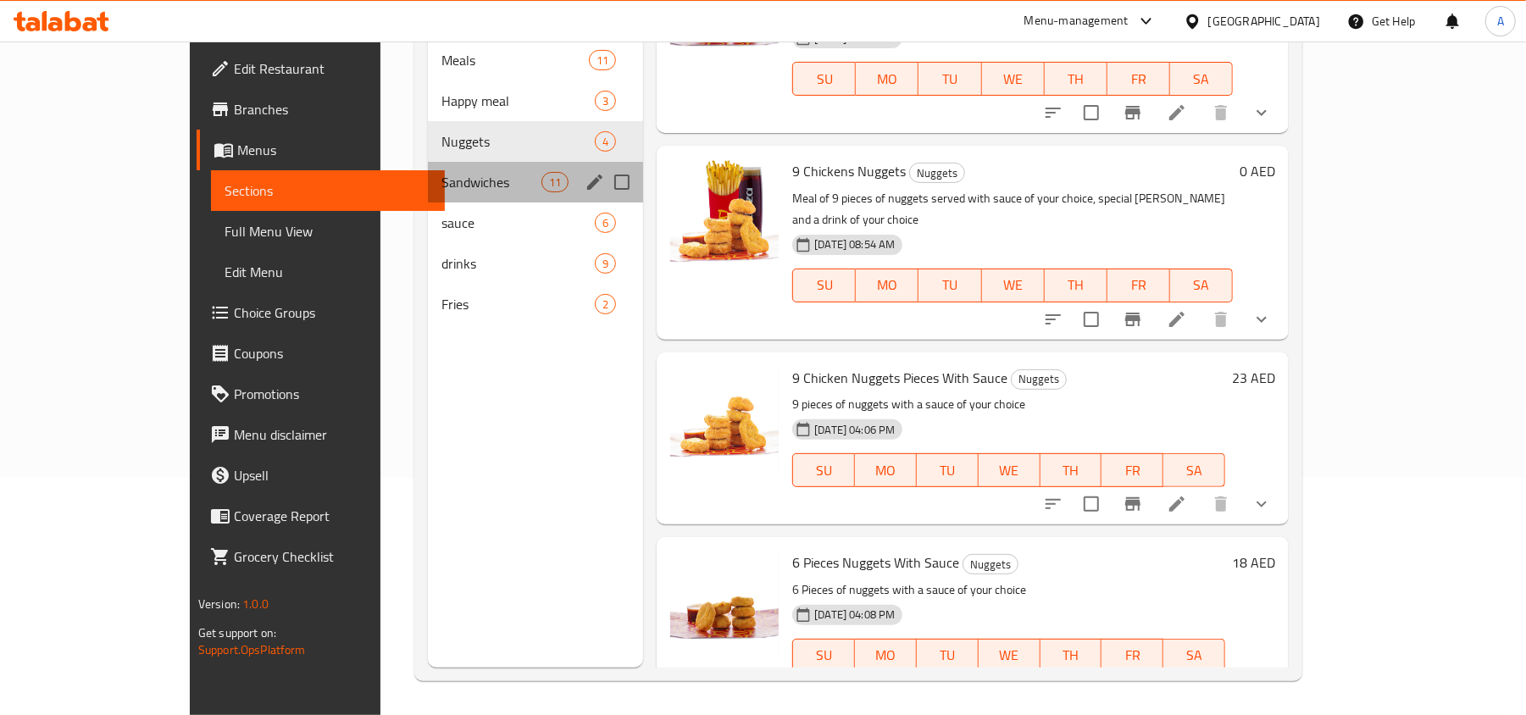
click at [428, 171] on div "Sandwiches 11" at bounding box center [535, 182] width 215 height 41
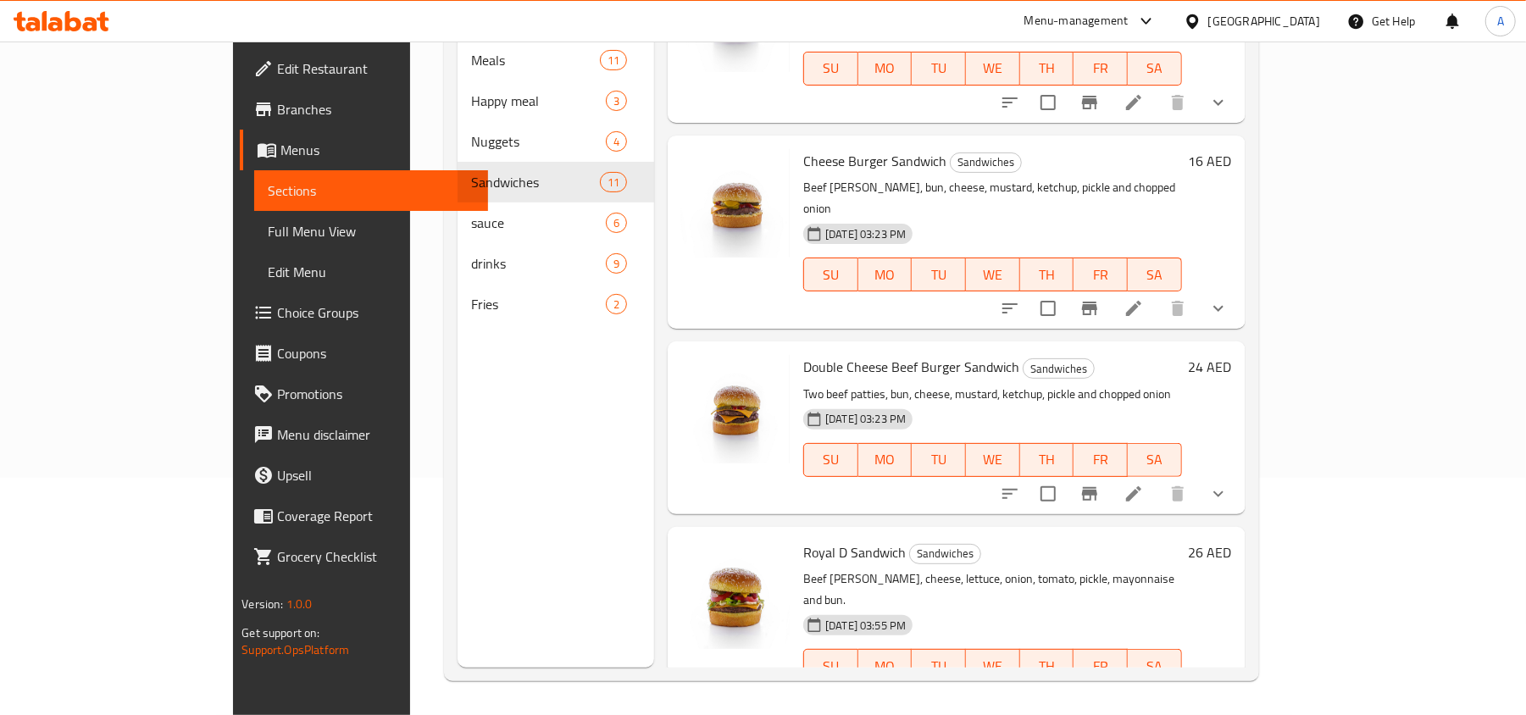
scroll to position [1242, 0]
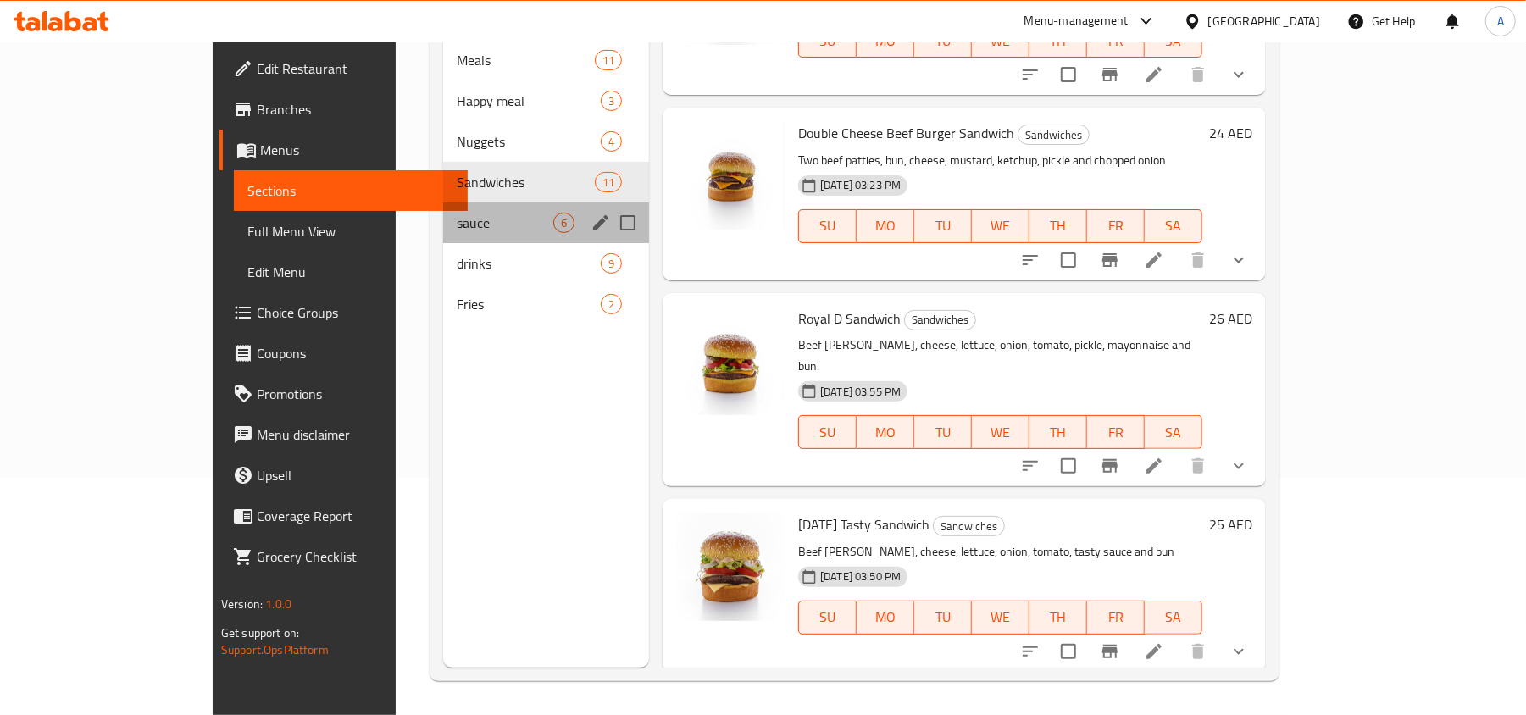
click at [443, 203] on div "sauce 6" at bounding box center [546, 223] width 206 height 41
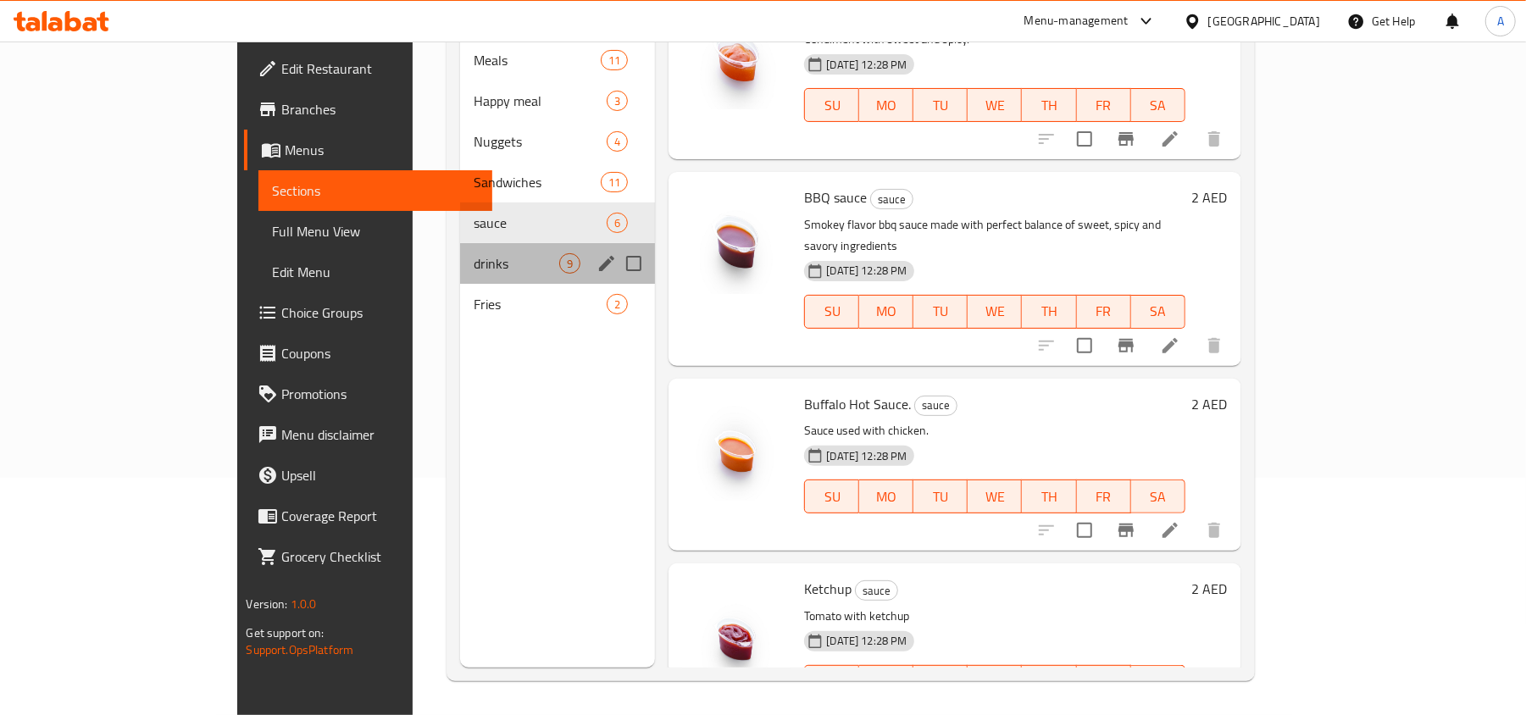
click at [460, 255] on div "drinks 9" at bounding box center [557, 263] width 195 height 41
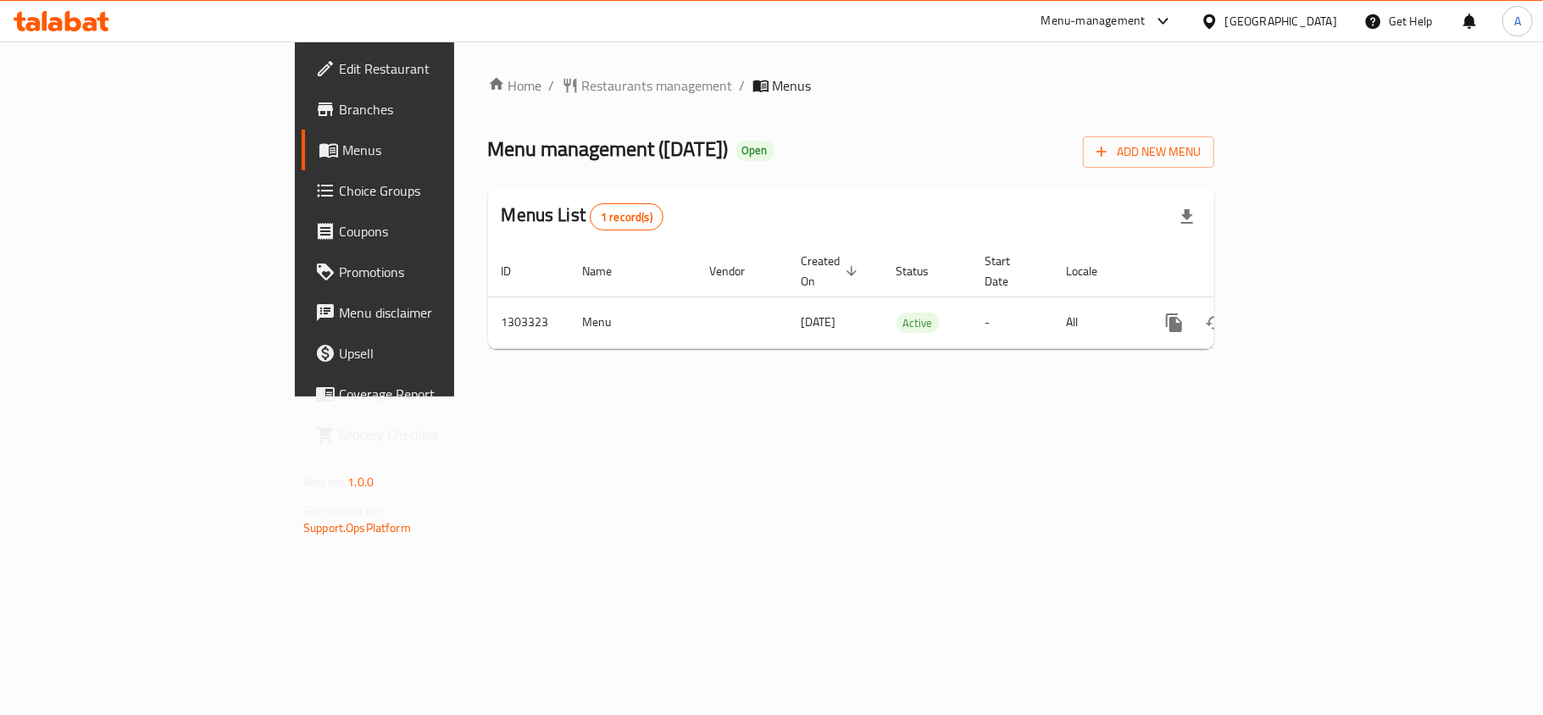
click at [488, 103] on div "Home / Restaurants management / Menus Menu management ( [DATE] ) Open Add New M…" at bounding box center [851, 218] width 726 height 287
click at [582, 88] on span "Restaurants management" at bounding box center [657, 85] width 151 height 20
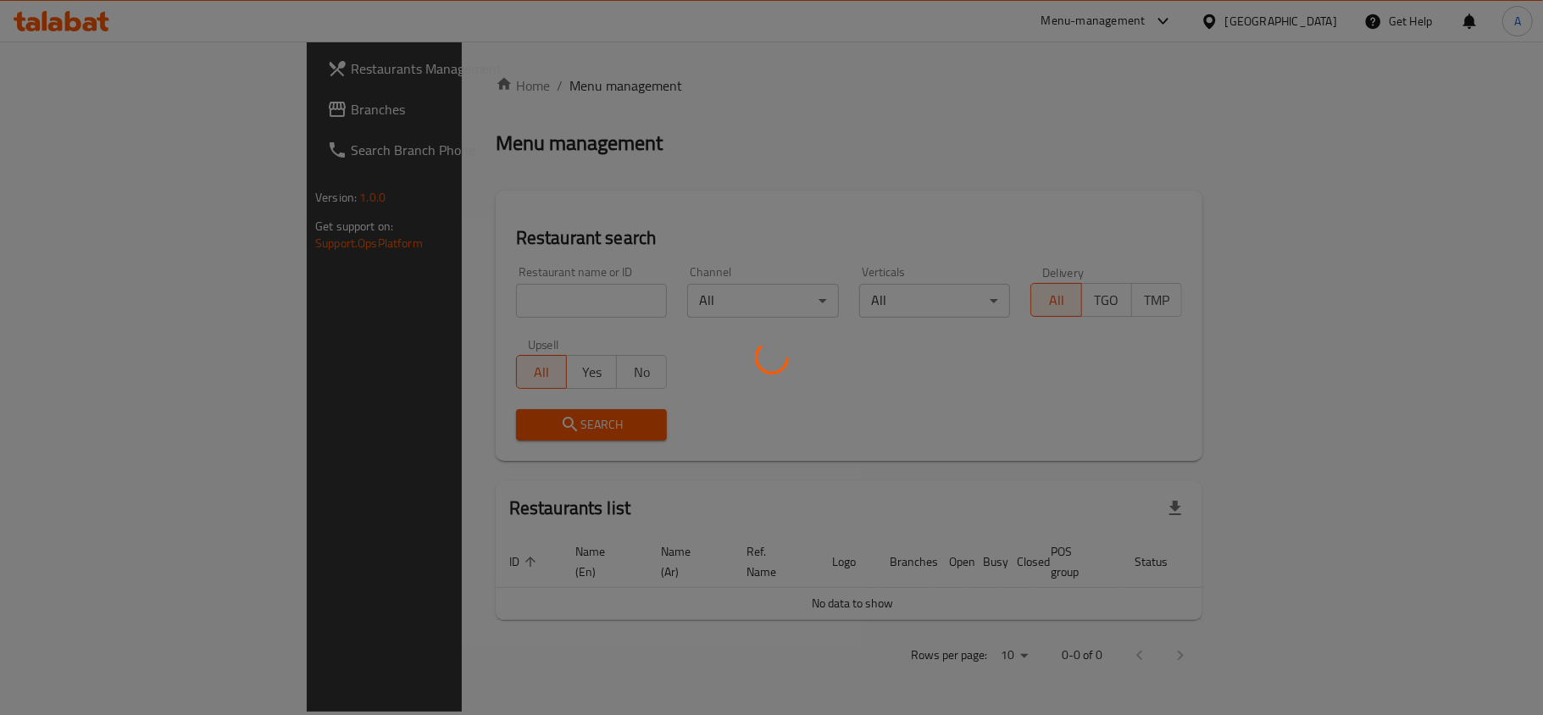
click at [489, 322] on div at bounding box center [771, 357] width 1543 height 715
click at [488, 305] on div at bounding box center [771, 357] width 1543 height 715
click at [510, 285] on div at bounding box center [771, 357] width 1543 height 715
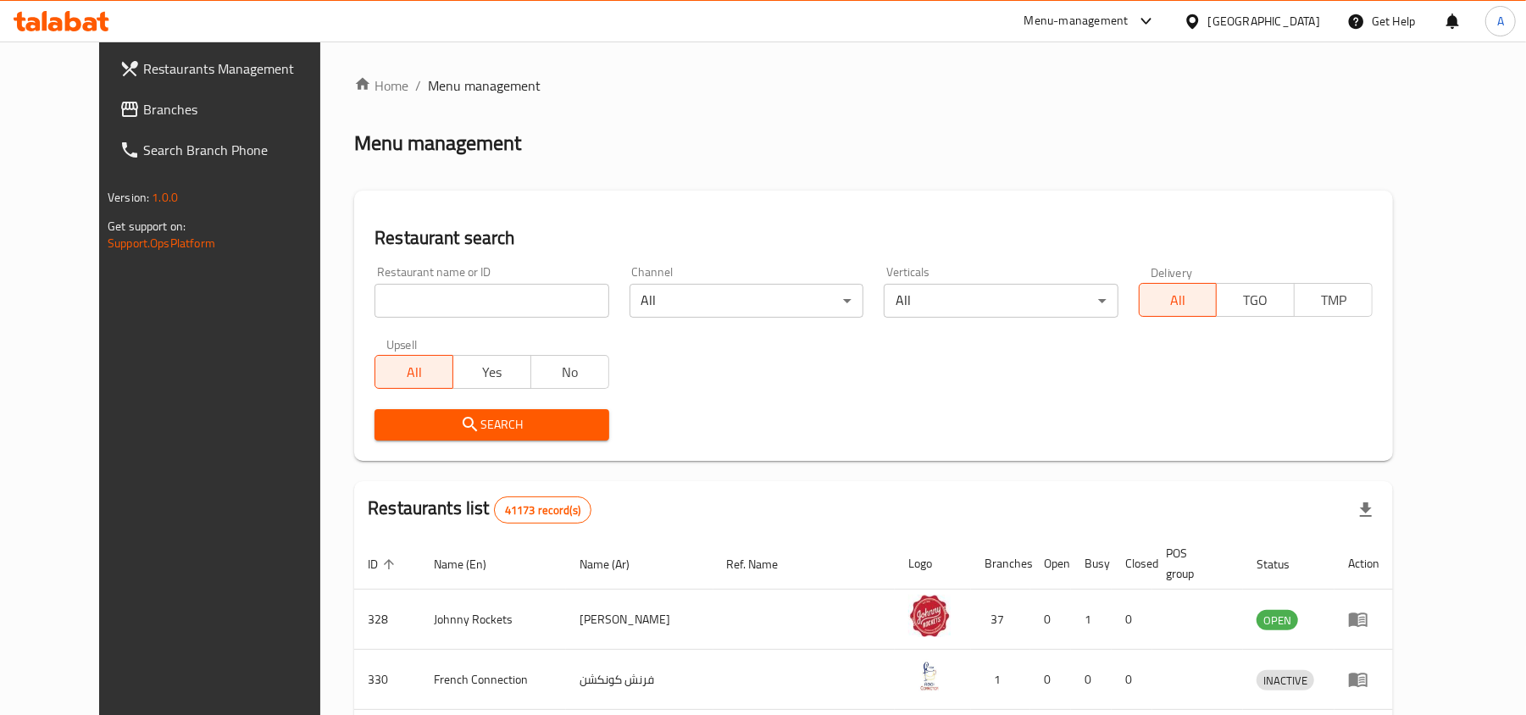
click at [508, 282] on div "Restaurant name or ID Restaurant name or ID" at bounding box center [492, 292] width 234 height 52
click at [519, 252] on div "Restaurant search Restaurant name or ID Restaurant name or ID Channel All ​ Ver…" at bounding box center [873, 326] width 1039 height 270
click at [512, 295] on input "search" at bounding box center [492, 301] width 234 height 34
paste input "776031"
click button "Search" at bounding box center [492, 424] width 234 height 31
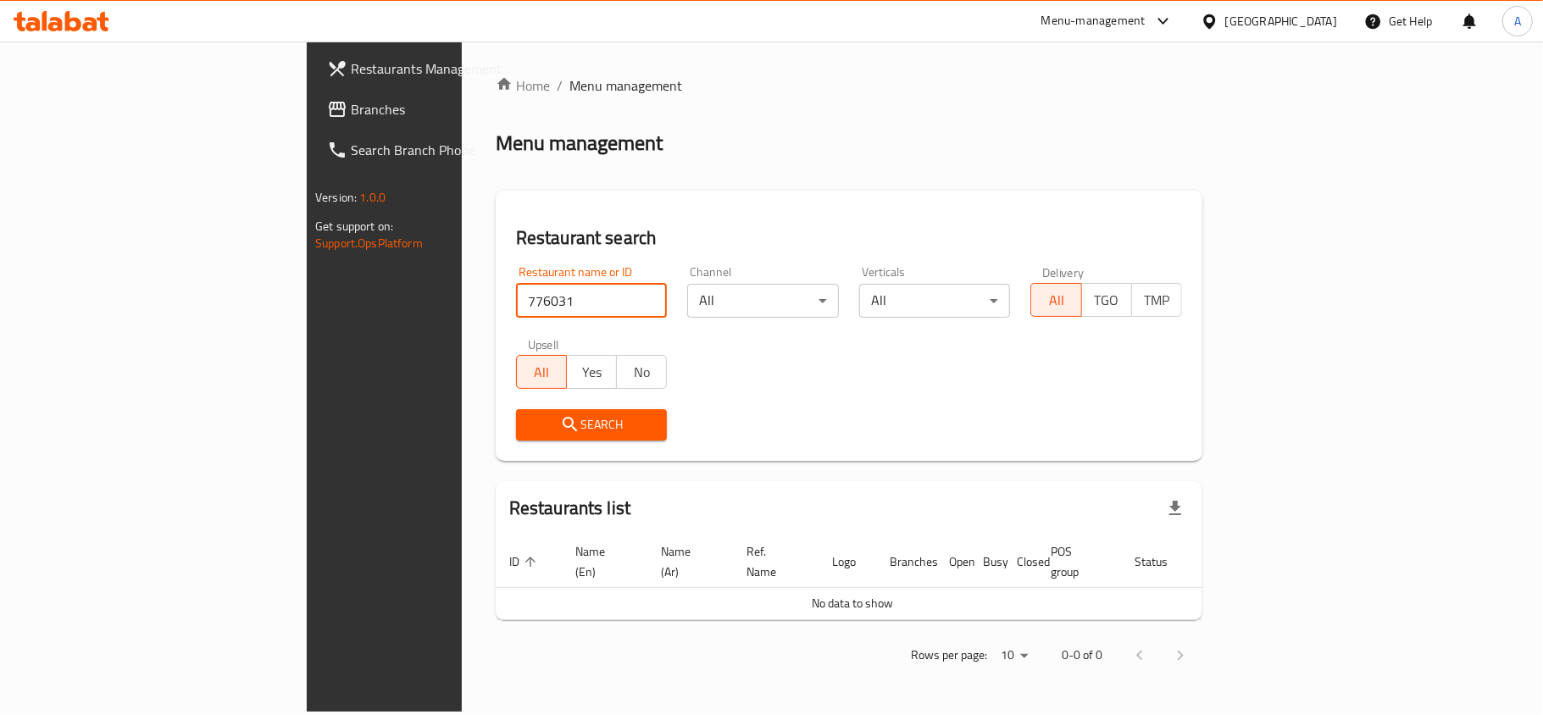
click at [516, 299] on input "776031" at bounding box center [592, 301] width 152 height 34
type input "776031"
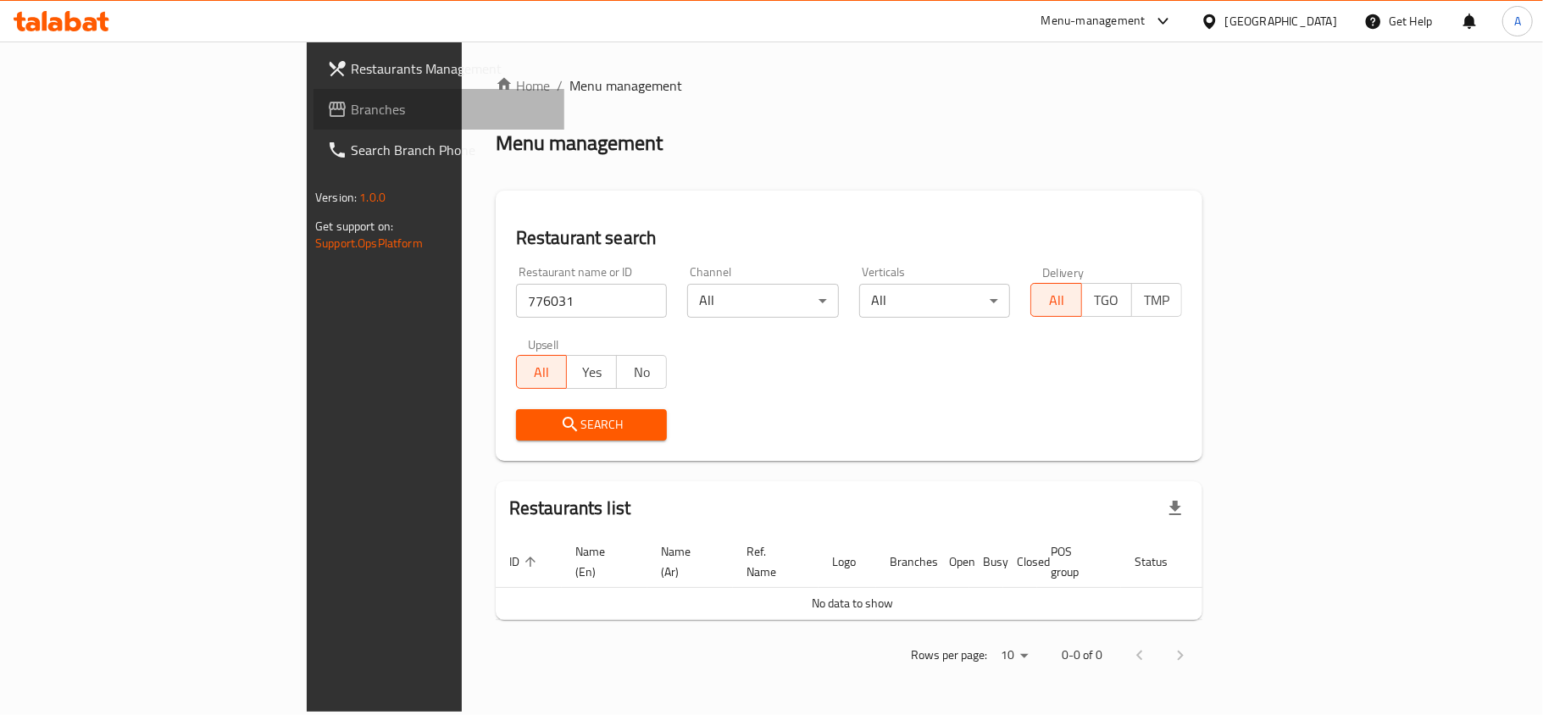
click at [351, 109] on span "Branches" at bounding box center [451, 109] width 200 height 20
